Goal: Task Accomplishment & Management: Complete application form

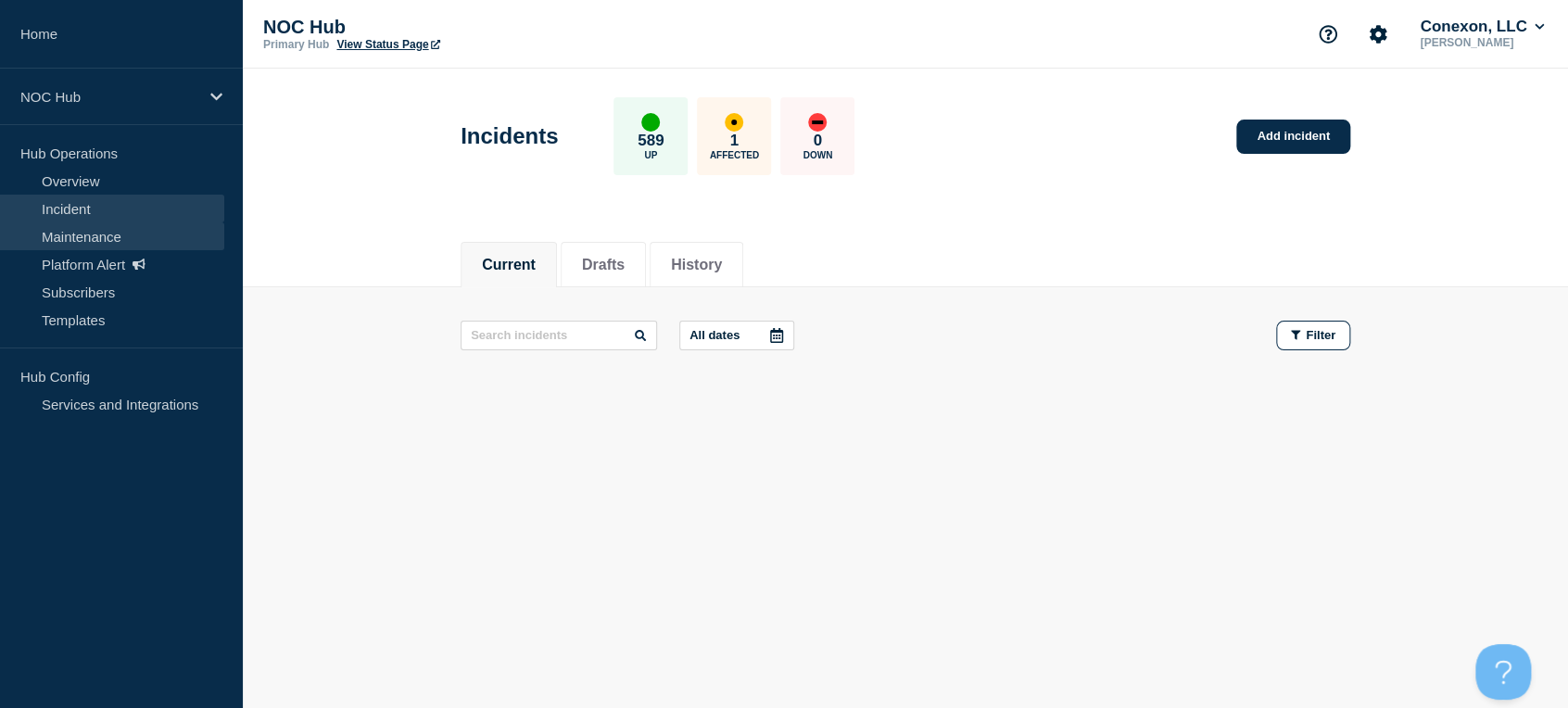
click at [70, 243] on link "Maintenance" at bounding box center [112, 236] width 224 height 27
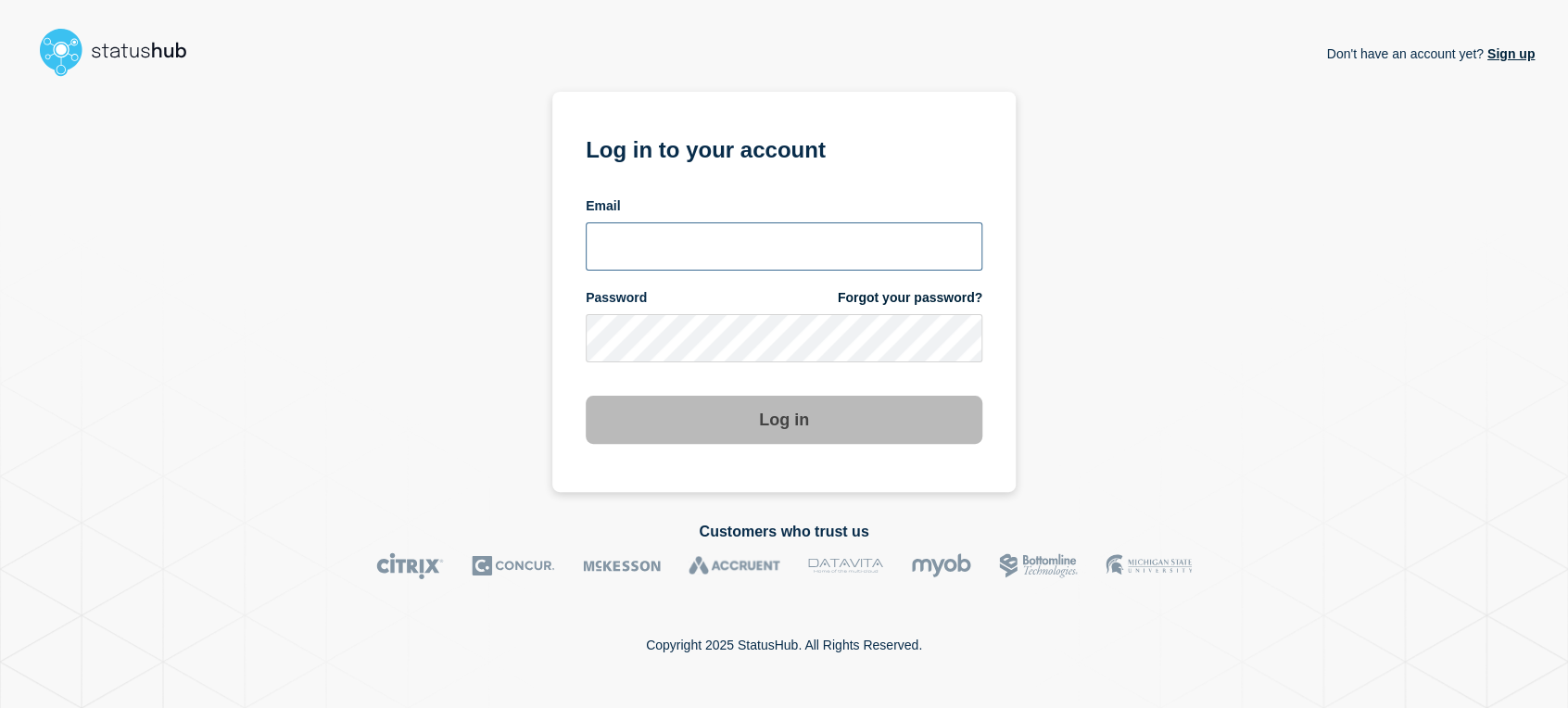
click at [755, 259] on input "email input" at bounding box center [784, 245] width 397 height 48
type input "[PERSON_NAME][EMAIL_ADDRESS][PERSON_NAME][DOMAIN_NAME]"
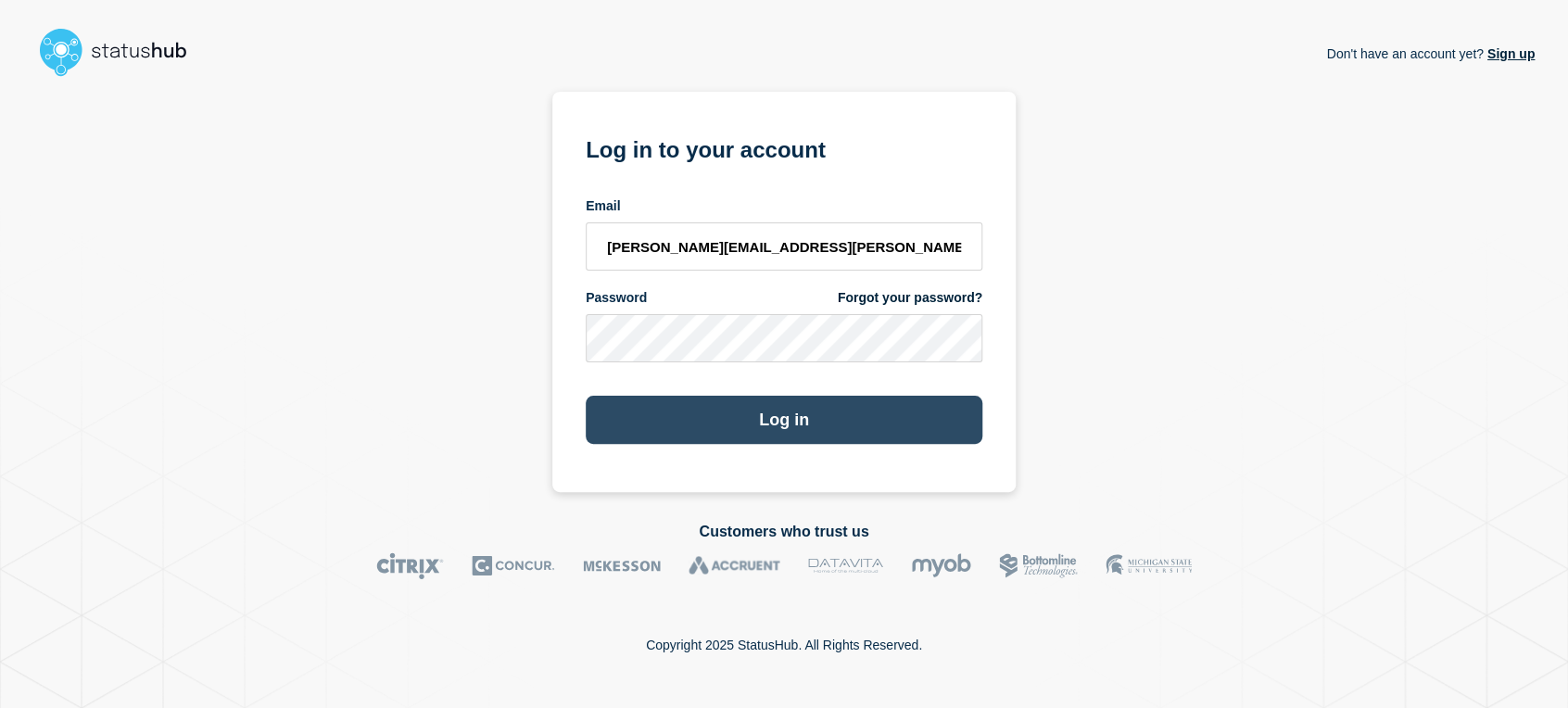
click at [787, 420] on button "Log in" at bounding box center [784, 420] width 397 height 48
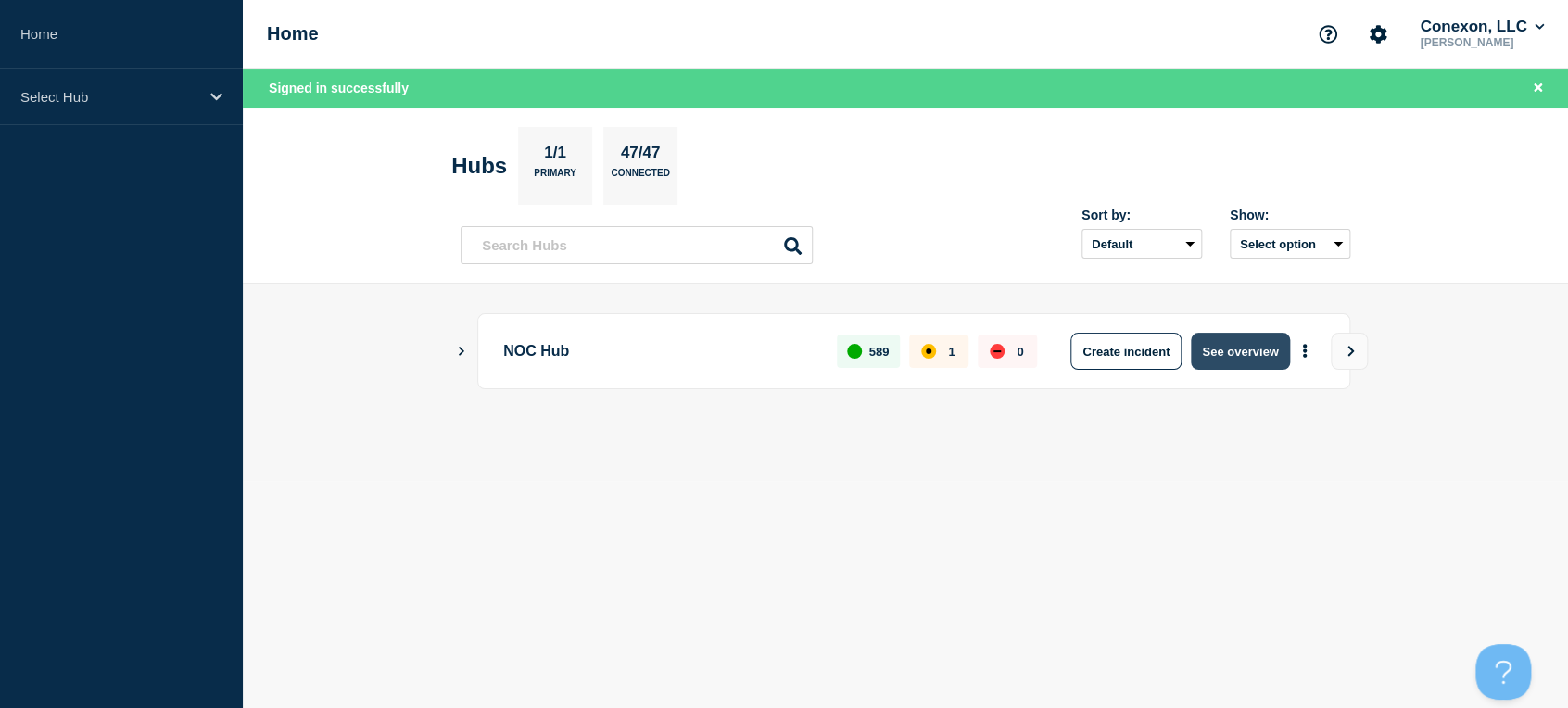
click at [1215, 354] on button "See overview" at bounding box center [1240, 351] width 98 height 37
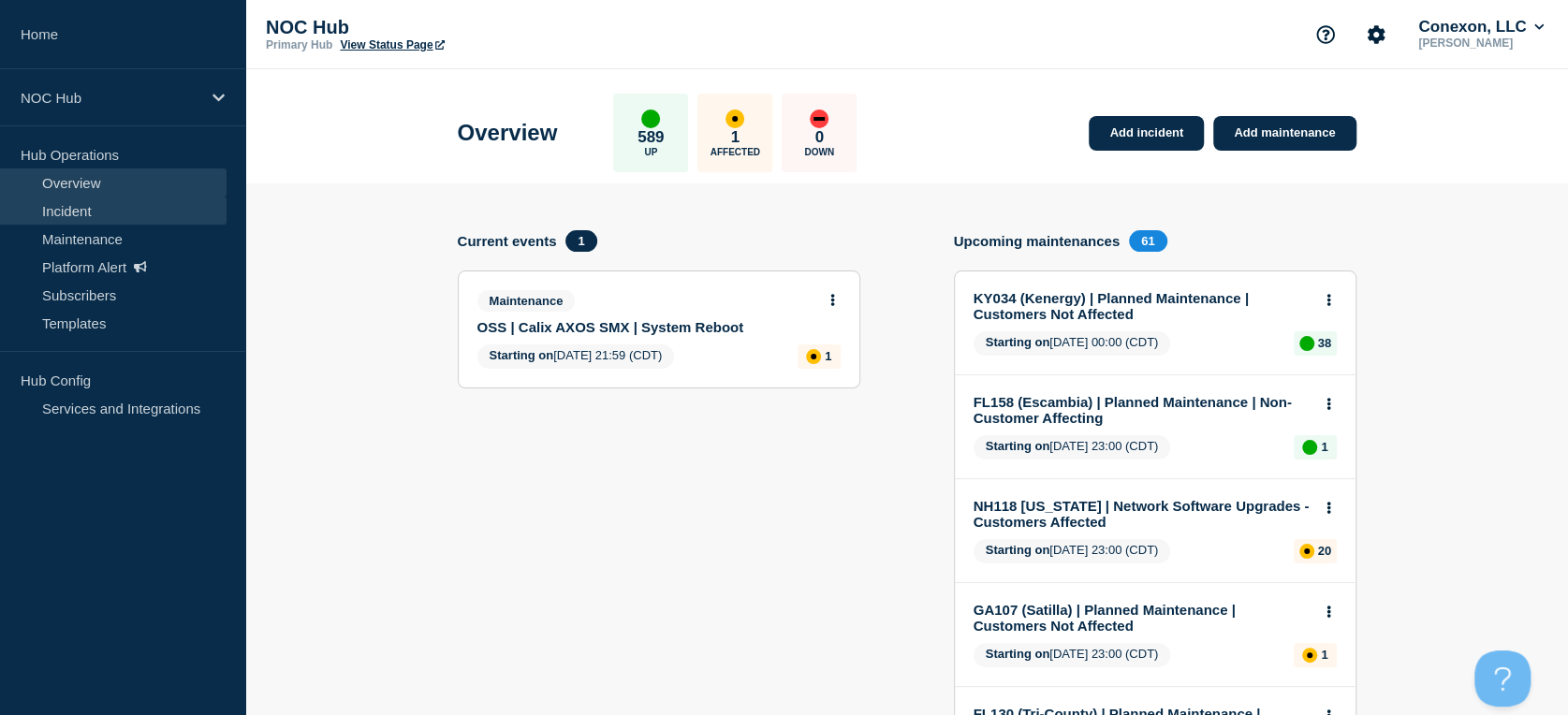
click at [57, 215] on link "Incident" at bounding box center [113, 210] width 226 height 28
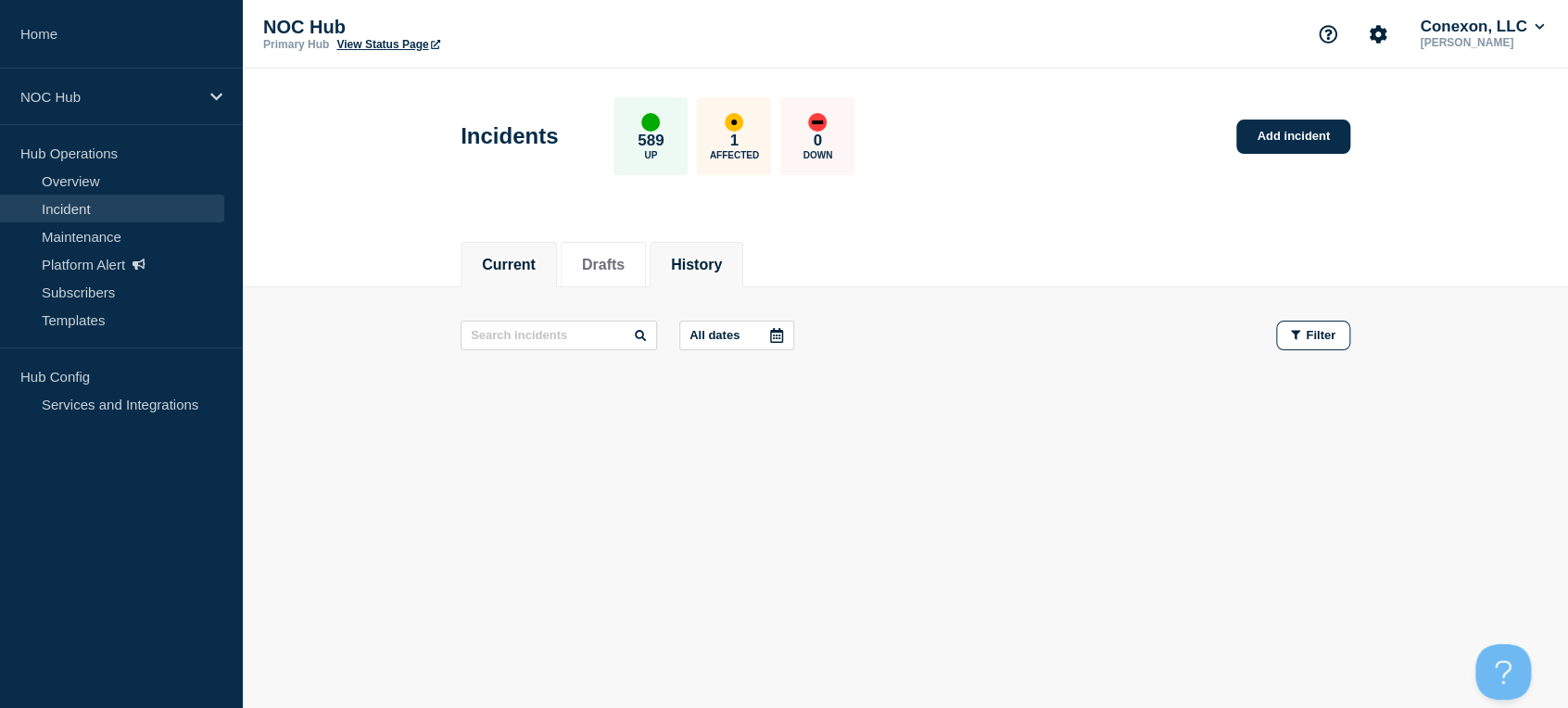
click at [699, 270] on button "History" at bounding box center [696, 265] width 51 height 17
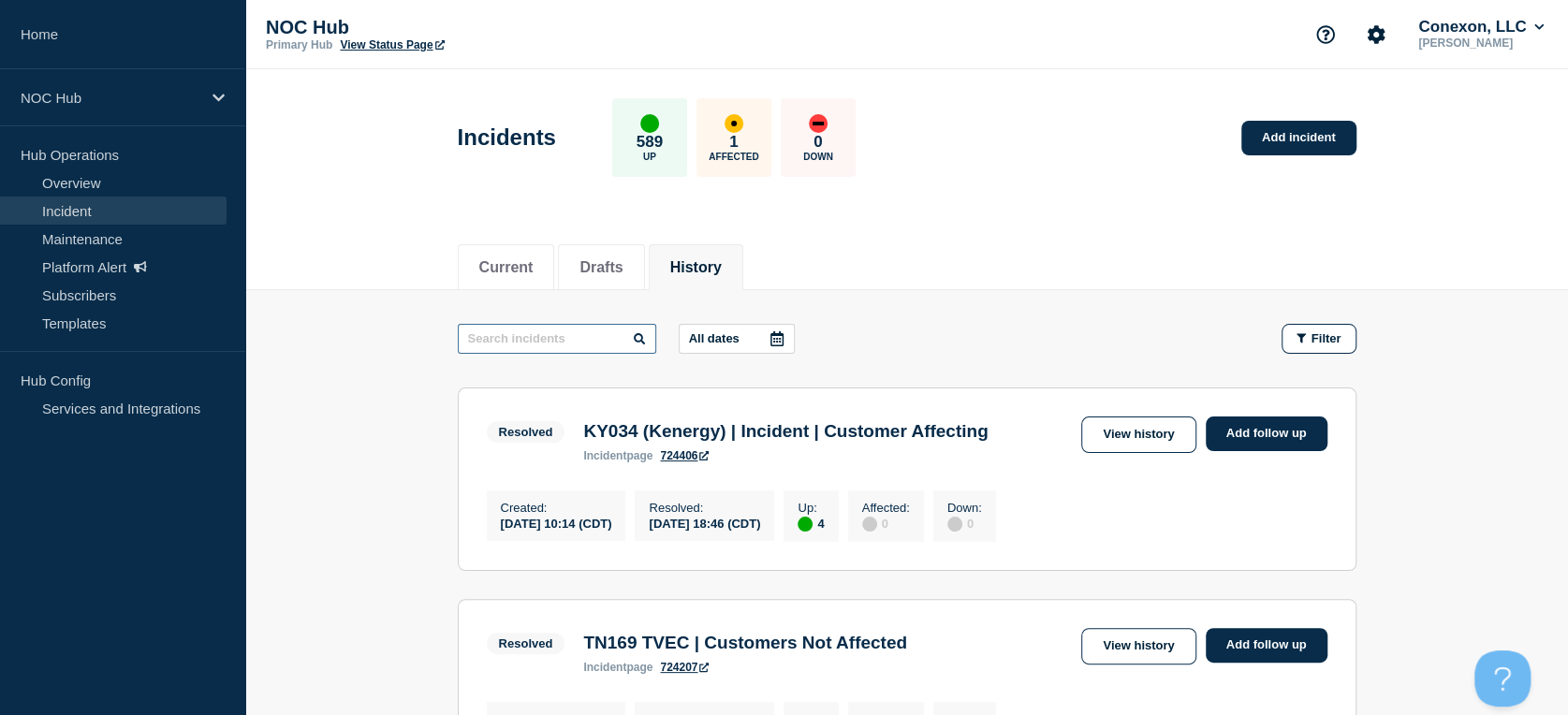
click at [564, 339] on input "text" at bounding box center [556, 339] width 199 height 30
type input "il200"
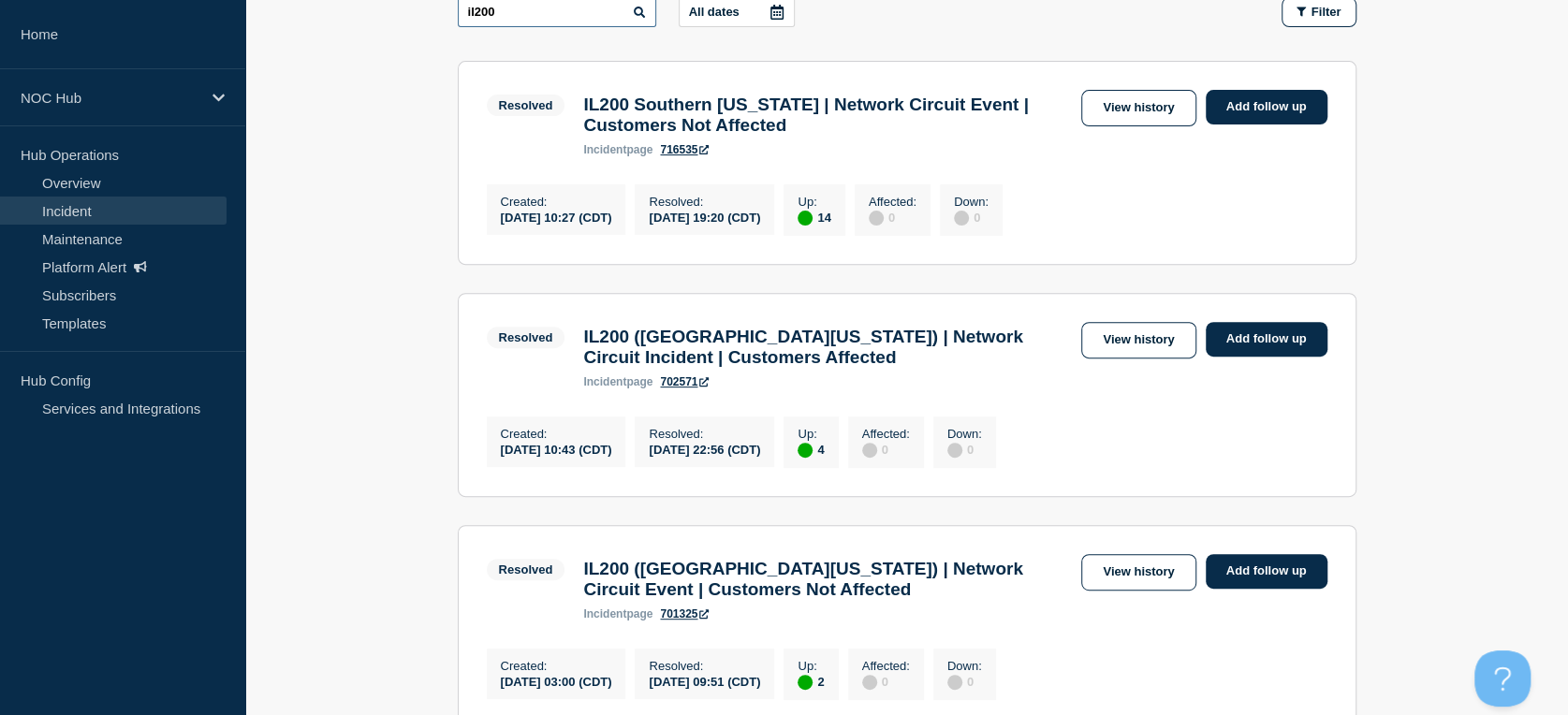
scroll to position [519, 0]
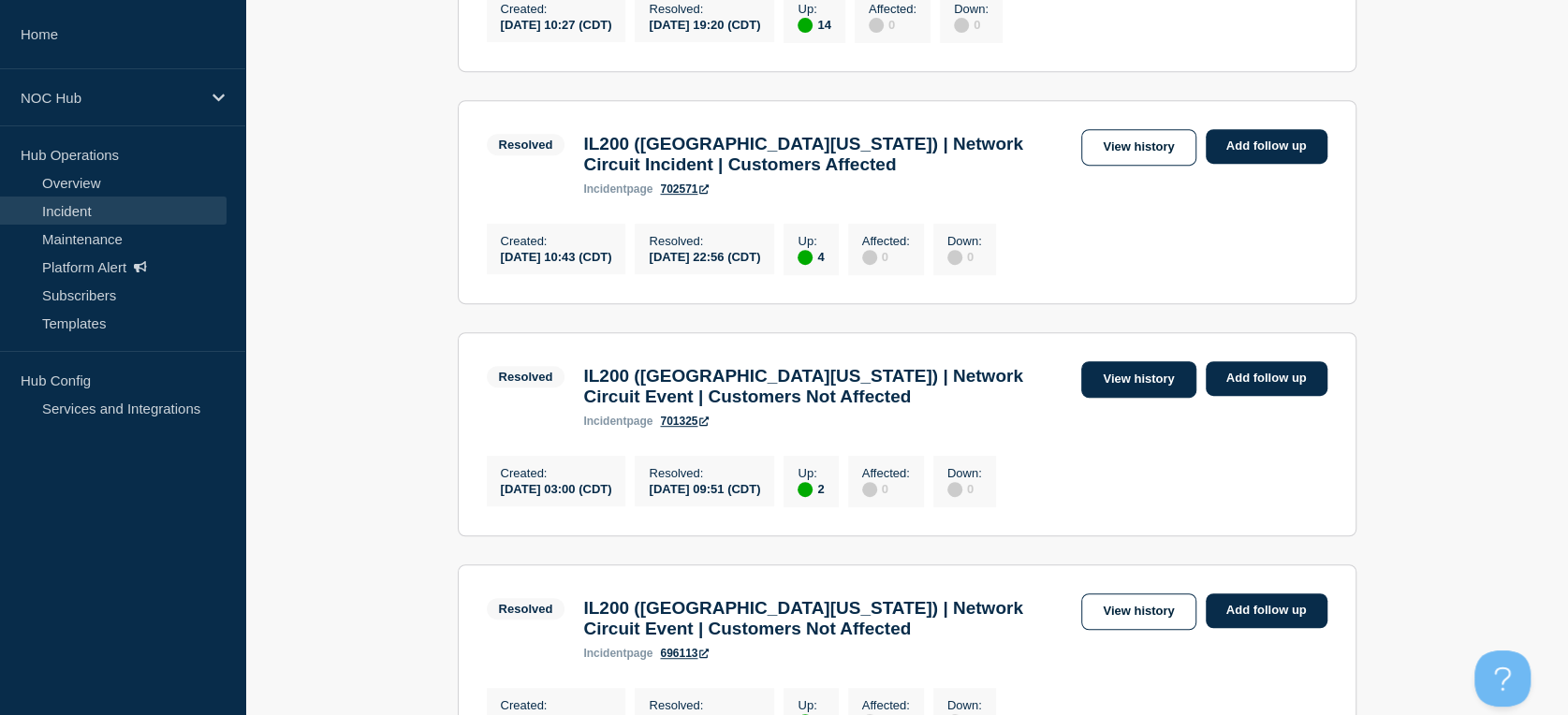
click at [1115, 398] on link "View history" at bounding box center [1139, 379] width 115 height 37
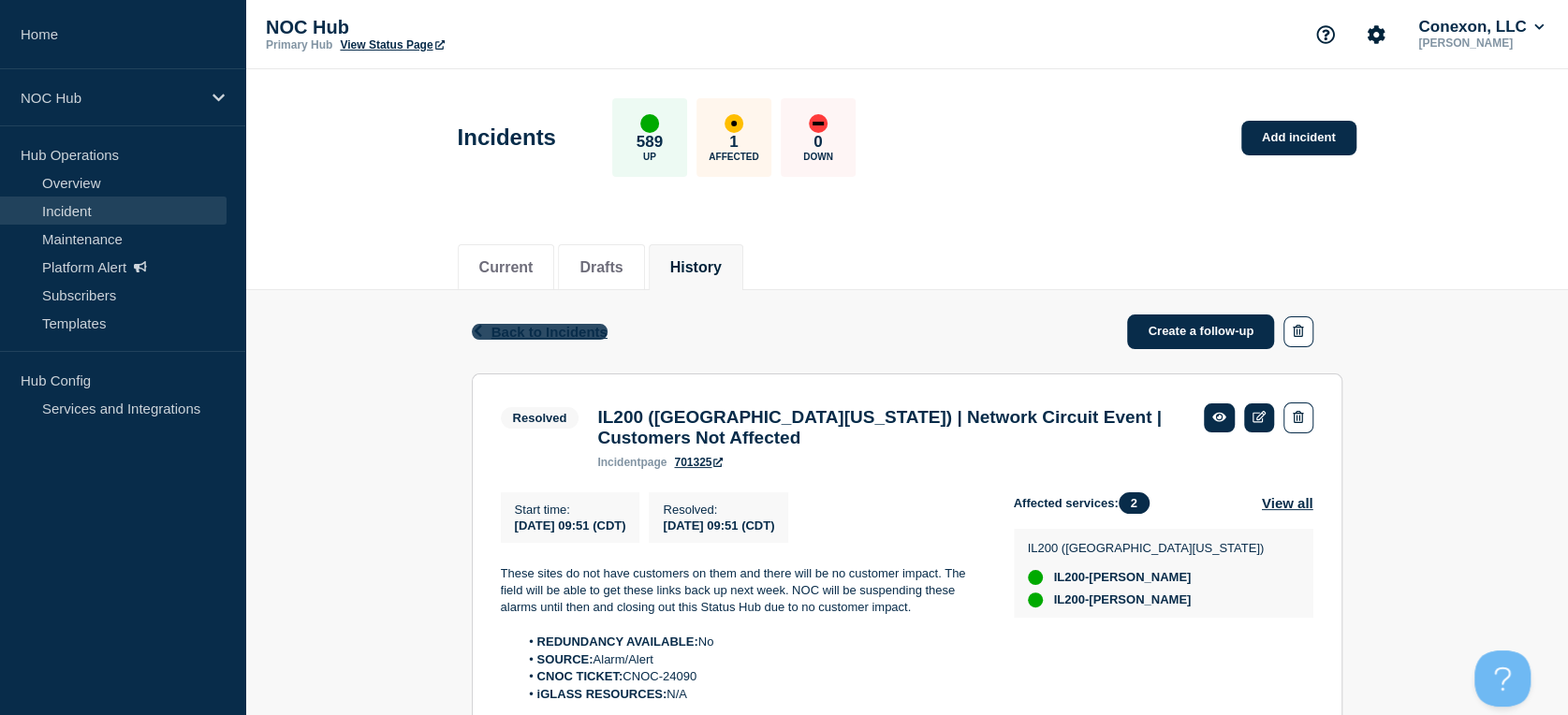
click at [515, 330] on span "Back to Incidents" at bounding box center [550, 332] width 117 height 16
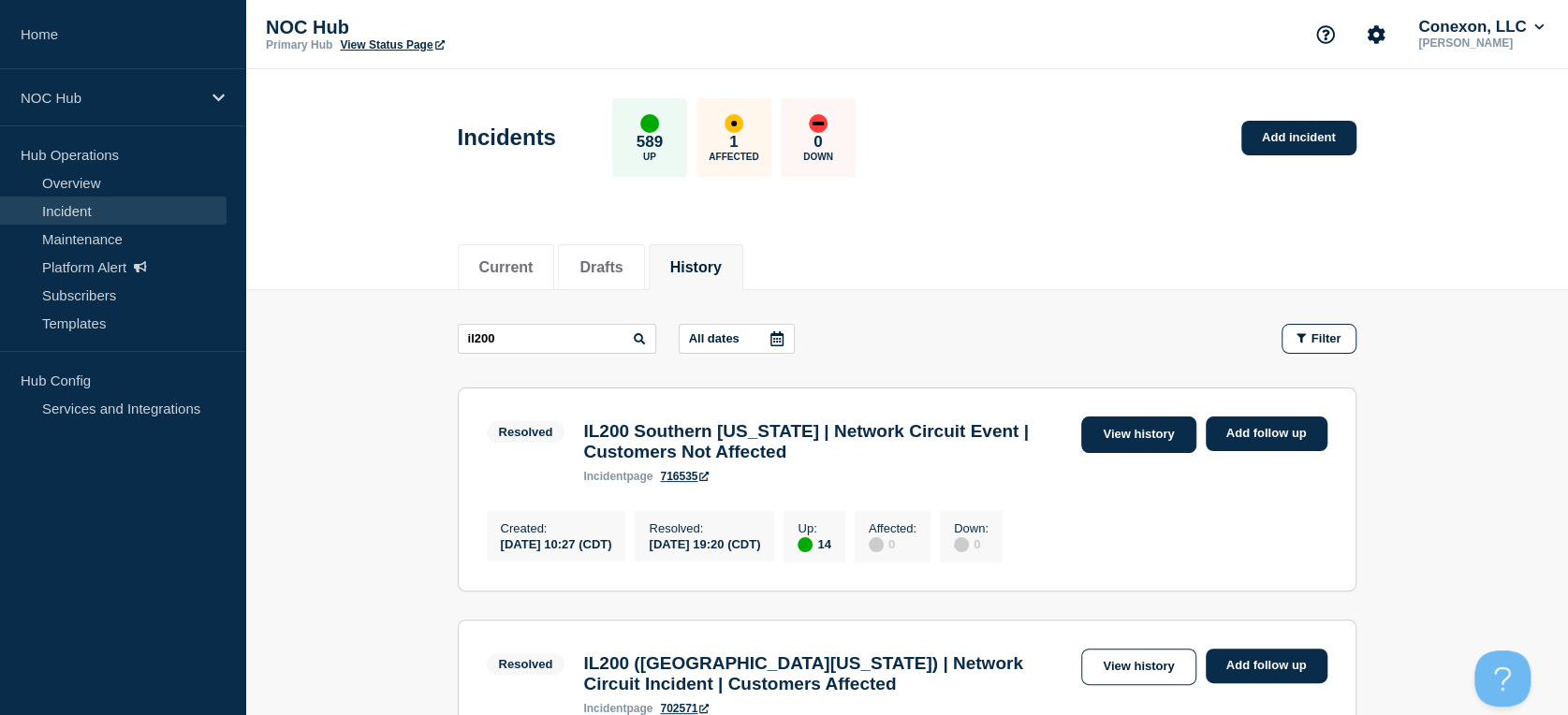
click at [1101, 447] on link "View history" at bounding box center [1139, 435] width 115 height 37
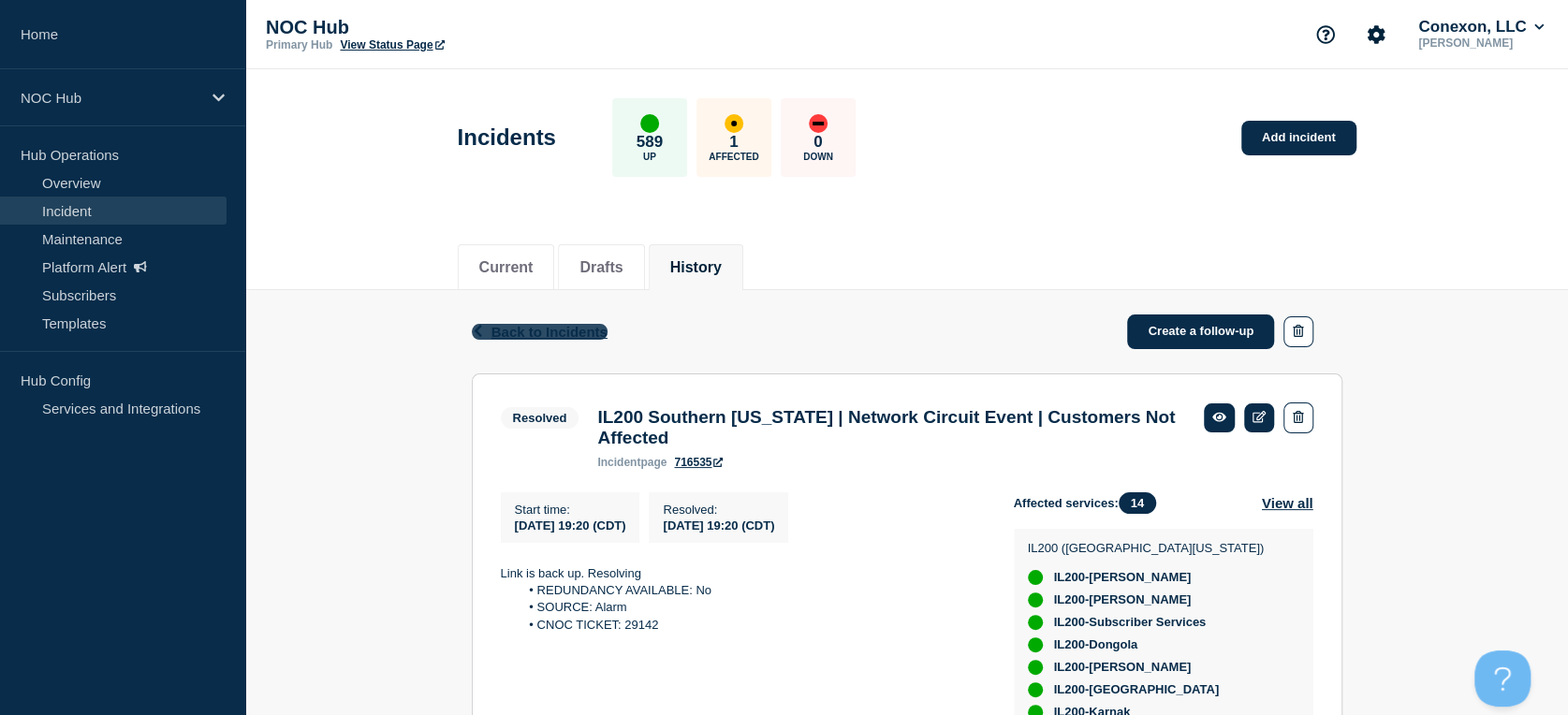
click at [532, 335] on span "Back to Incidents" at bounding box center [550, 332] width 117 height 16
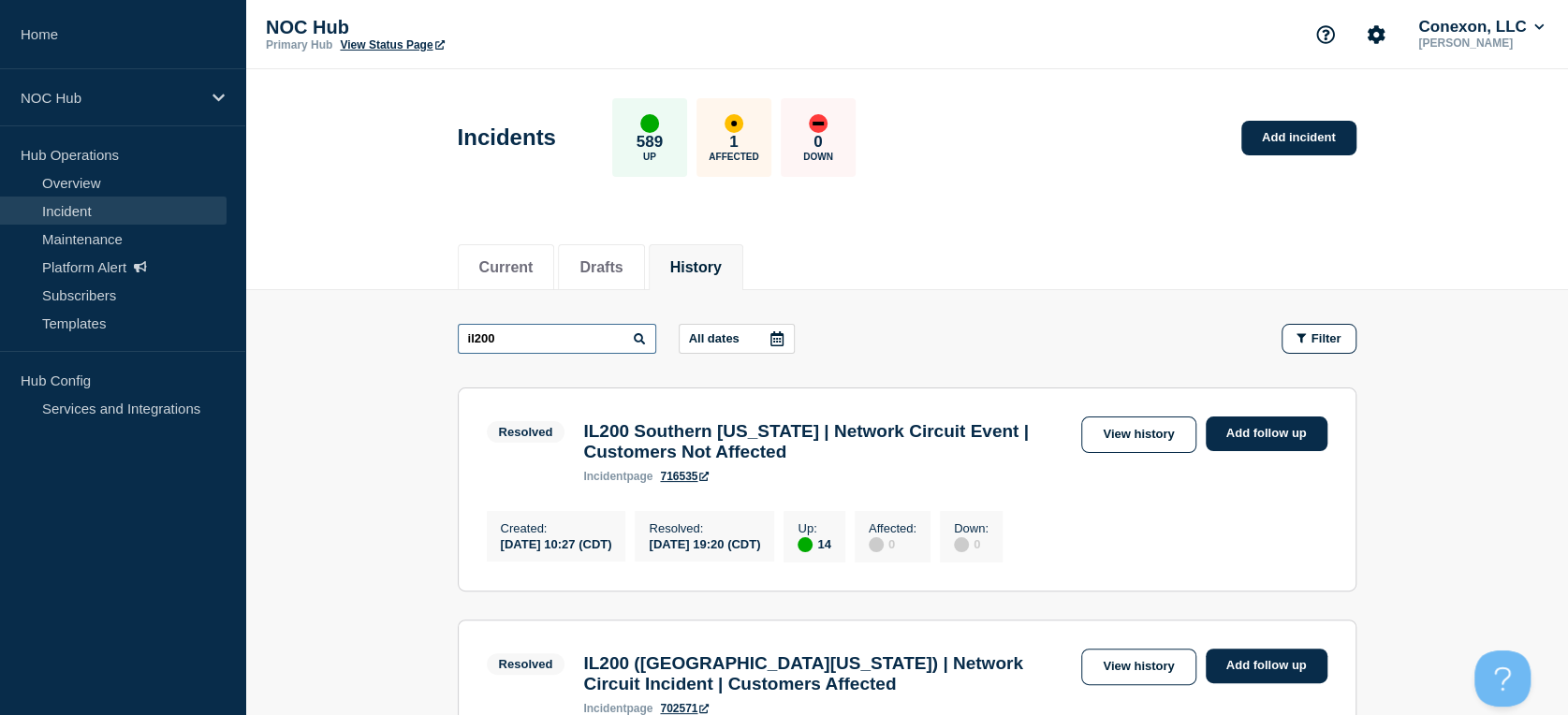
click at [510, 335] on input "il200" at bounding box center [556, 339] width 199 height 30
type input "i"
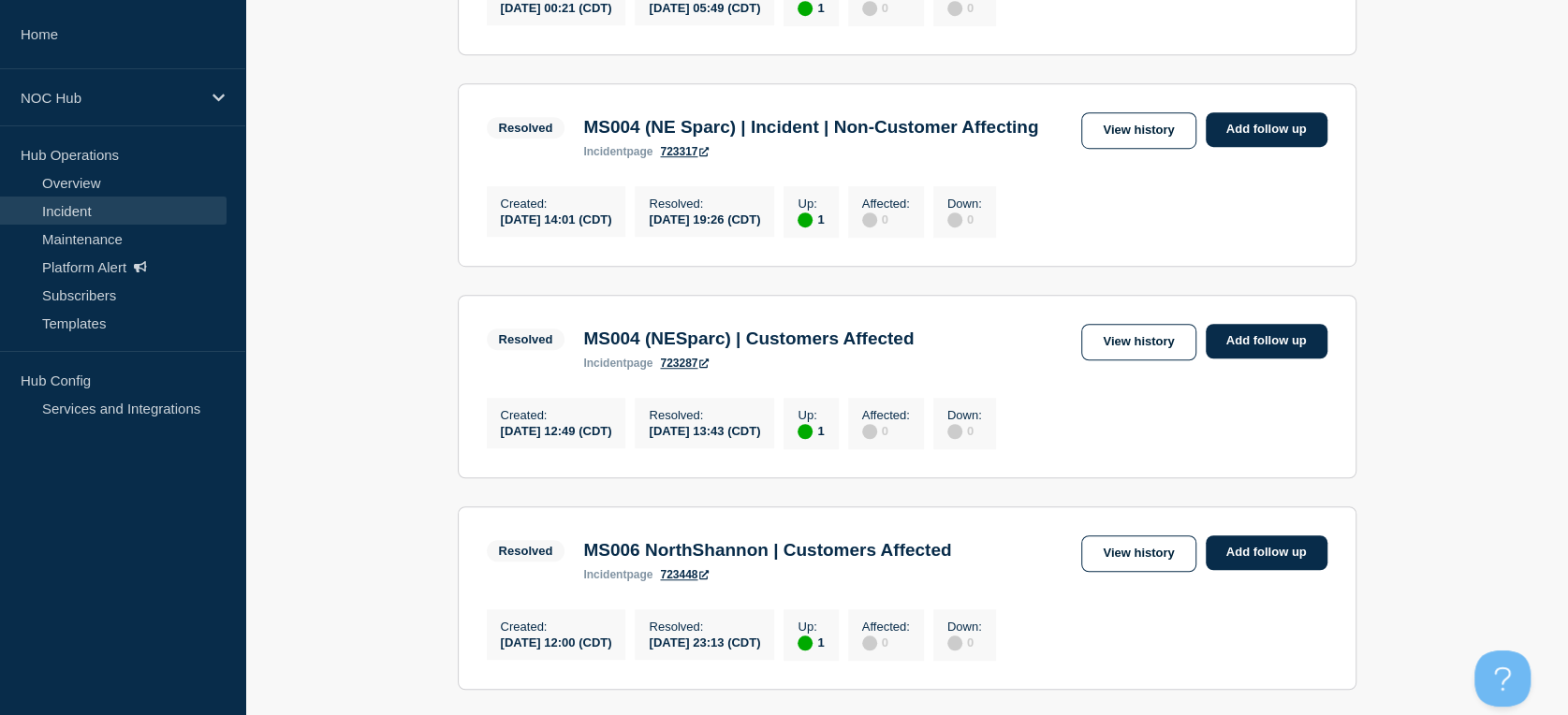
scroll to position [312, 0]
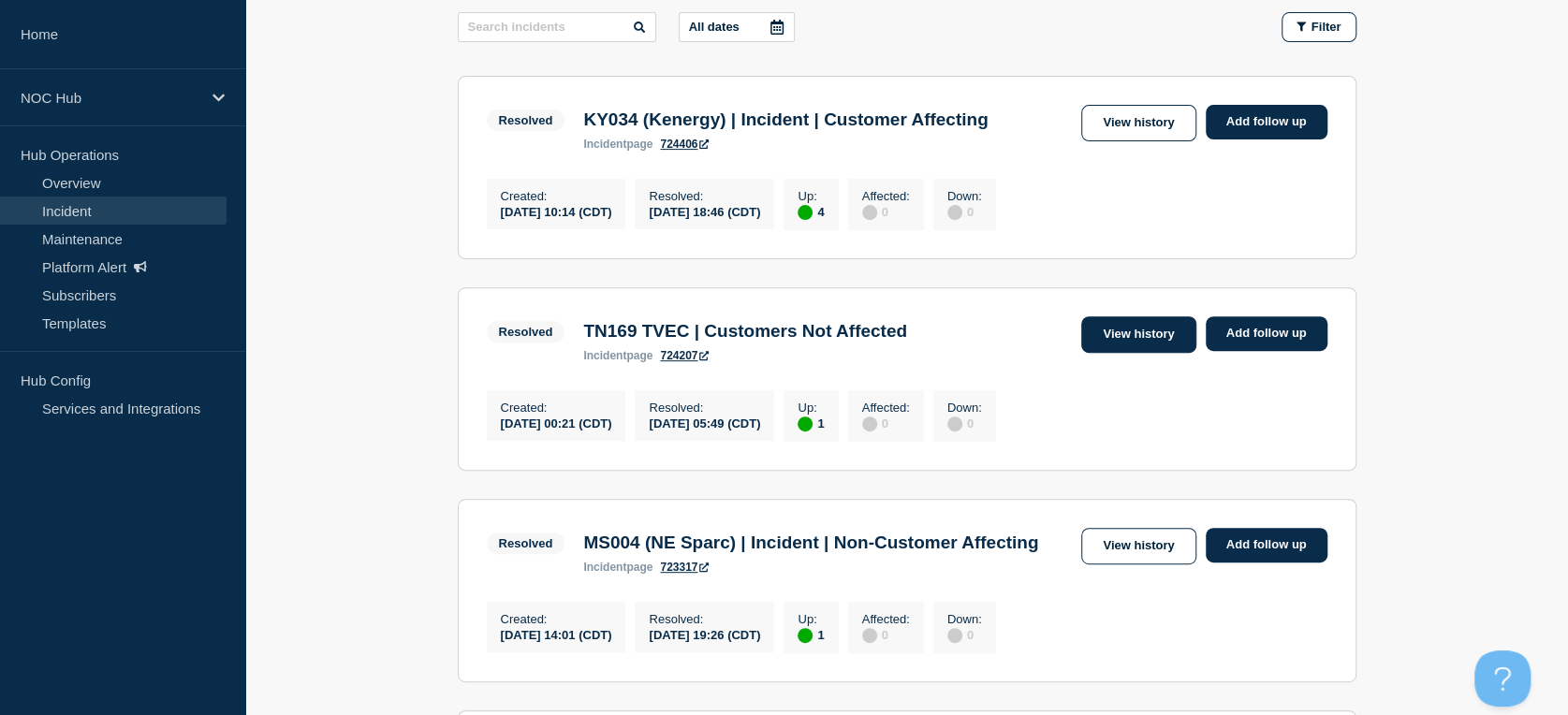
click at [1124, 331] on link "View history" at bounding box center [1139, 334] width 115 height 37
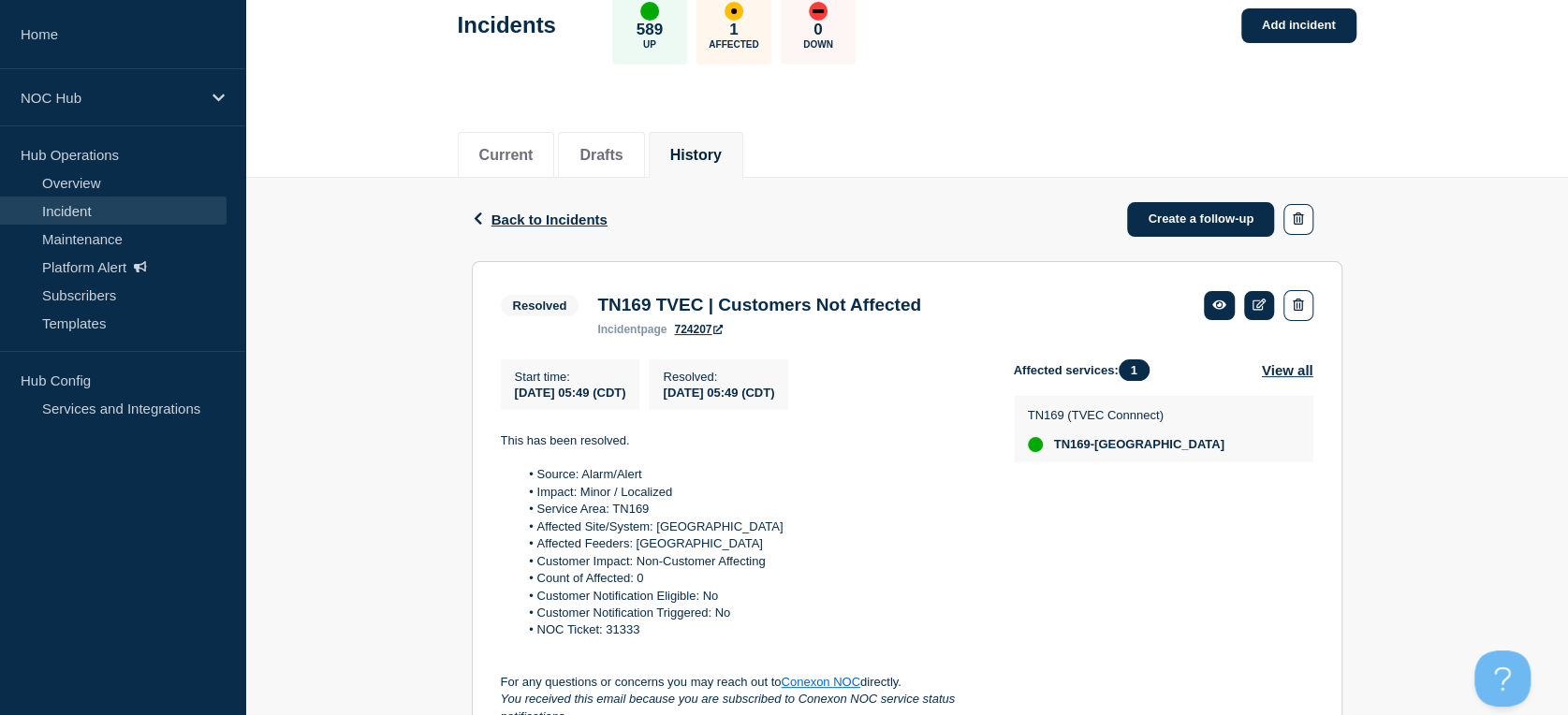
scroll to position [312, 0]
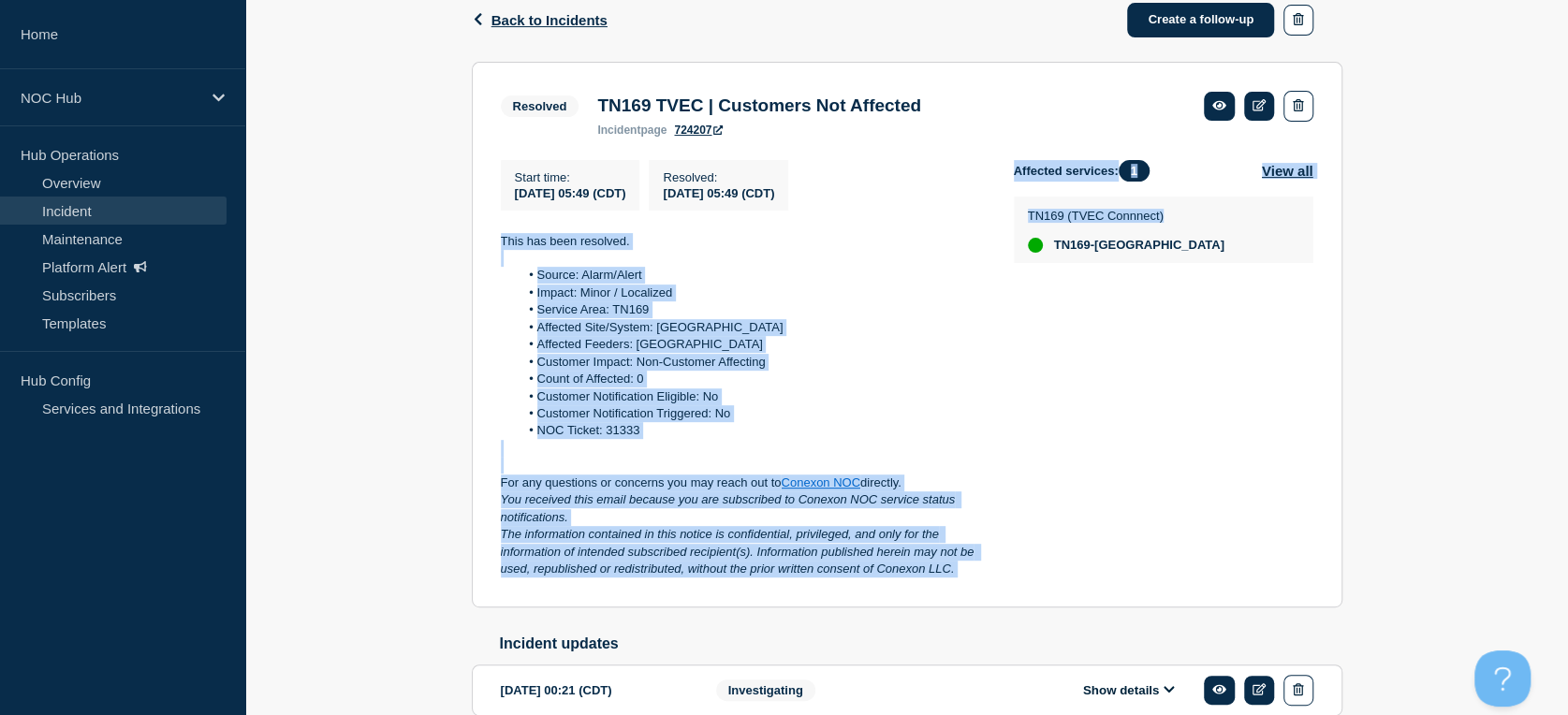
drag, startPoint x: 495, startPoint y: 245, endPoint x: 1022, endPoint y: 581, distance: 625.0
click at [1022, 581] on section "Resolved TN169 TVEC | Customers Not Affected incident page 724207 Start time : …" at bounding box center [907, 335] width 870 height 545
copy div "This has been resolved. Source: Alarm/Alert Impact: Minor / Localized Service A…"
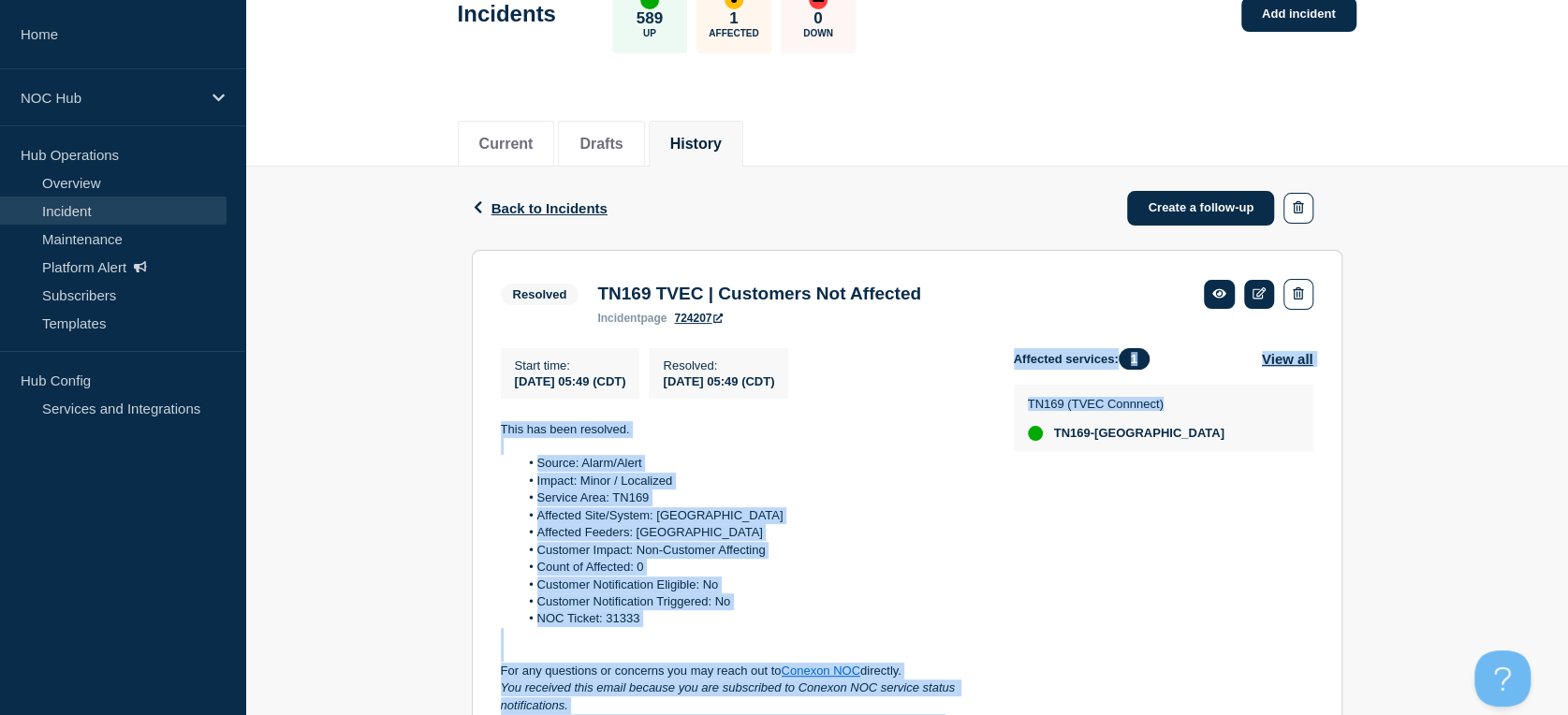
scroll to position [0, 0]
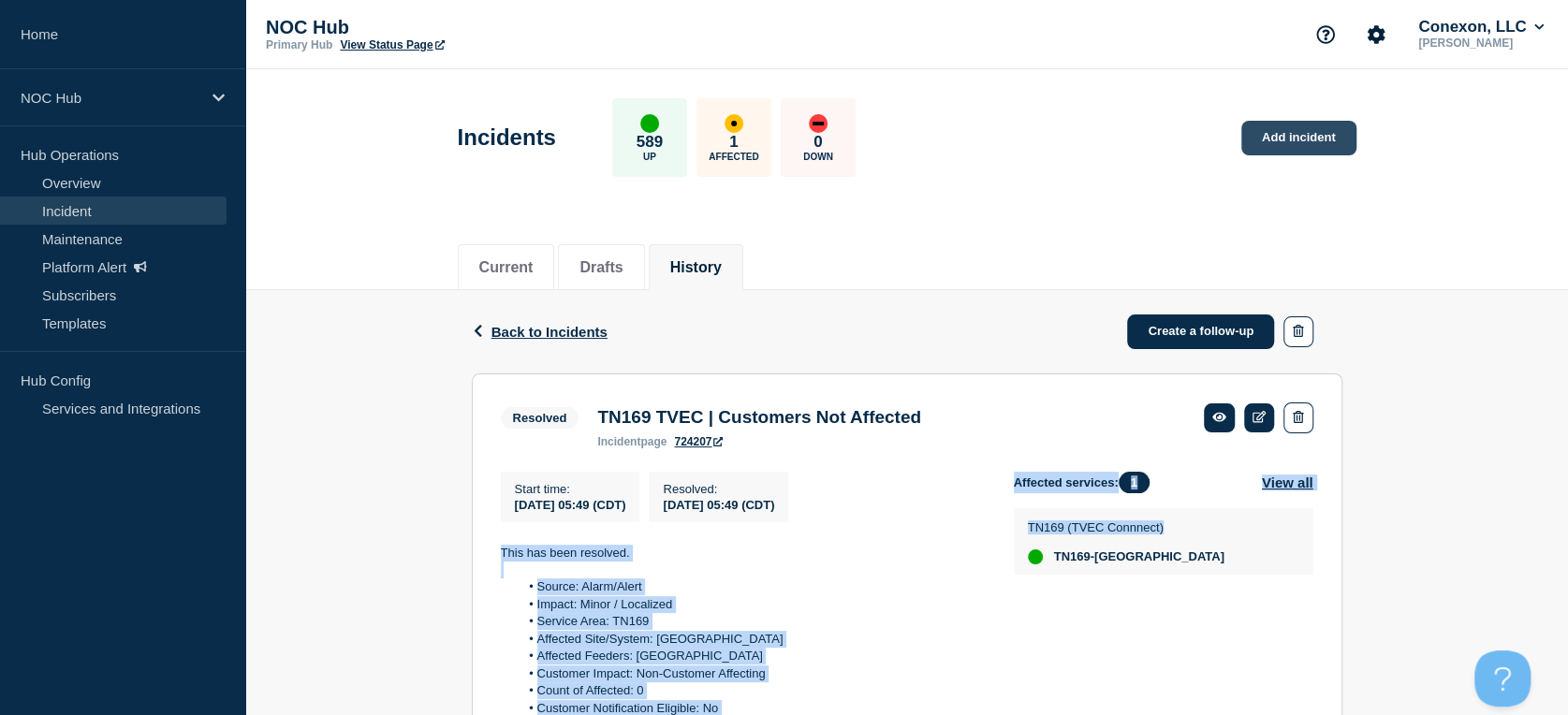
click at [1266, 141] on link "Add incident" at bounding box center [1299, 137] width 116 height 35
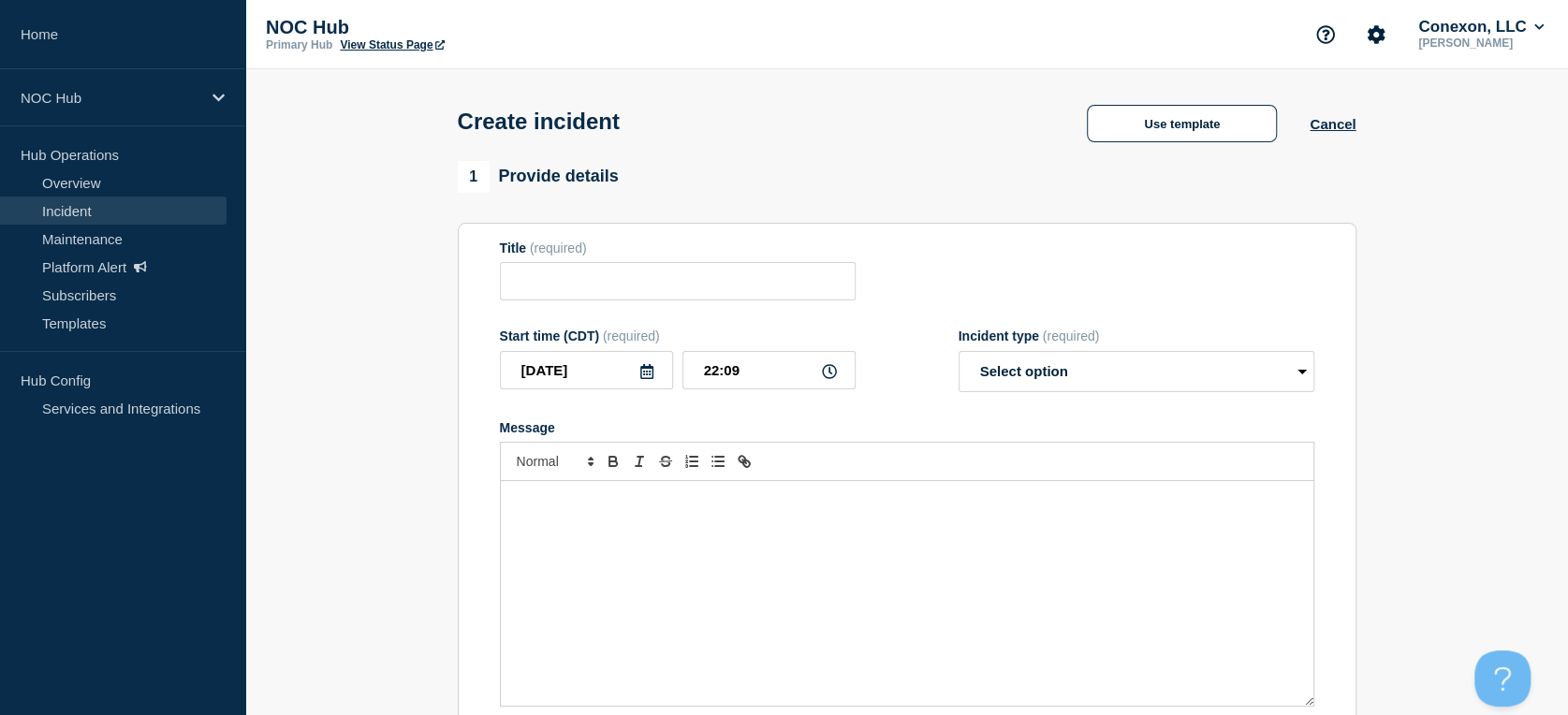
click at [742, 534] on div "Message" at bounding box center [907, 593] width 813 height 224
click at [626, 502] on p "BC33" at bounding box center [907, 500] width 784 height 17
drag, startPoint x: 537, startPoint y: 500, endPoint x: 500, endPoint y: 497, distance: 37.1
click at [501, 497] on div "BC33" at bounding box center [907, 593] width 813 height 224
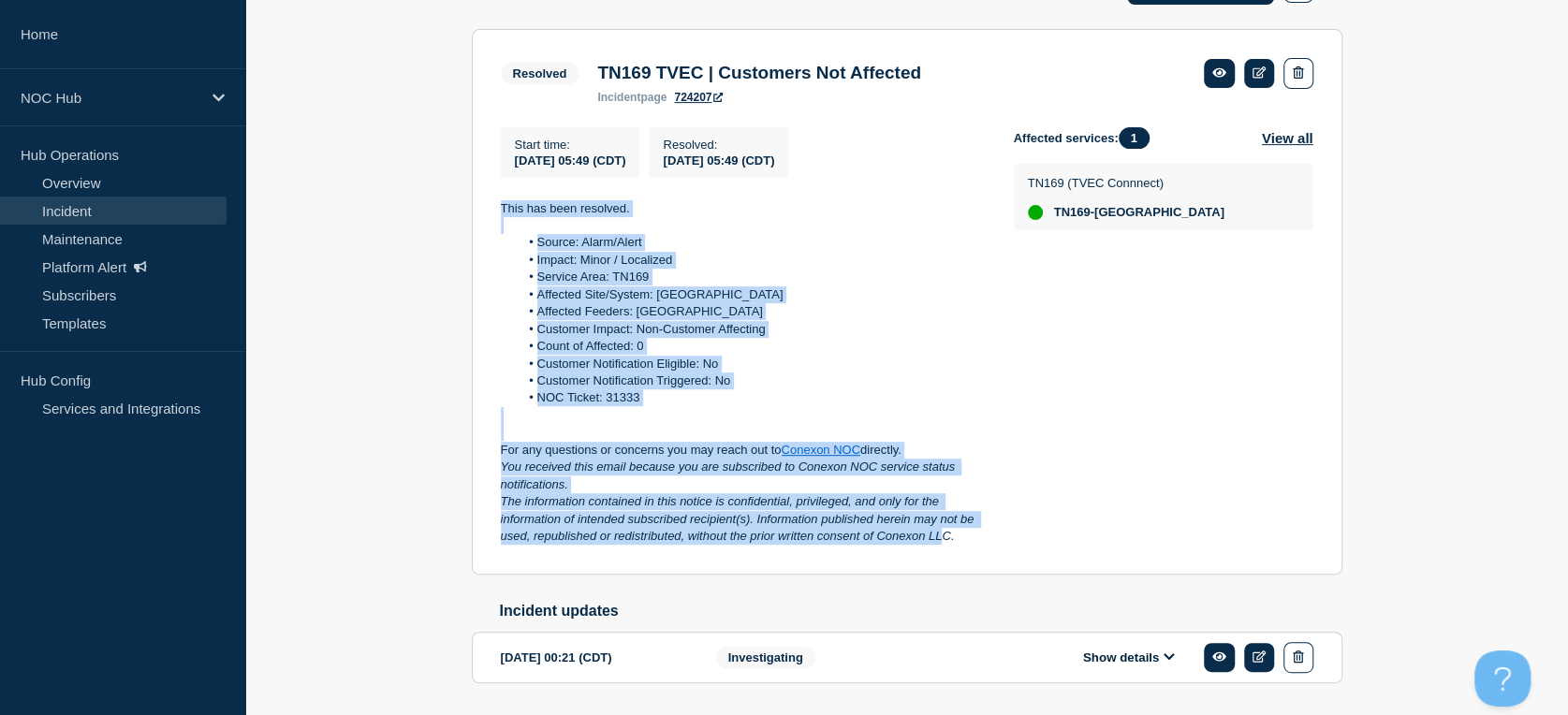
scroll to position [410, 0]
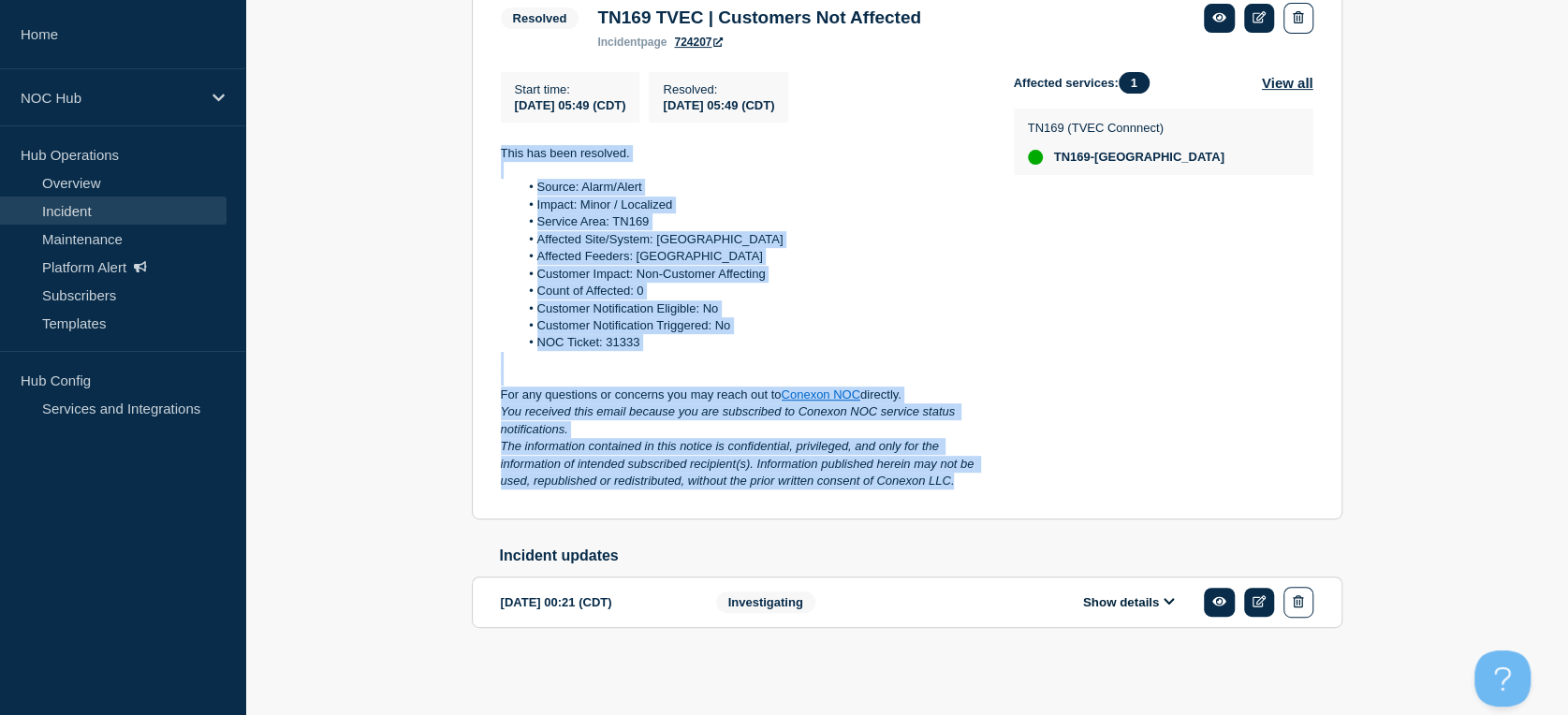
drag, startPoint x: 486, startPoint y: 331, endPoint x: 1005, endPoint y: 489, distance: 542.5
click at [1005, 489] on section "Resolved TN169 TVEC | Customers Not Affected incident page 724207 Start time : …" at bounding box center [907, 246] width 870 height 545
copy div "This has been resolved. Source: Alarm/Alert Impact: Minor / Localized Service A…"
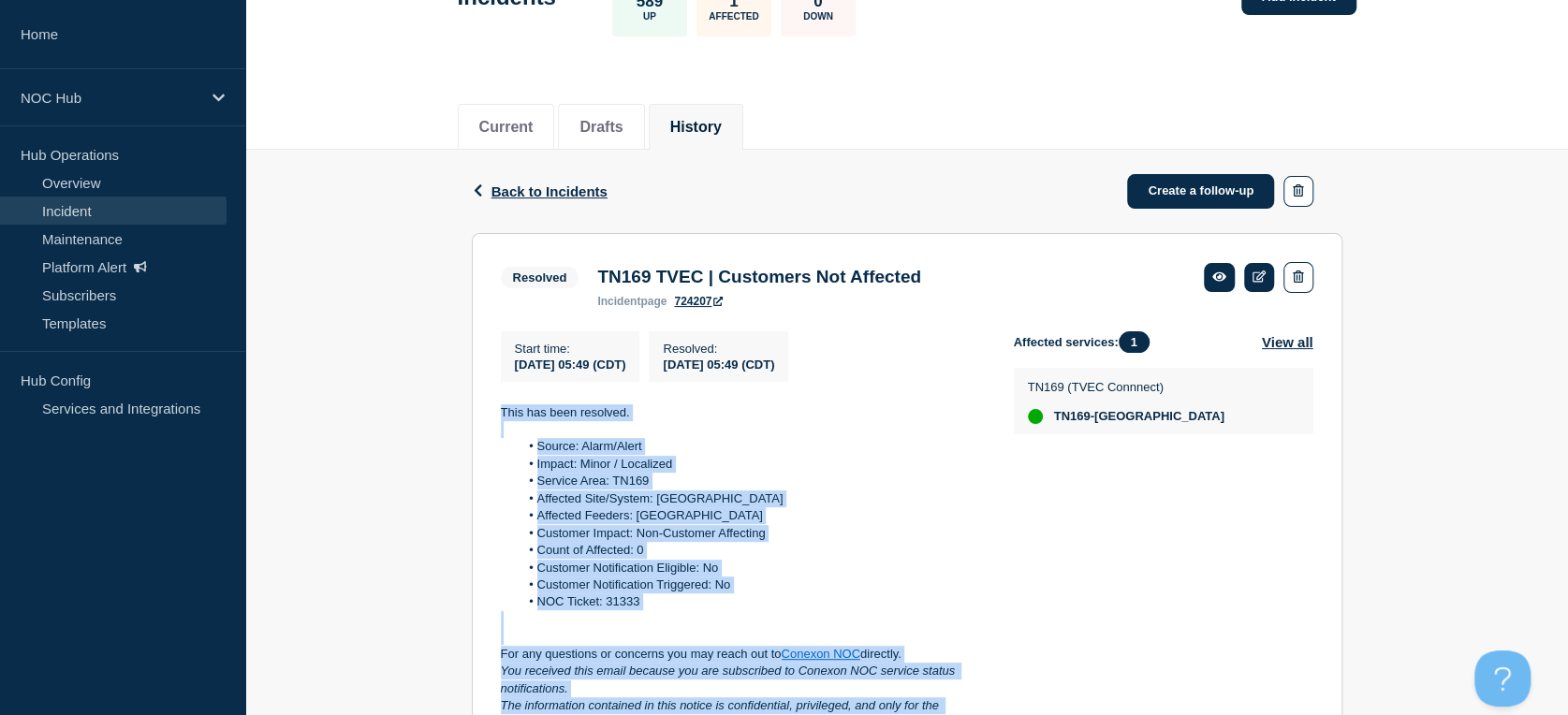
scroll to position [0, 0]
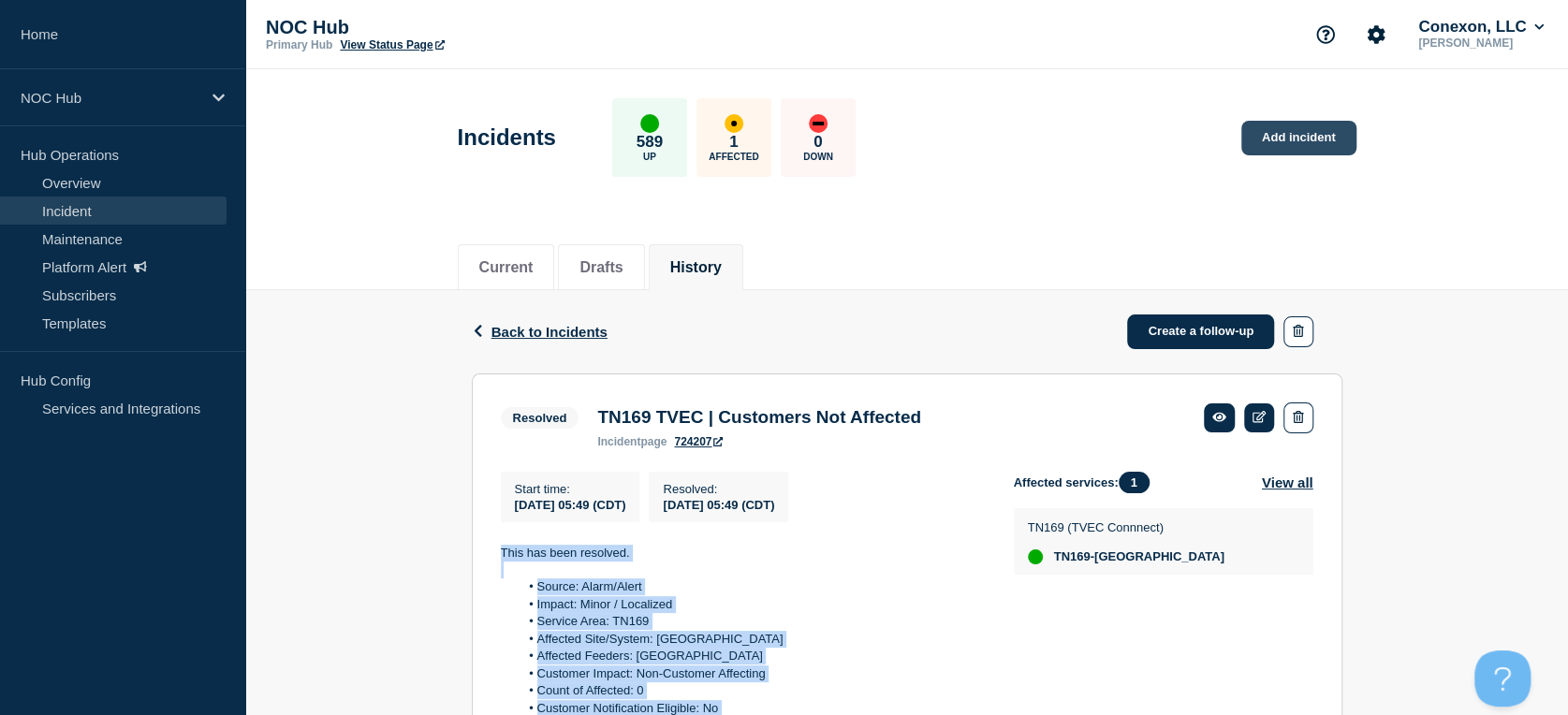
click at [1284, 143] on link "Add incident" at bounding box center [1299, 137] width 116 height 35
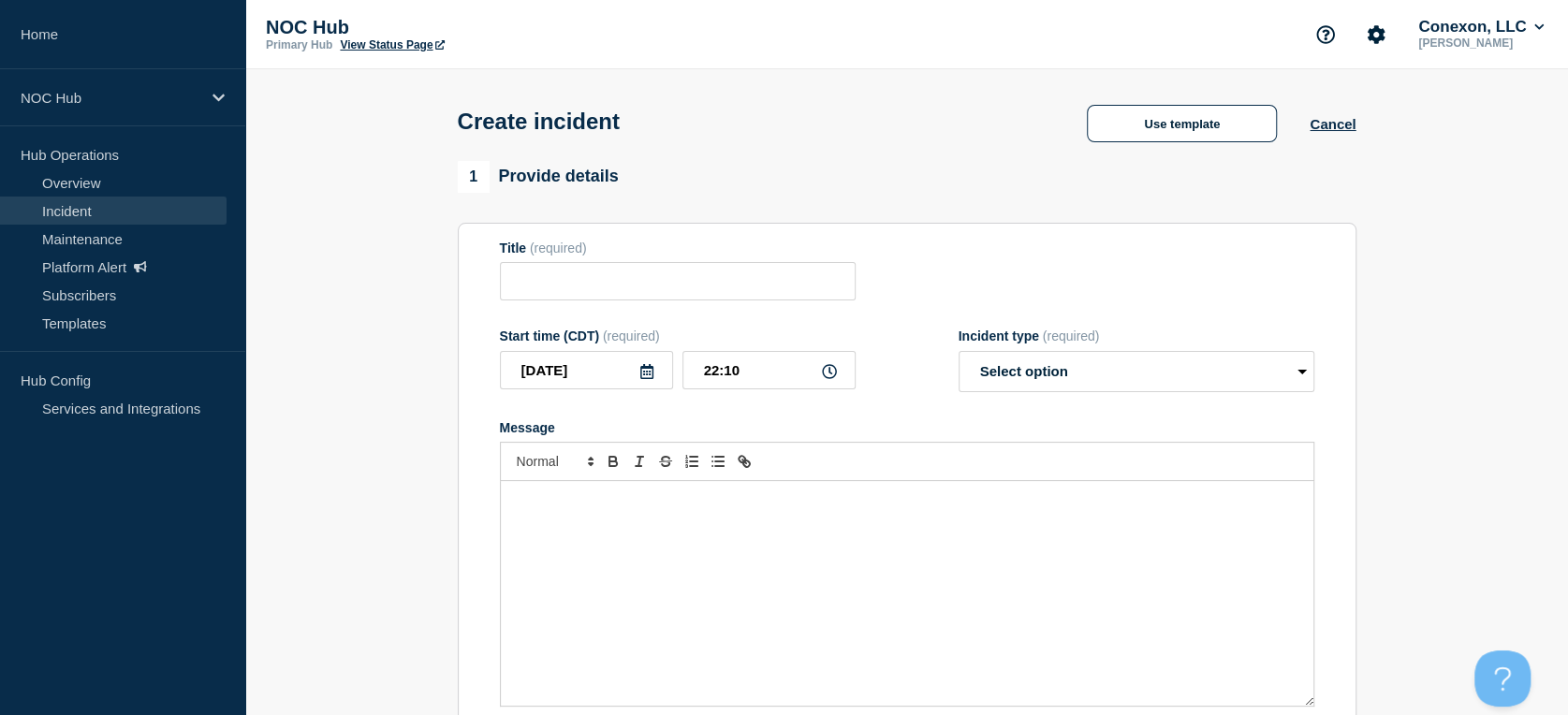
click at [580, 542] on div "Message" at bounding box center [907, 593] width 813 height 224
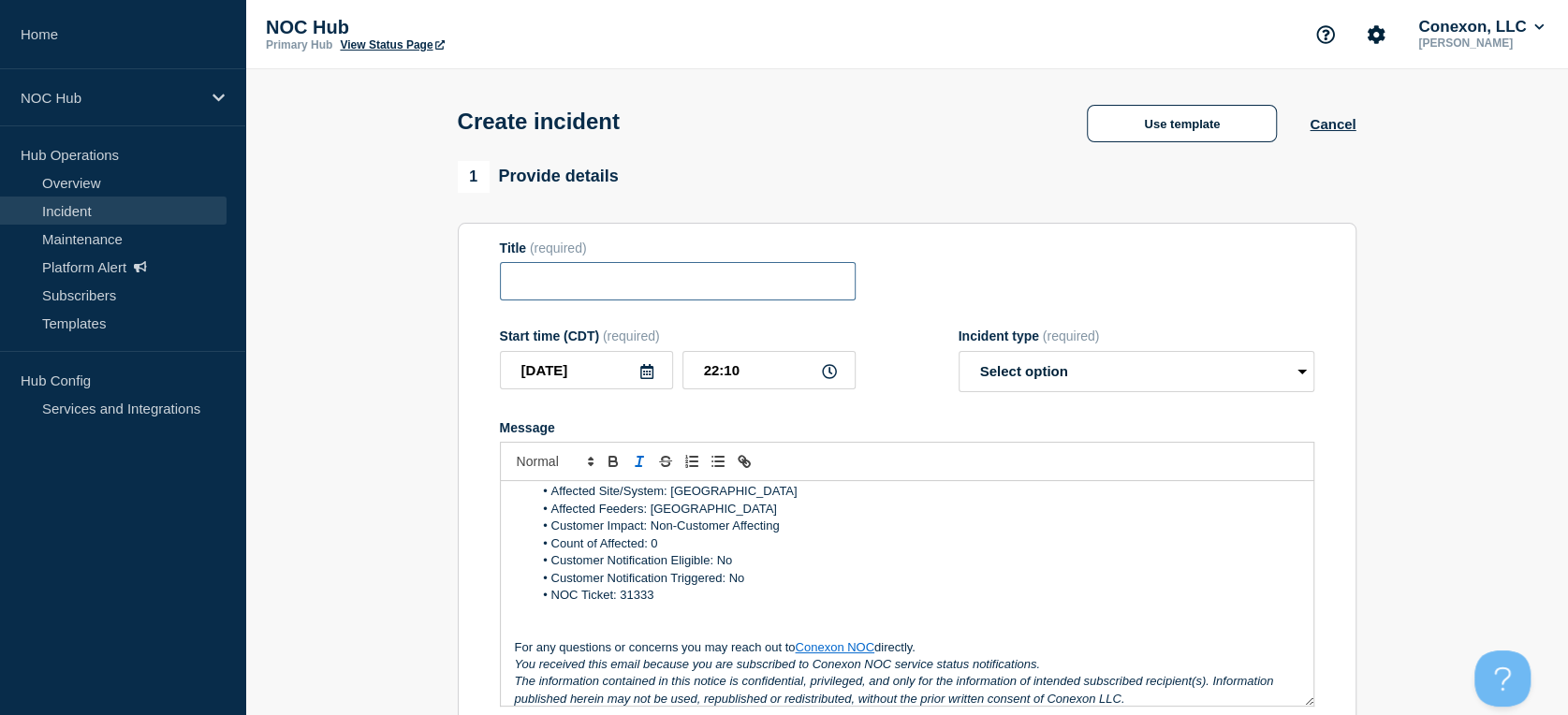
click at [598, 284] on input "Title" at bounding box center [678, 280] width 356 height 39
type input "IL200 Gurley Road | Customers not Affected"
click at [1095, 381] on select "Select option Investigating Identified Monitoring" at bounding box center [1136, 371] width 356 height 41
select select "investigating"
click at [958, 356] on select "Select option Investigating Identified Monitoring" at bounding box center [1136, 371] width 356 height 41
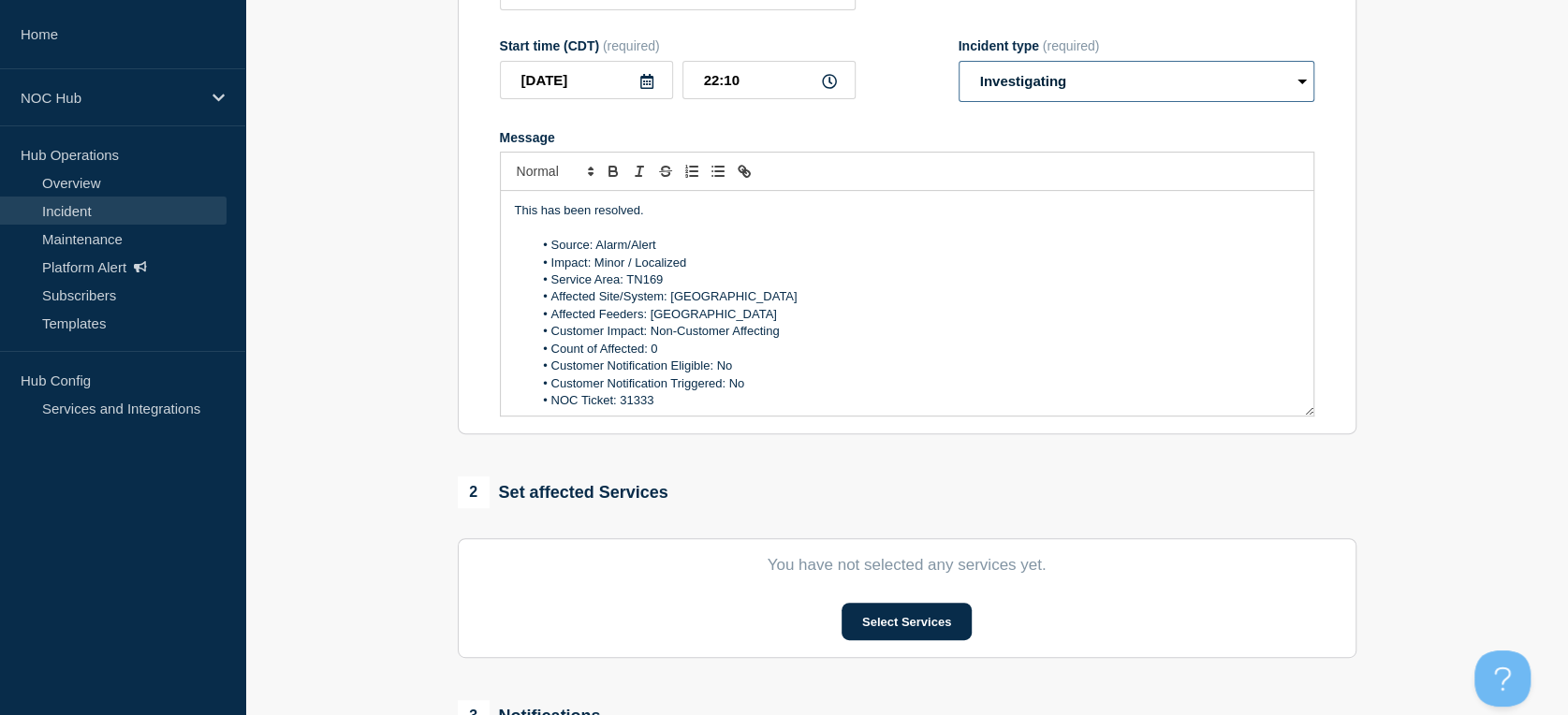
scroll to position [312, 0]
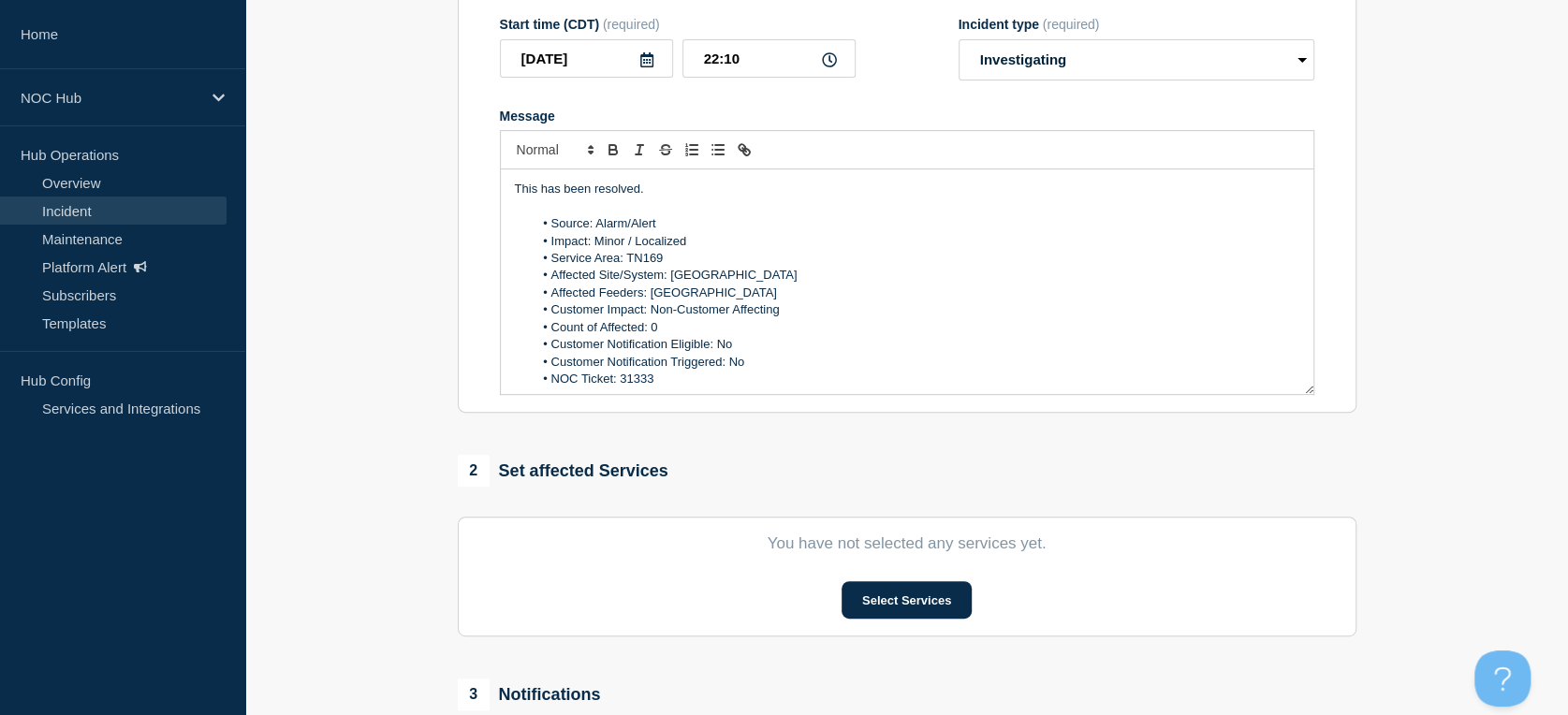
click at [668, 263] on li "Service Area: TN169" at bounding box center [916, 258] width 767 height 17
click at [742, 282] on li "Affected Site/System: Waynesboro" at bounding box center [916, 275] width 767 height 17
click at [720, 295] on li "Affected Feeders: Waynesboro" at bounding box center [916, 292] width 767 height 17
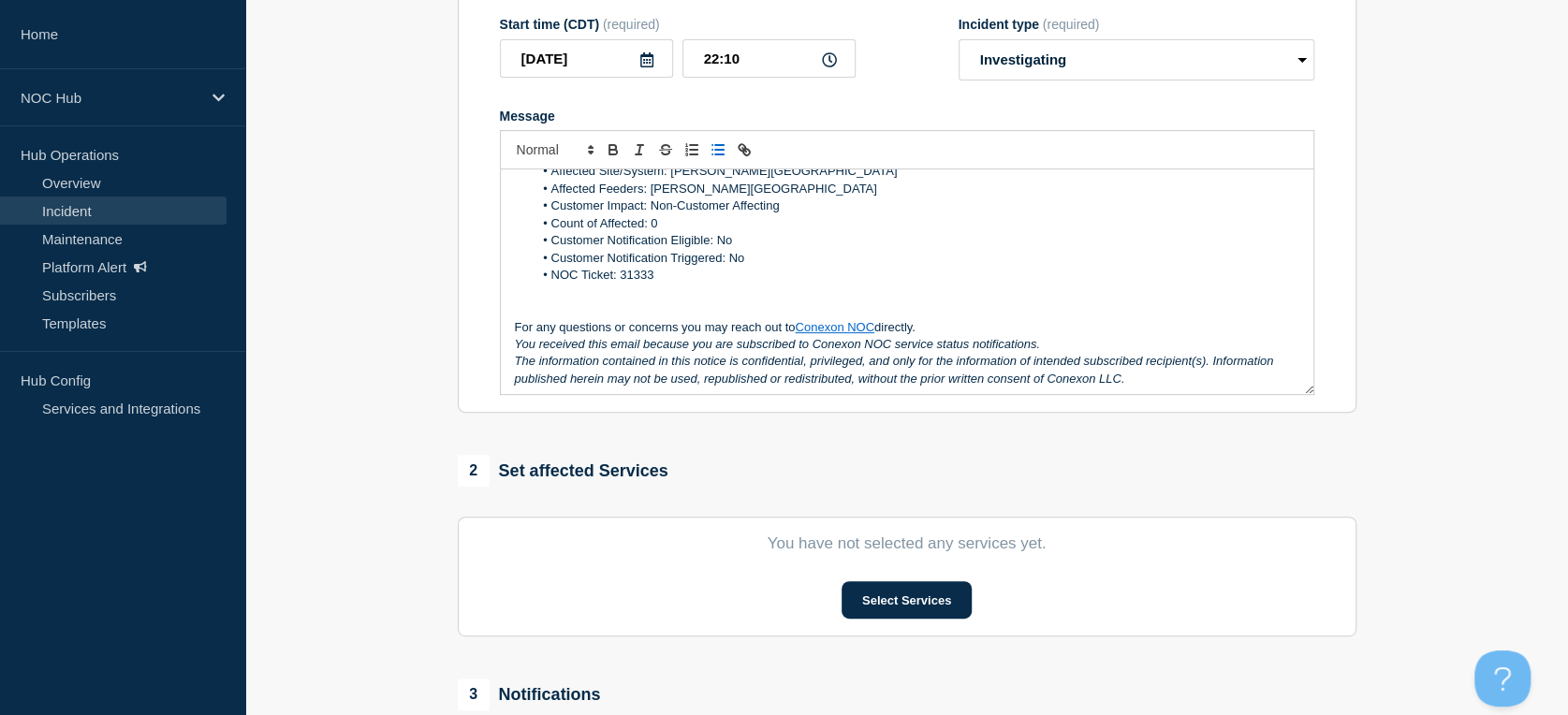
click at [684, 283] on li "NOC Ticket: 31333" at bounding box center [916, 275] width 767 height 17
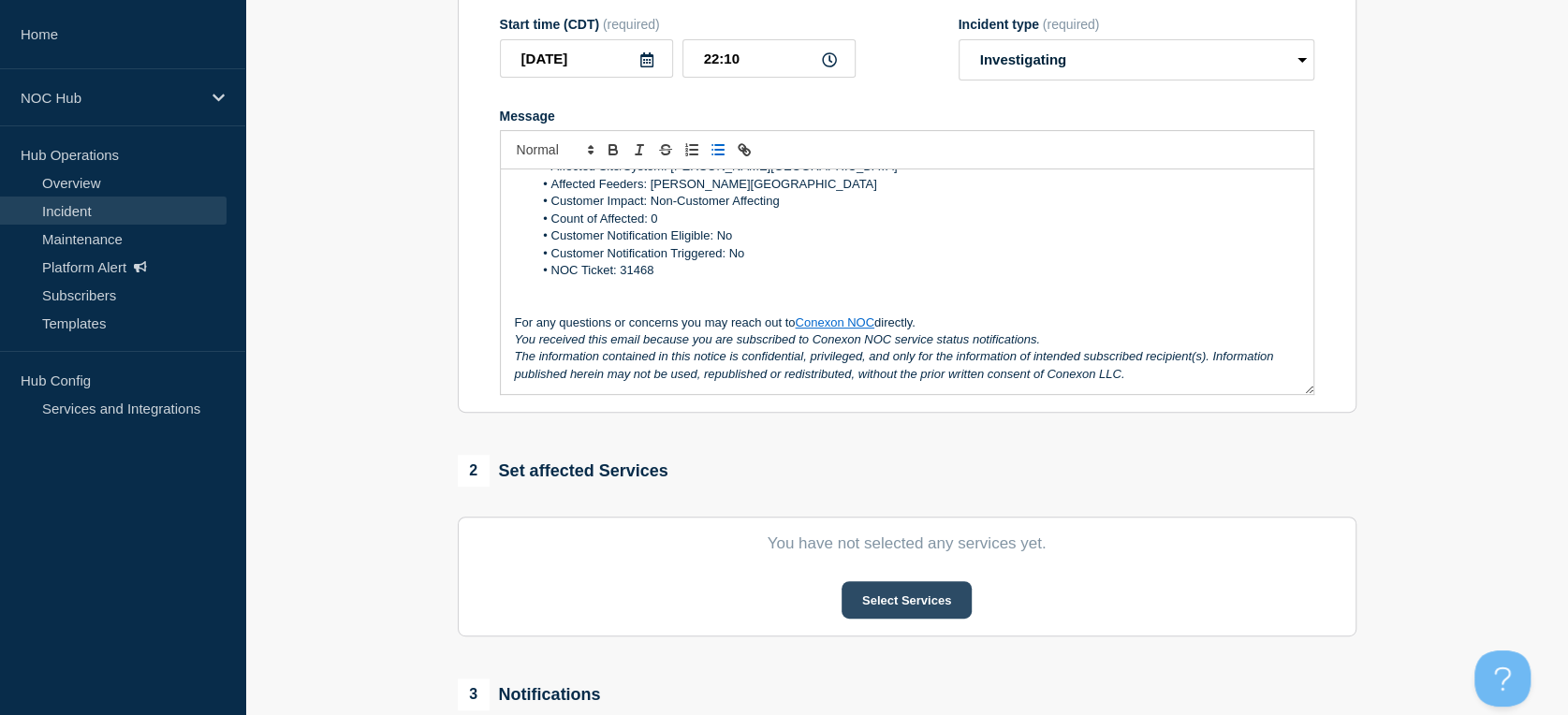
click at [898, 610] on button "Select Services" at bounding box center [907, 599] width 130 height 38
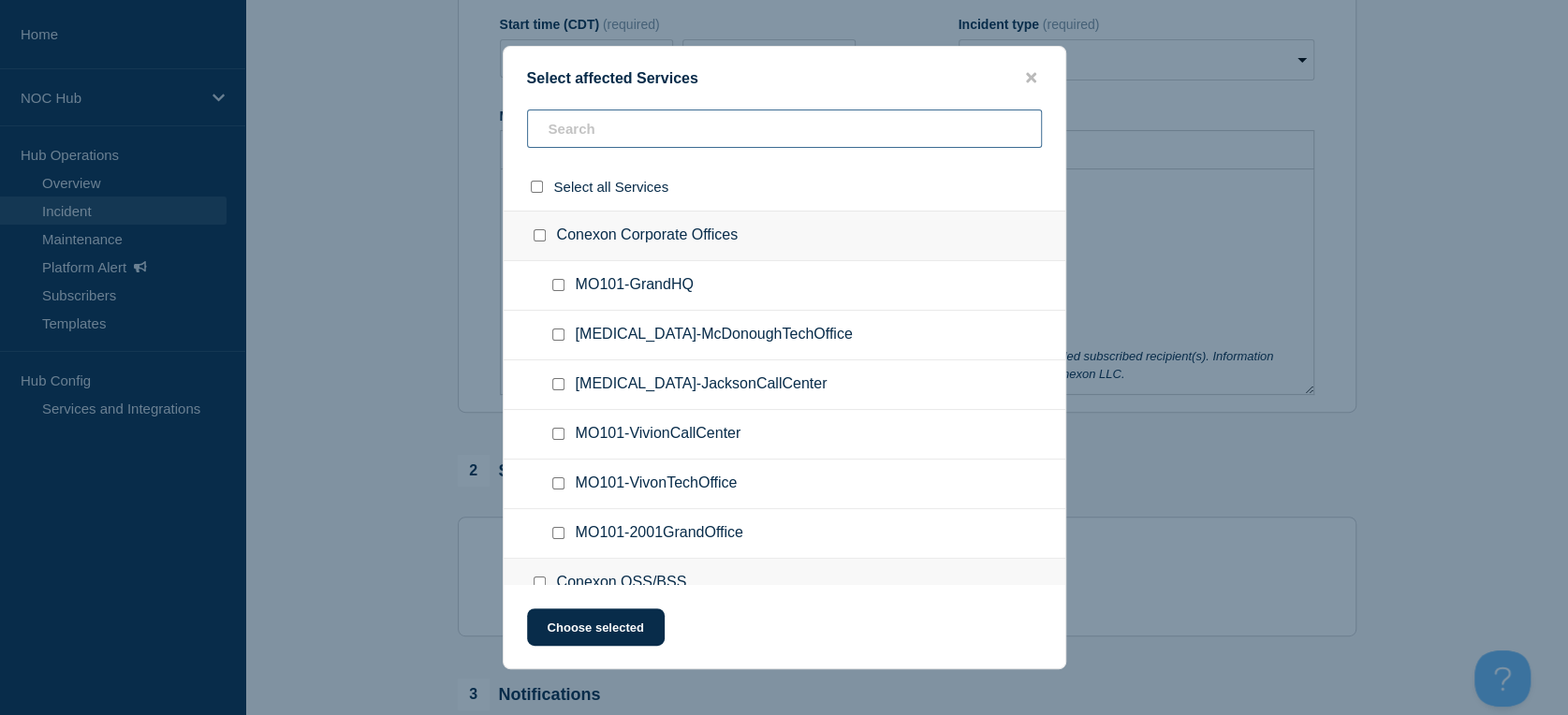
click at [581, 134] on input "text" at bounding box center [784, 128] width 515 height 39
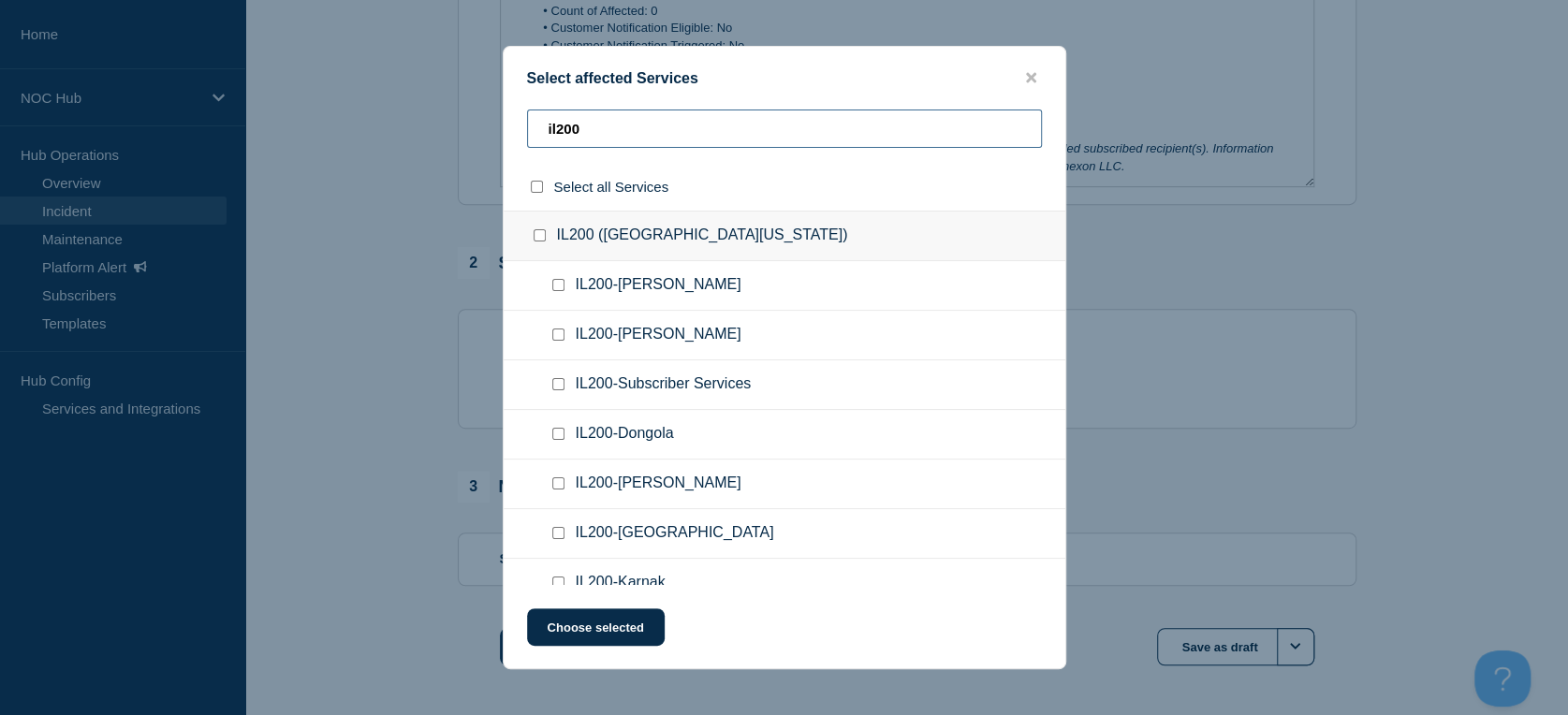
scroll to position [0, 0]
type input "il200"
click at [539, 234] on input "IL200 (Southern Illinois) checkbox" at bounding box center [539, 235] width 12 height 12
checkbox input "true"
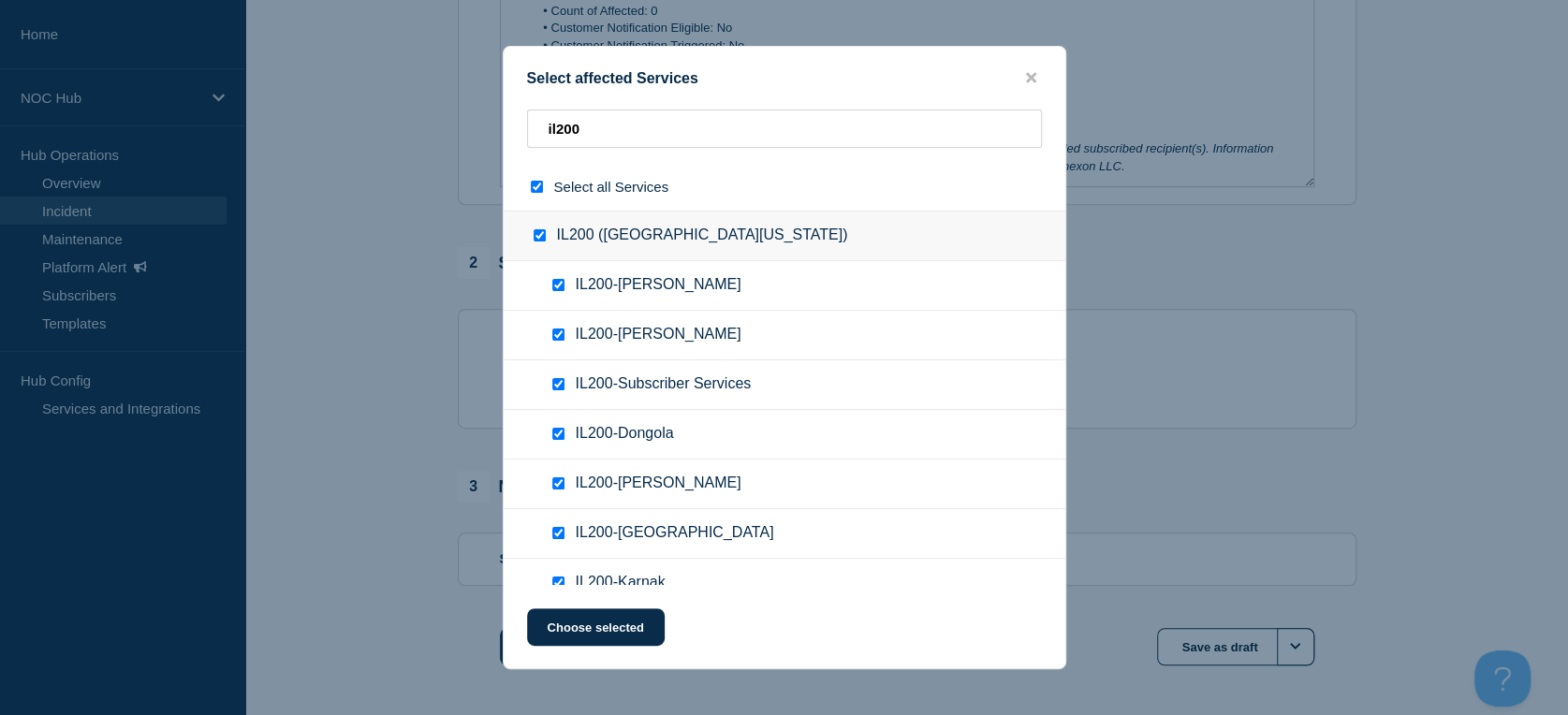
checkbox input "true"
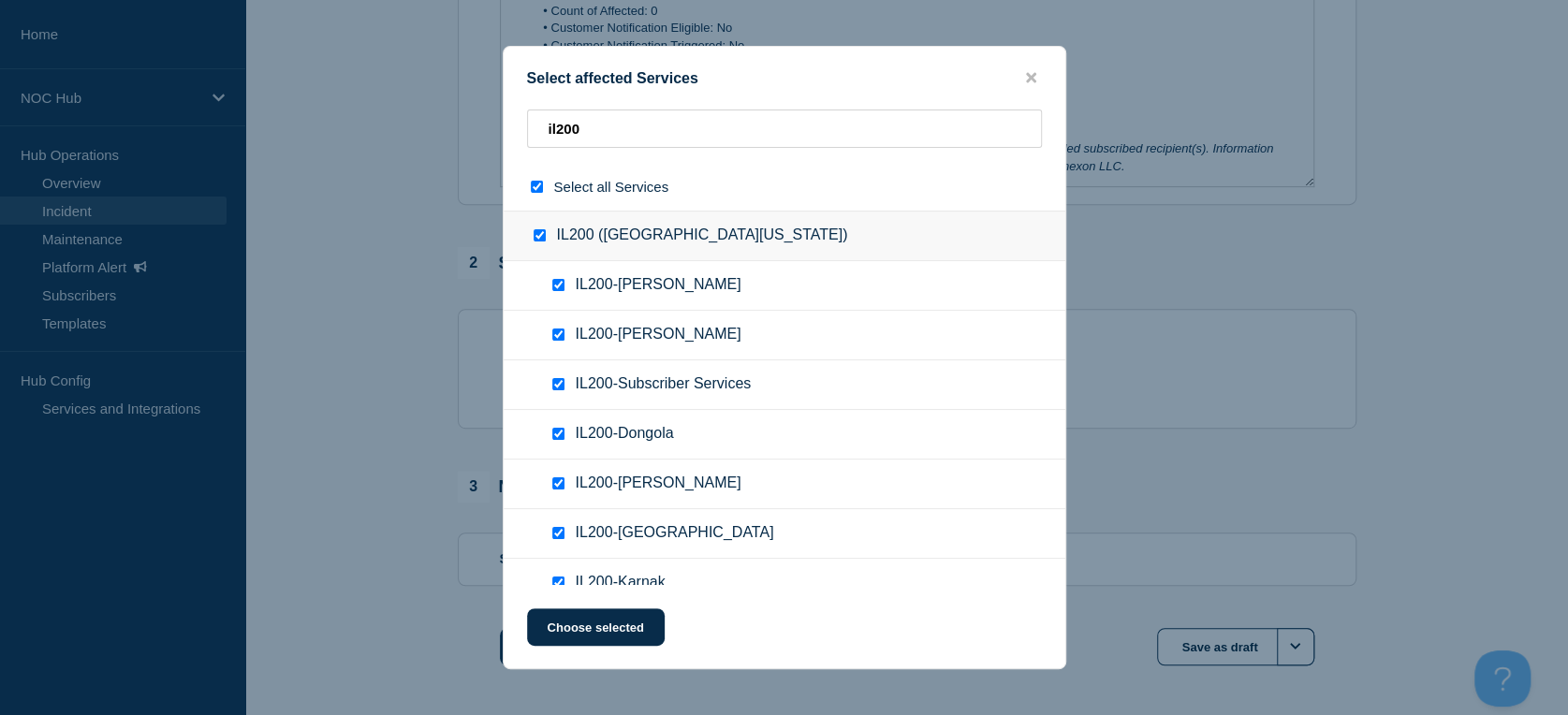
checkbox input "true"
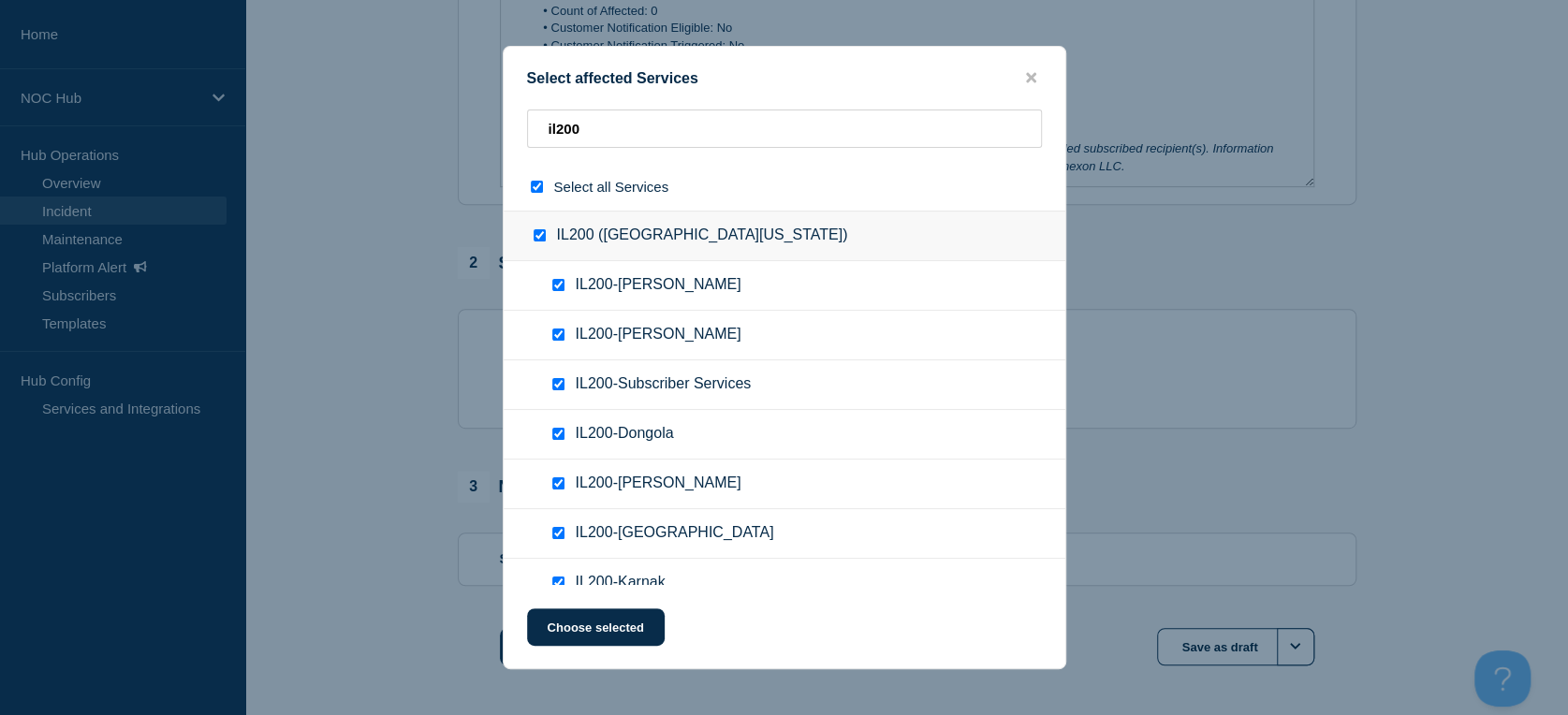
checkbox input "true"
click at [539, 234] on input "IL200 (Southern Illinois) checkbox" at bounding box center [539, 235] width 12 height 12
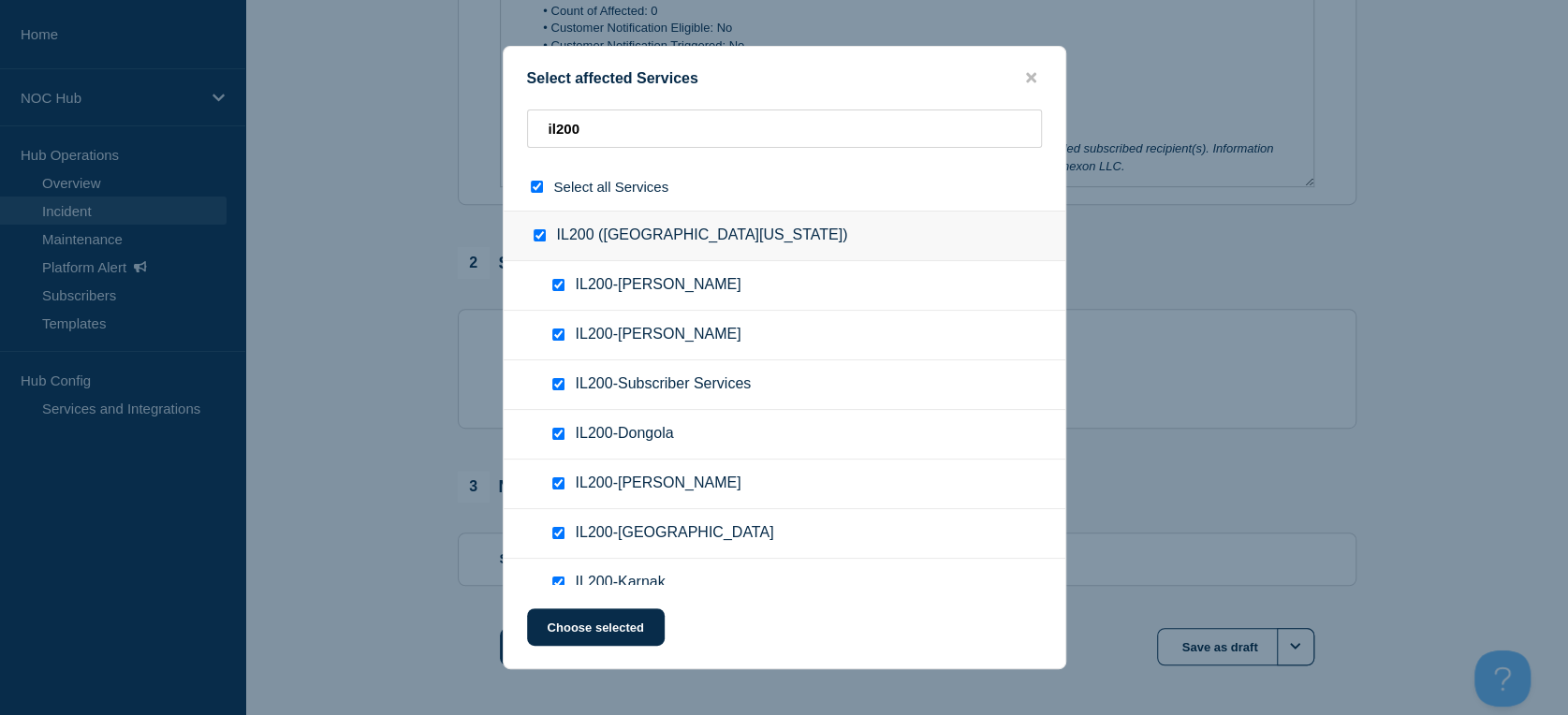
checkbox input "false"
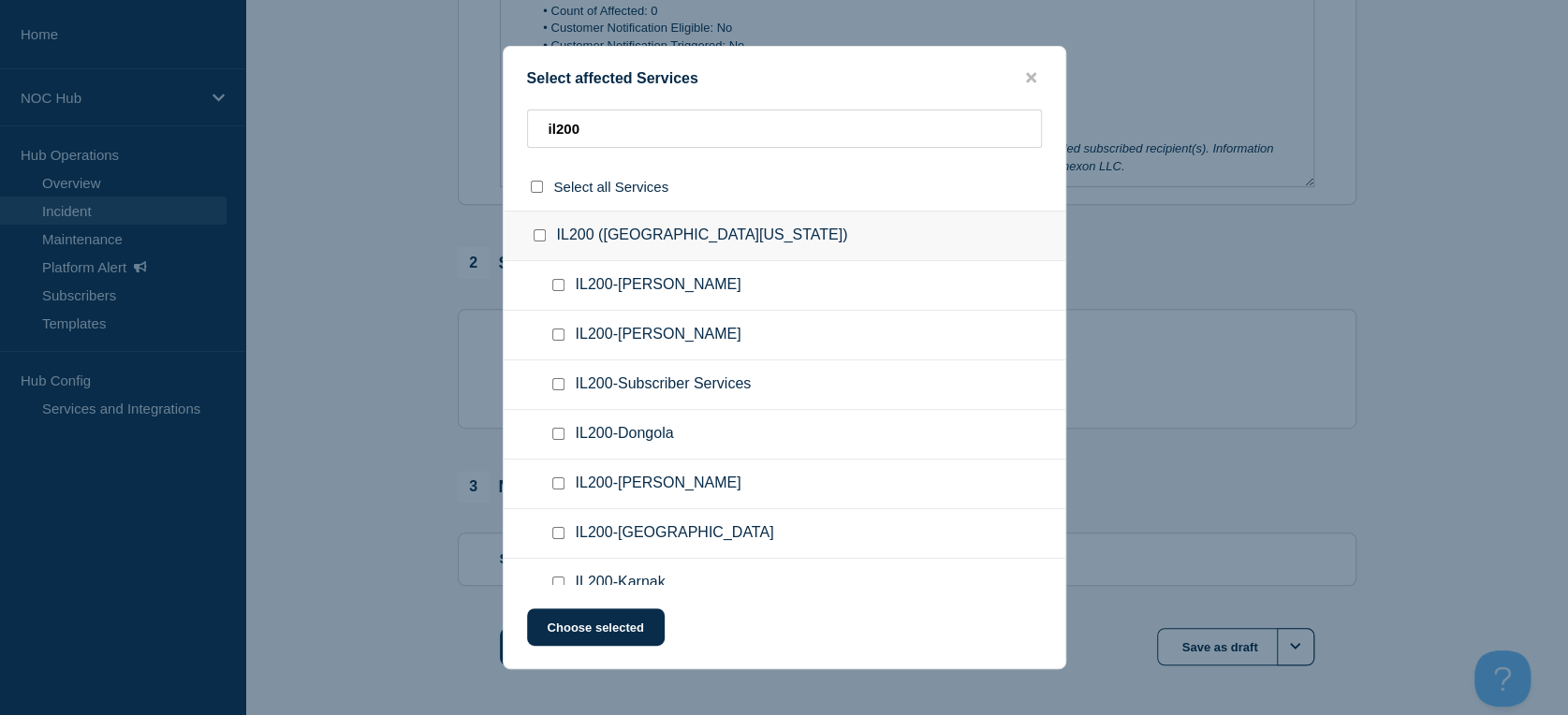
checkbox input "false"
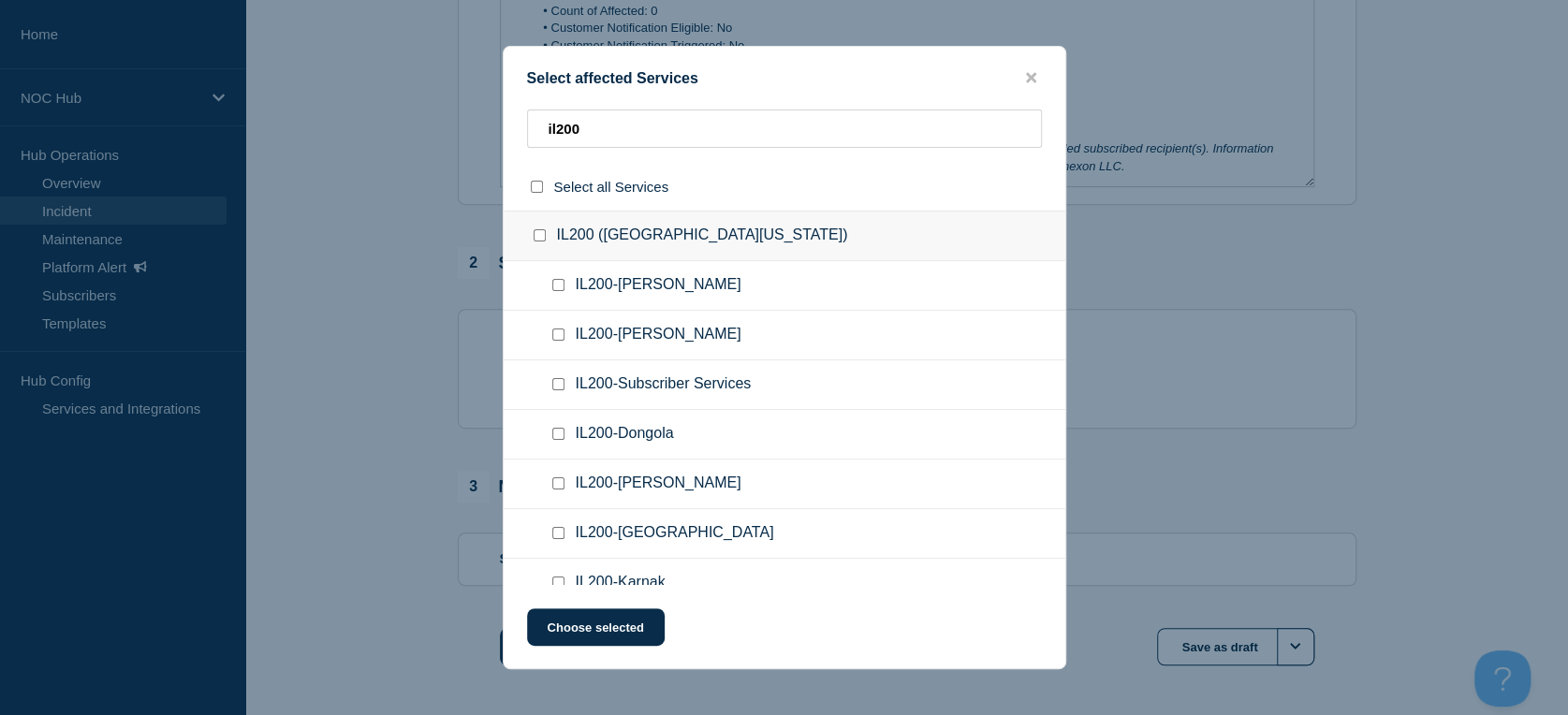
checkbox input "false"
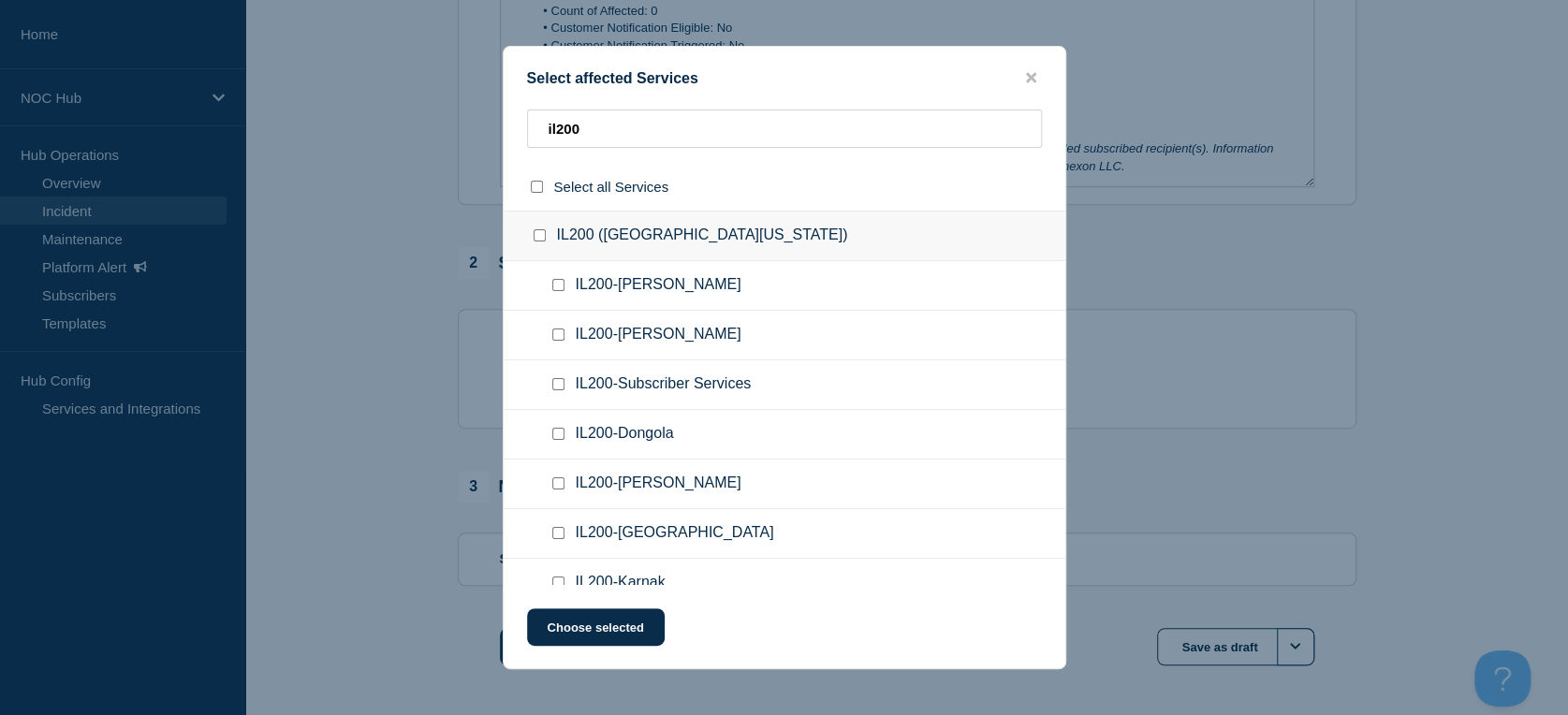
checkbox input "false"
click at [538, 236] on input "IL200 (Southern Illinois) checkbox" at bounding box center [539, 235] width 12 height 12
checkbox input "true"
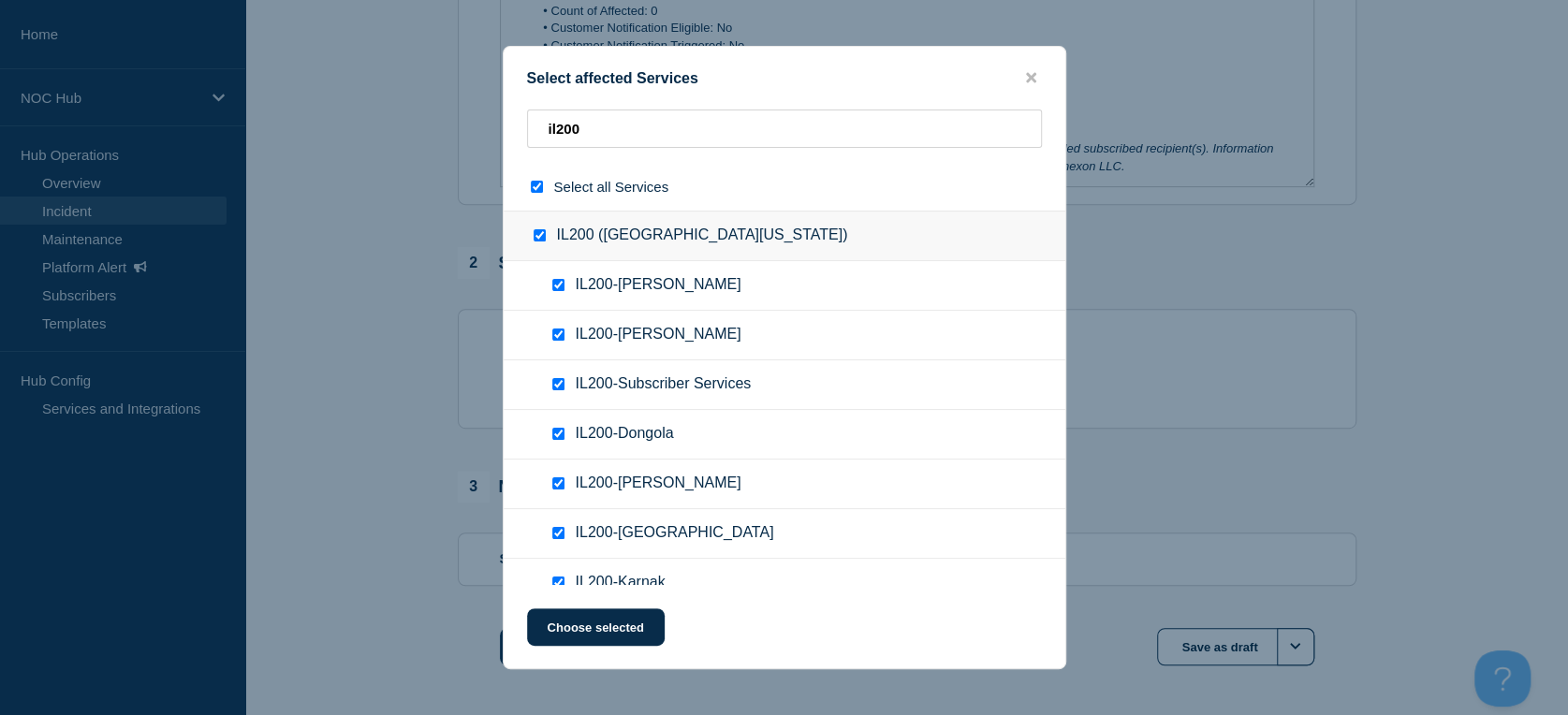
checkbox input "true"
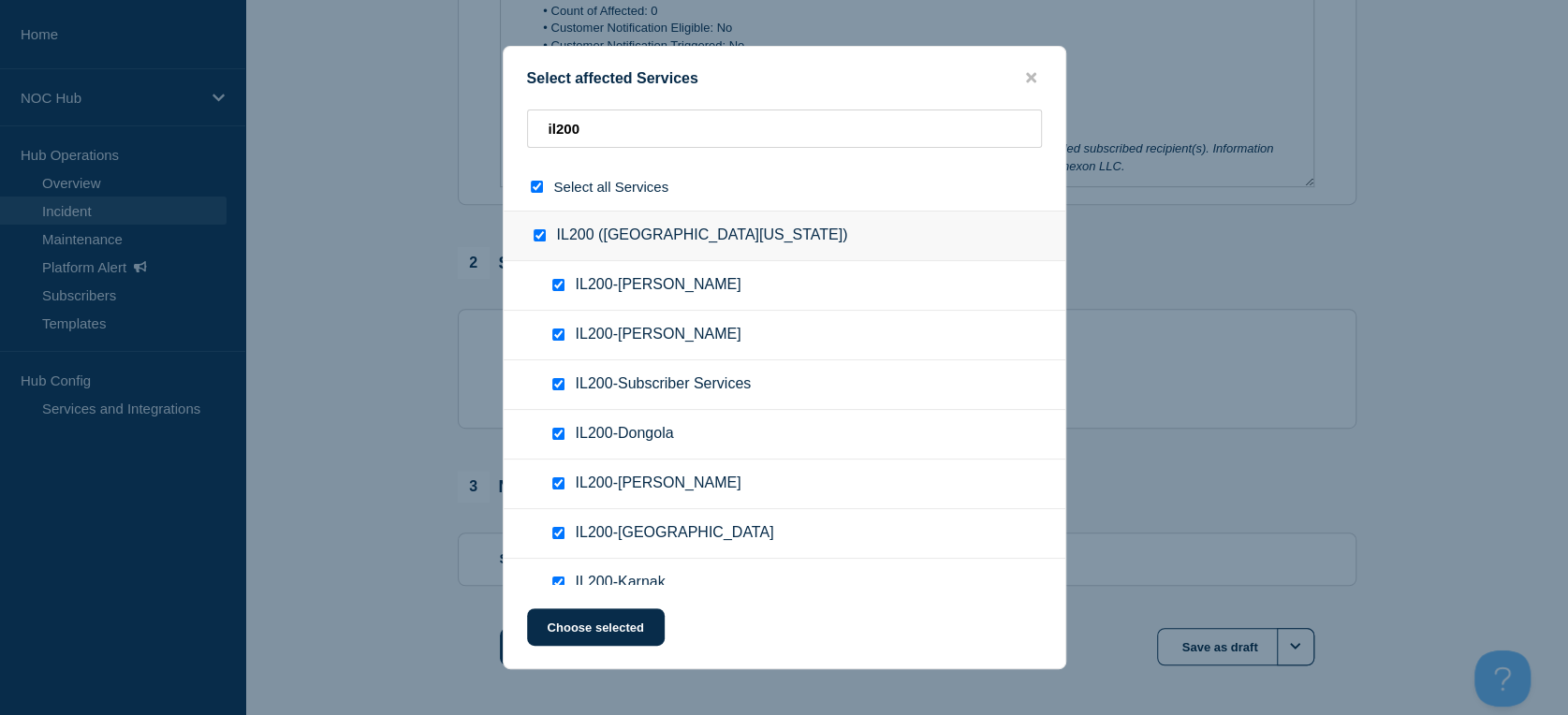
checkbox input "true"
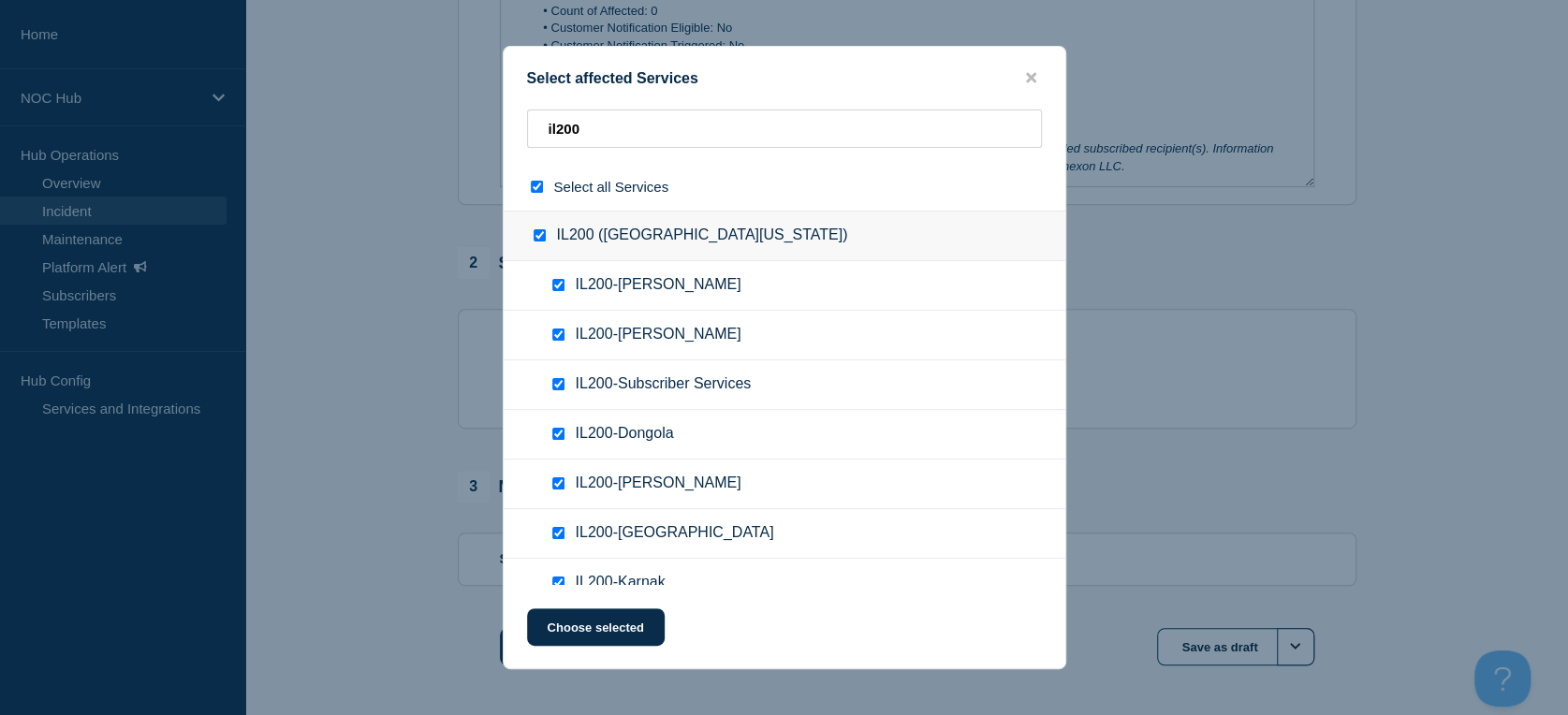
checkbox input "true"
click at [555, 336] on input "IL200-Kraatz checkbox" at bounding box center [558, 335] width 12 height 12
checkbox input "false"
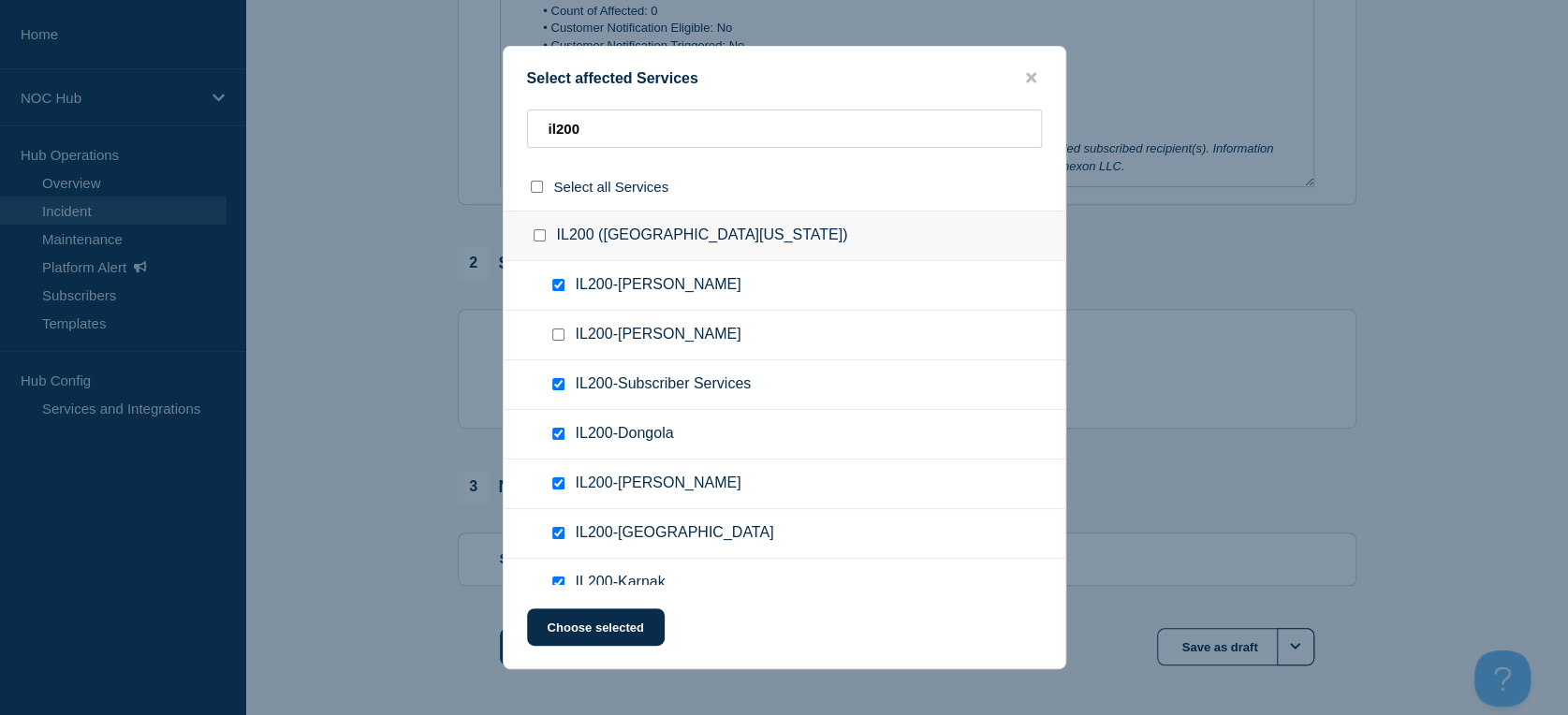
checkbox input "false"
click at [561, 282] on input "IL200-Schlenker checkbox" at bounding box center [558, 284] width 12 height 12
checkbox input "false"
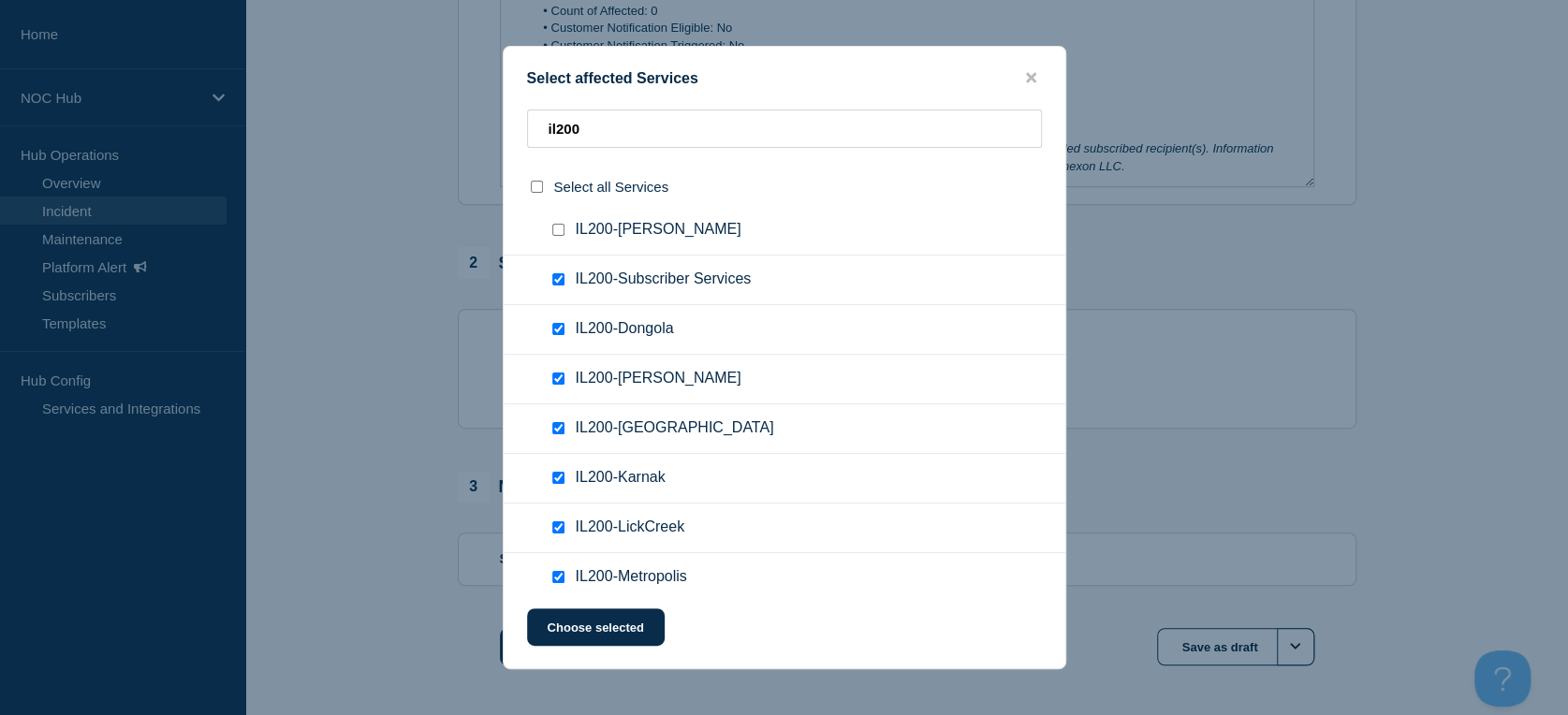
scroll to position [207, 0]
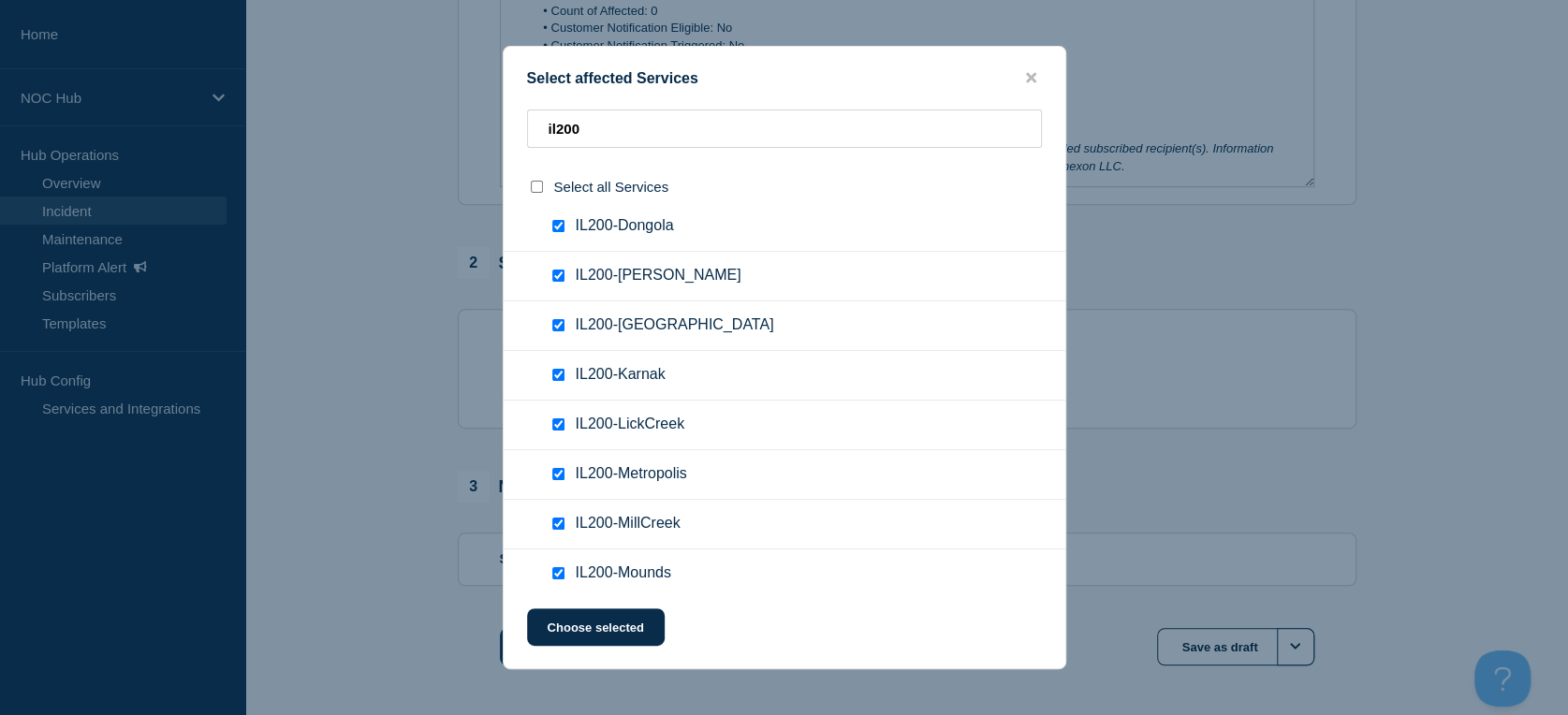
click at [556, 580] on input "IL200-Mounds checkbox" at bounding box center [558, 573] width 12 height 12
checkbox input "false"
click at [556, 528] on input "IL200-MillCreek checkbox" at bounding box center [558, 523] width 12 height 12
checkbox input "false"
click at [558, 474] on input "IL200-Metropolis checkbox" at bounding box center [558, 474] width 12 height 12
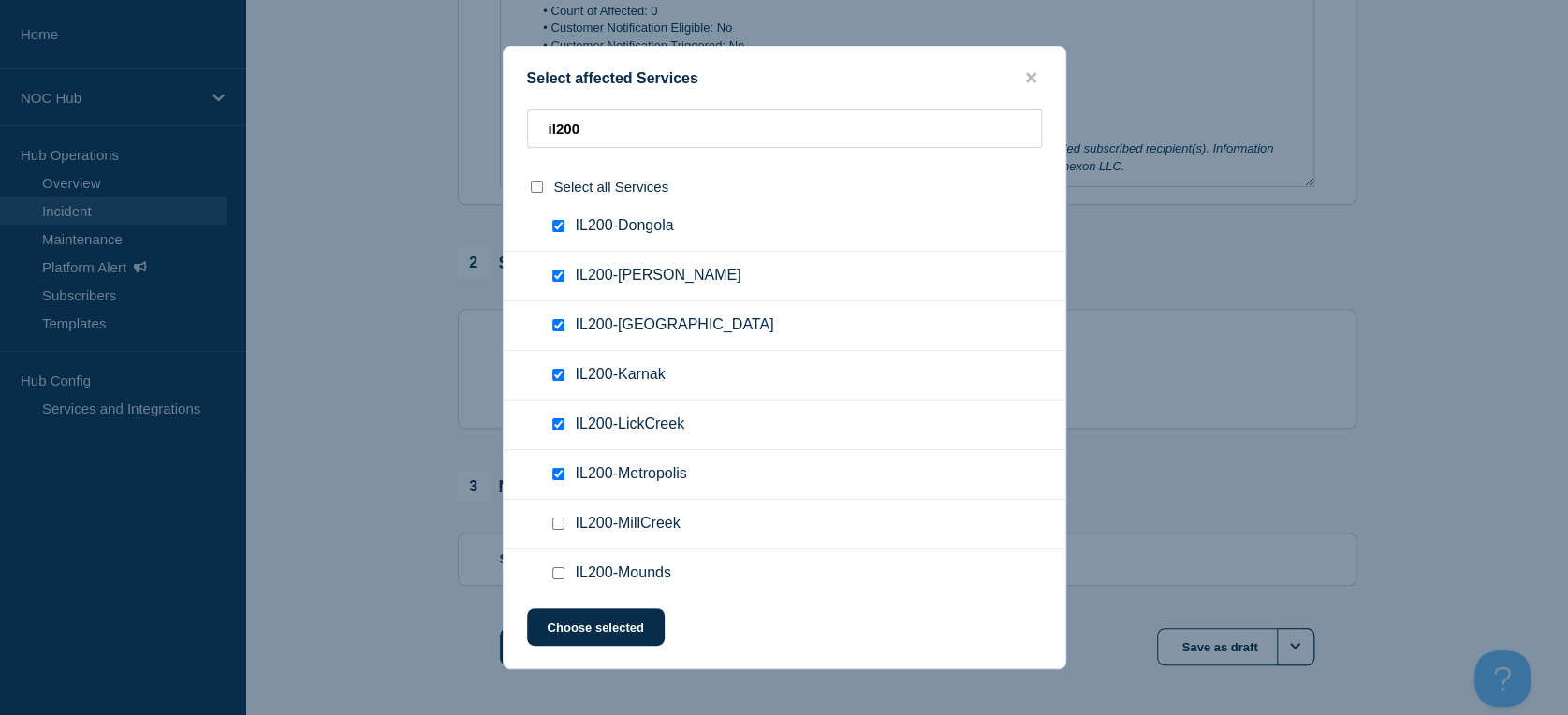
checkbox input "false"
click at [562, 424] on input "IL200-LickCreek checkbox" at bounding box center [558, 425] width 12 height 12
checkbox input "true"
click at [554, 376] on input "IL200-Karnak checkbox" at bounding box center [558, 374] width 12 height 12
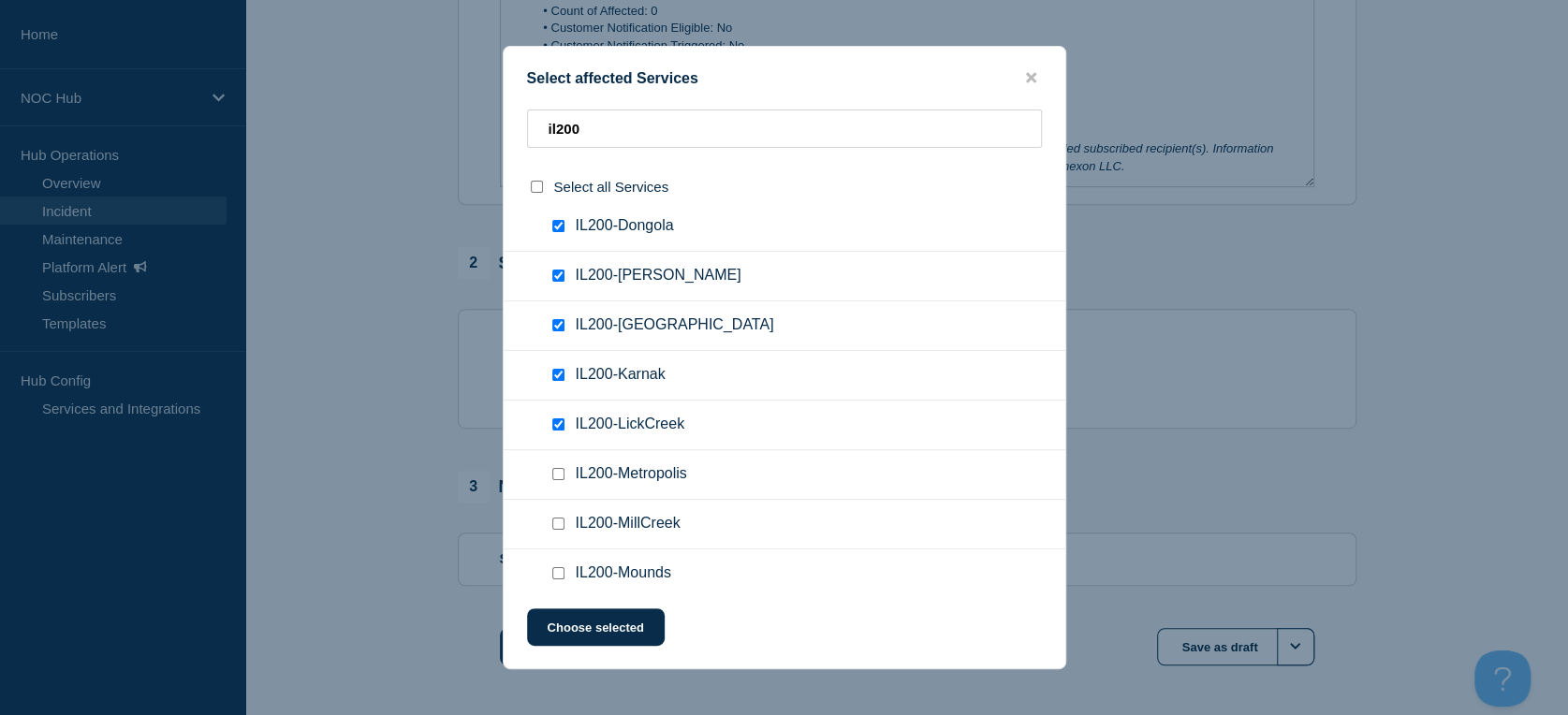
checkbox input "false"
click at [562, 320] on div at bounding box center [561, 325] width 27 height 19
click at [557, 281] on input "IL200-Forman checkbox" at bounding box center [558, 276] width 12 height 12
checkbox input "false"
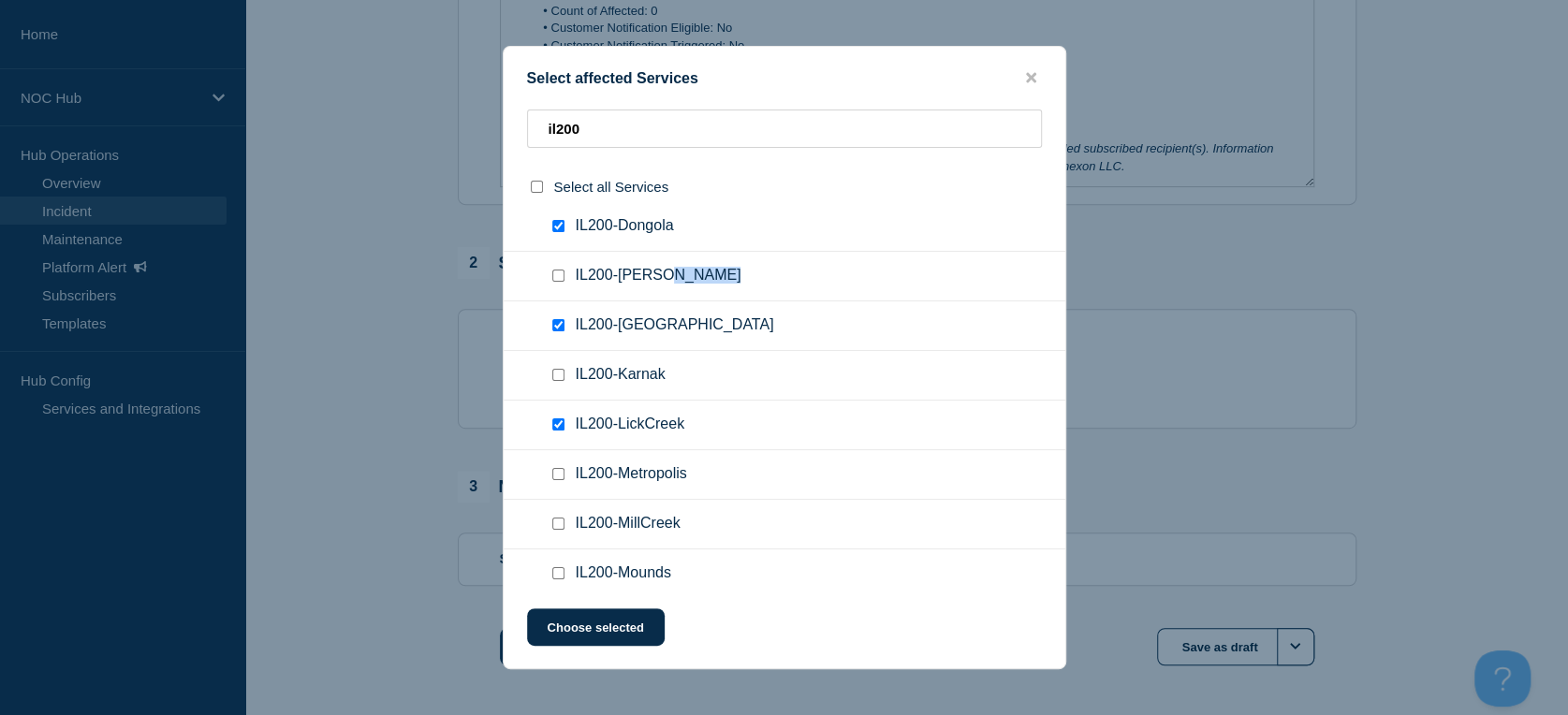
click at [560, 230] on input "IL200-Dongola checkbox" at bounding box center [558, 226] width 12 height 12
checkbox input "false"
click at [555, 328] on input "IL200-Jonesboro checkbox" at bounding box center [558, 325] width 12 height 12
checkbox input "true"
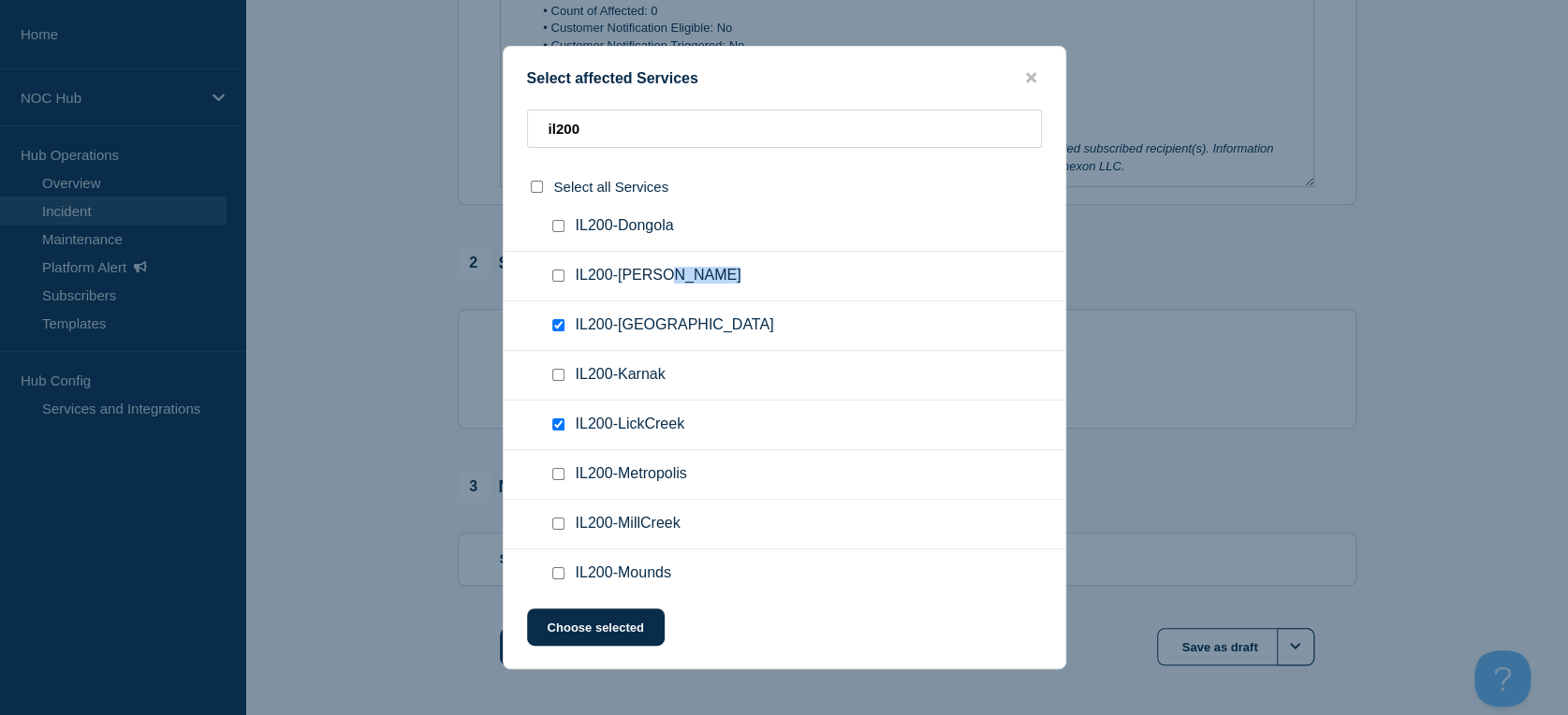
click at [554, 426] on input "IL200-LickCreek checkbox" at bounding box center [558, 425] width 12 height 12
checkbox input "false"
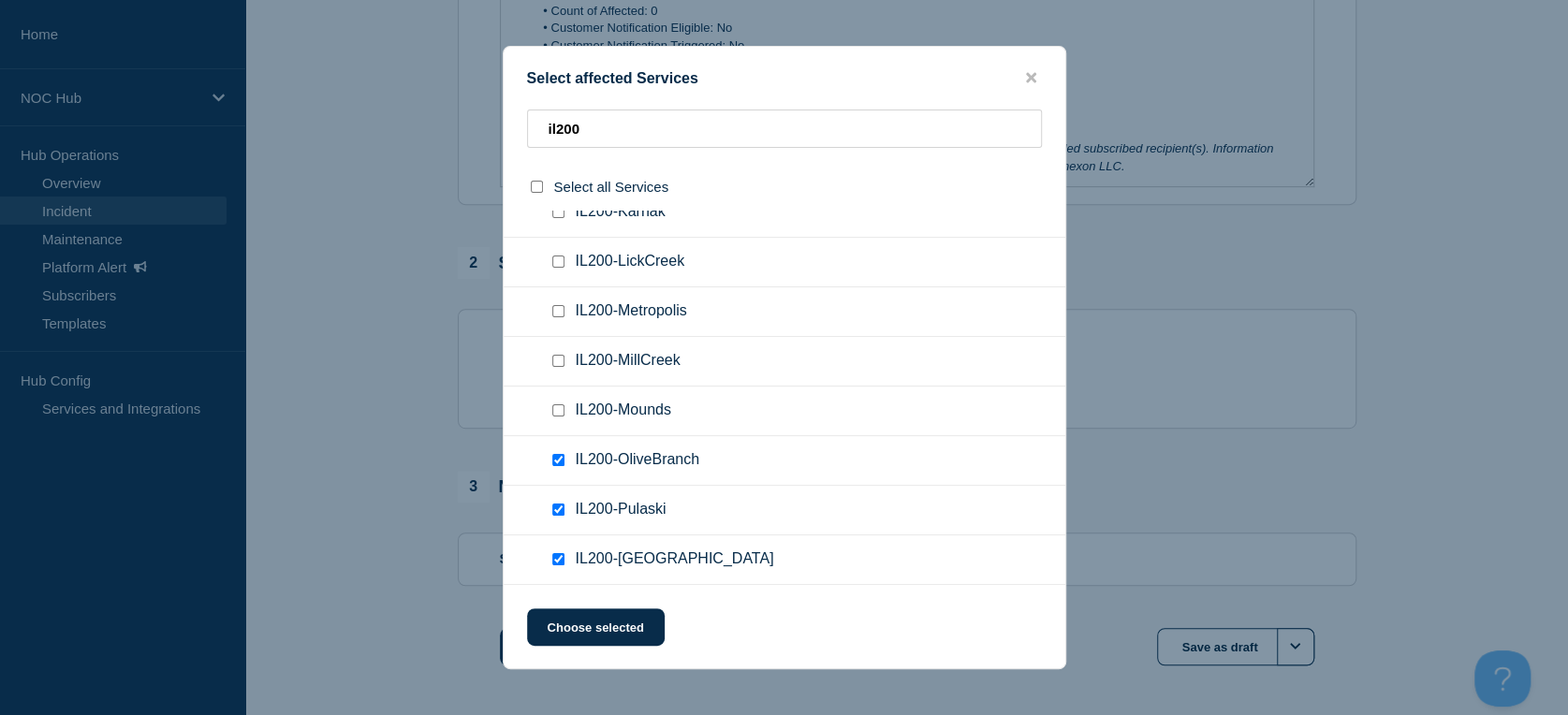
scroll to position [374, 0]
click at [558, 458] on input "IL200-OliveBranch checkbox" at bounding box center [558, 460] width 12 height 12
checkbox input "false"
click at [554, 511] on input "IL200-Pulaski checkbox" at bounding box center [558, 510] width 12 height 12
checkbox input "false"
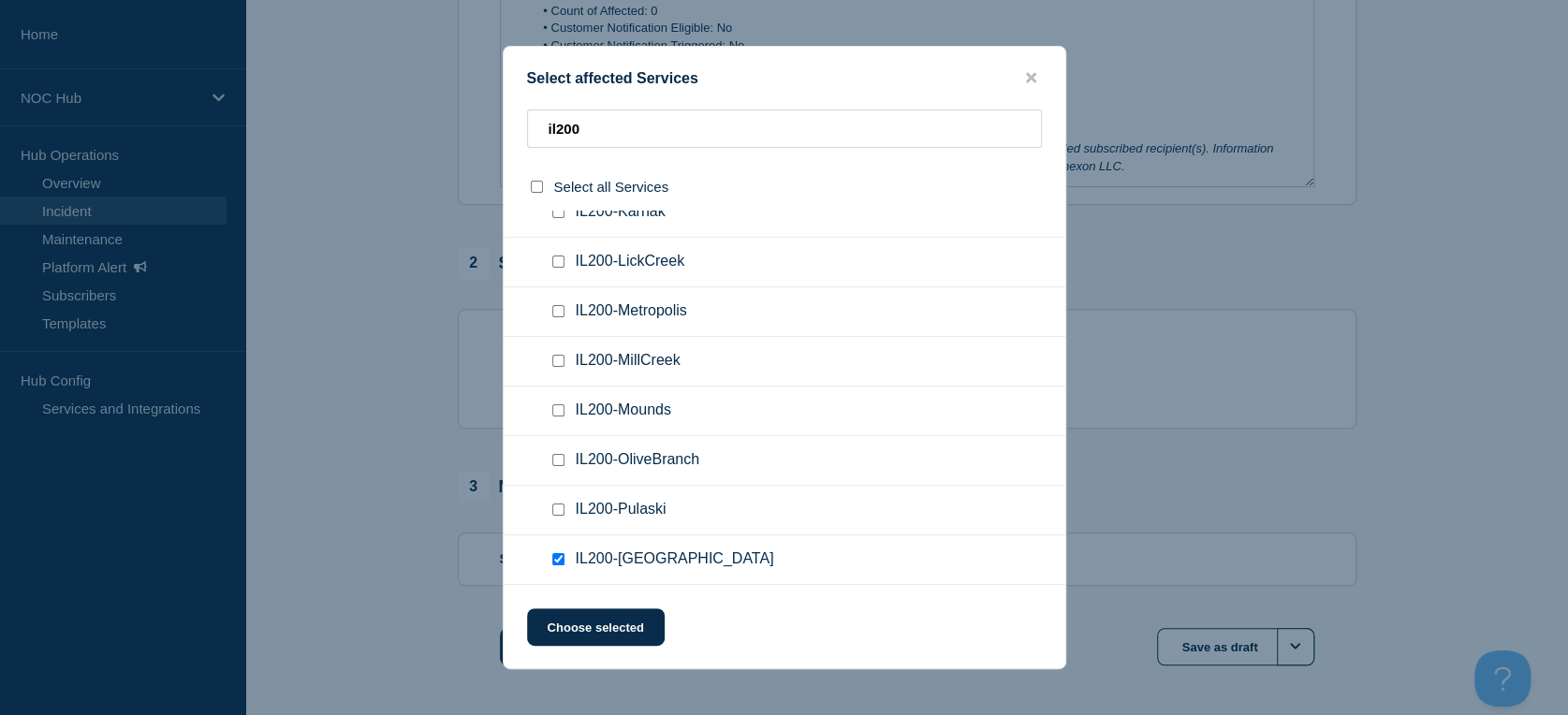
click at [555, 563] on input "IL200-Unionville checkbox" at bounding box center [558, 559] width 12 height 12
checkbox input "false"
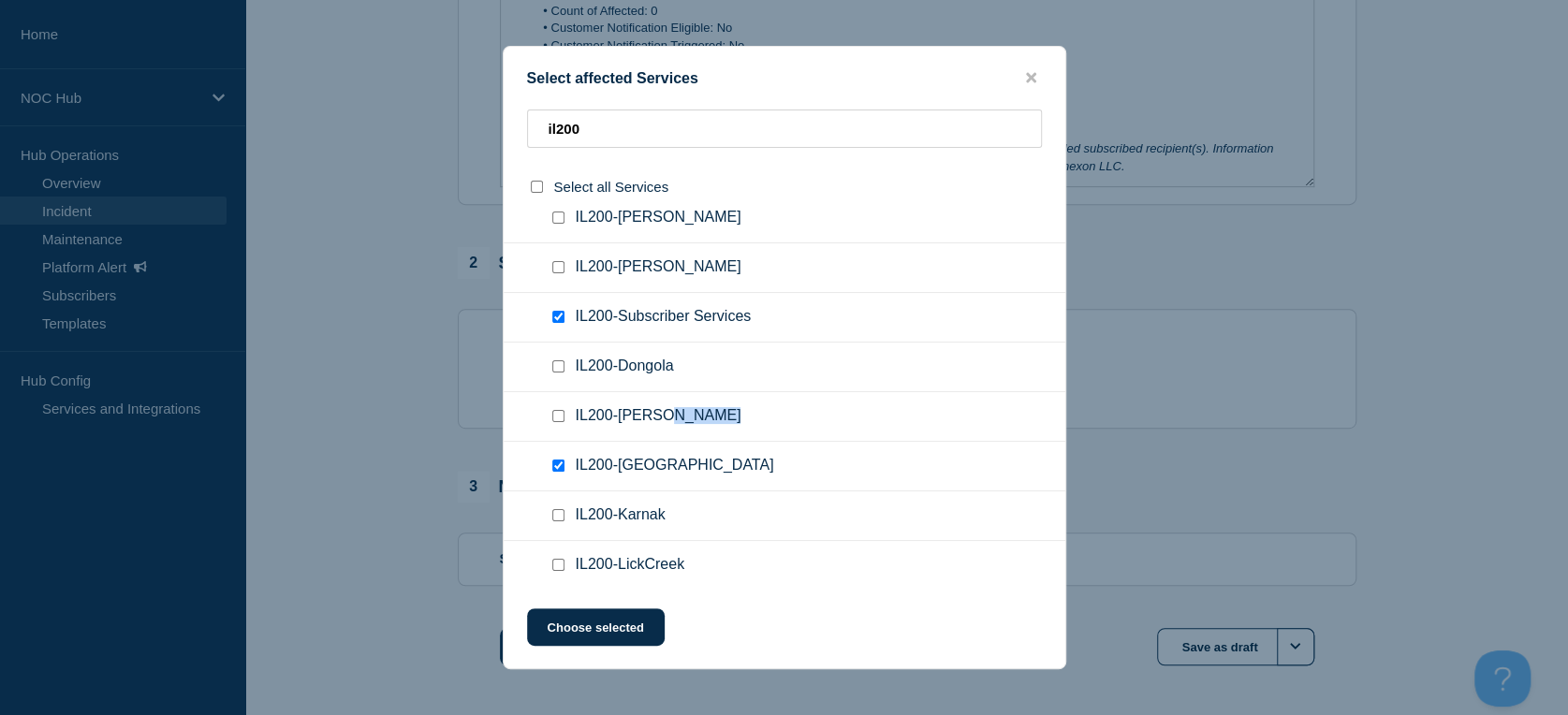
scroll to position [0, 0]
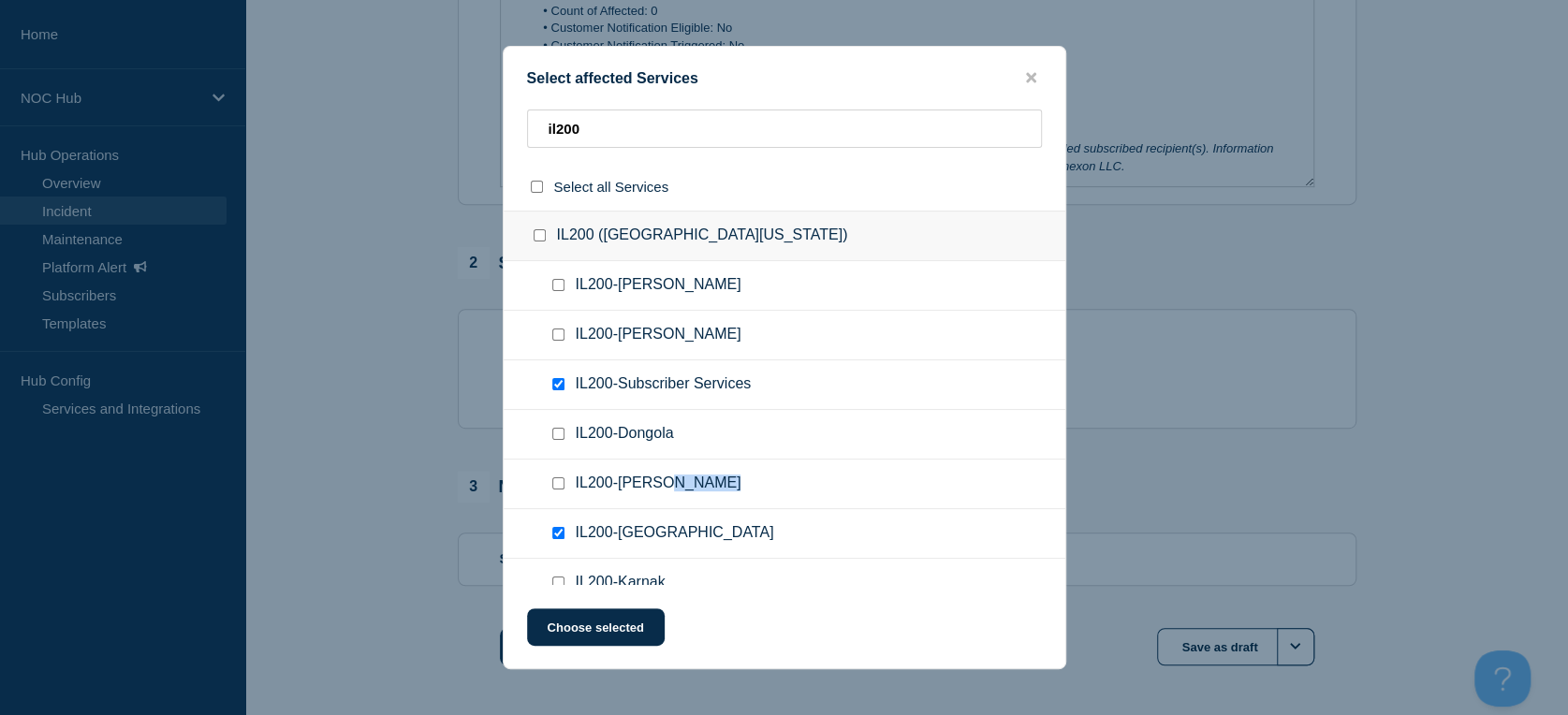
click at [560, 531] on input "IL200-Jonesboro checkbox" at bounding box center [558, 533] width 12 height 12
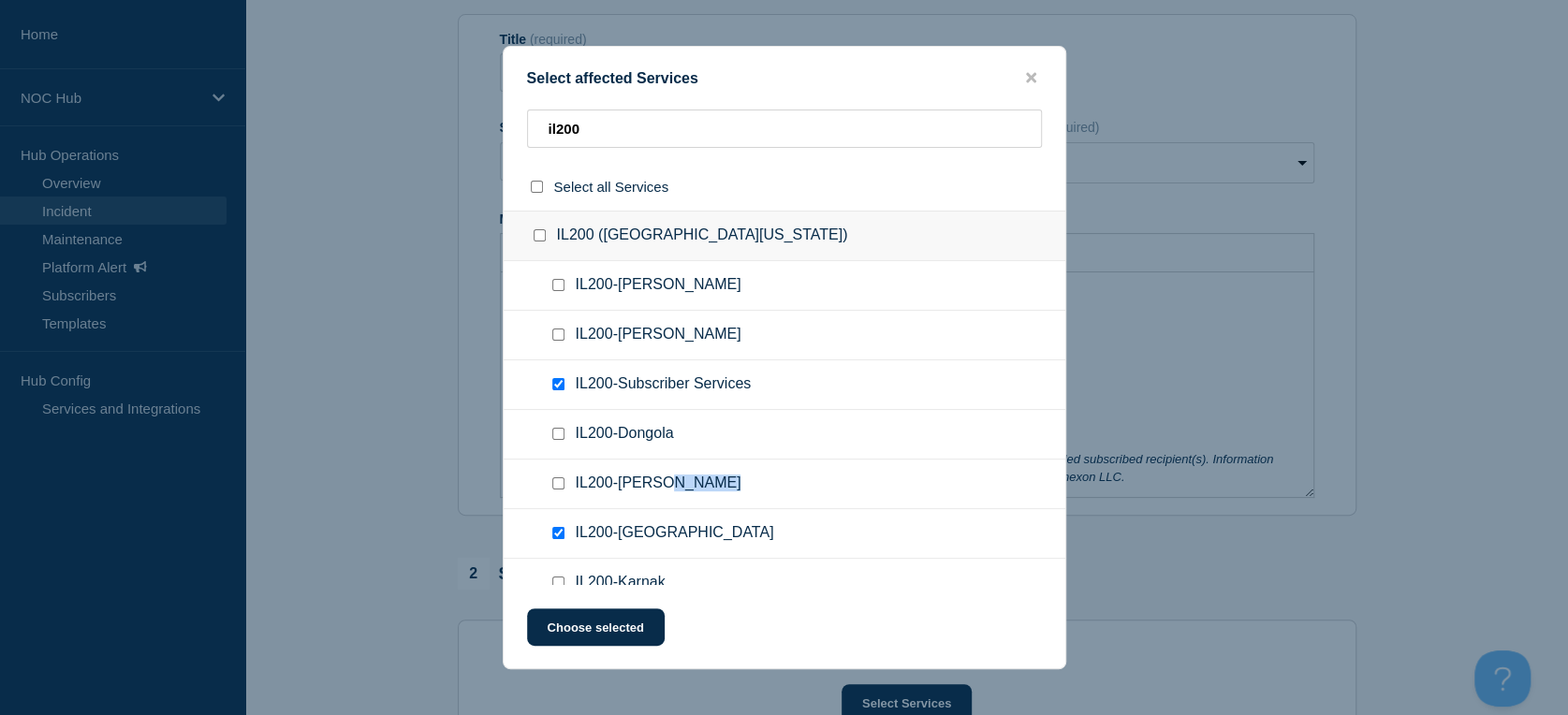
scroll to position [207, 0]
click at [560, 535] on input "IL200-Jonesboro checkbox" at bounding box center [558, 533] width 12 height 12
click at [557, 539] on input "IL200-Jonesboro checkbox" at bounding box center [558, 533] width 12 height 12
checkbox input "false"
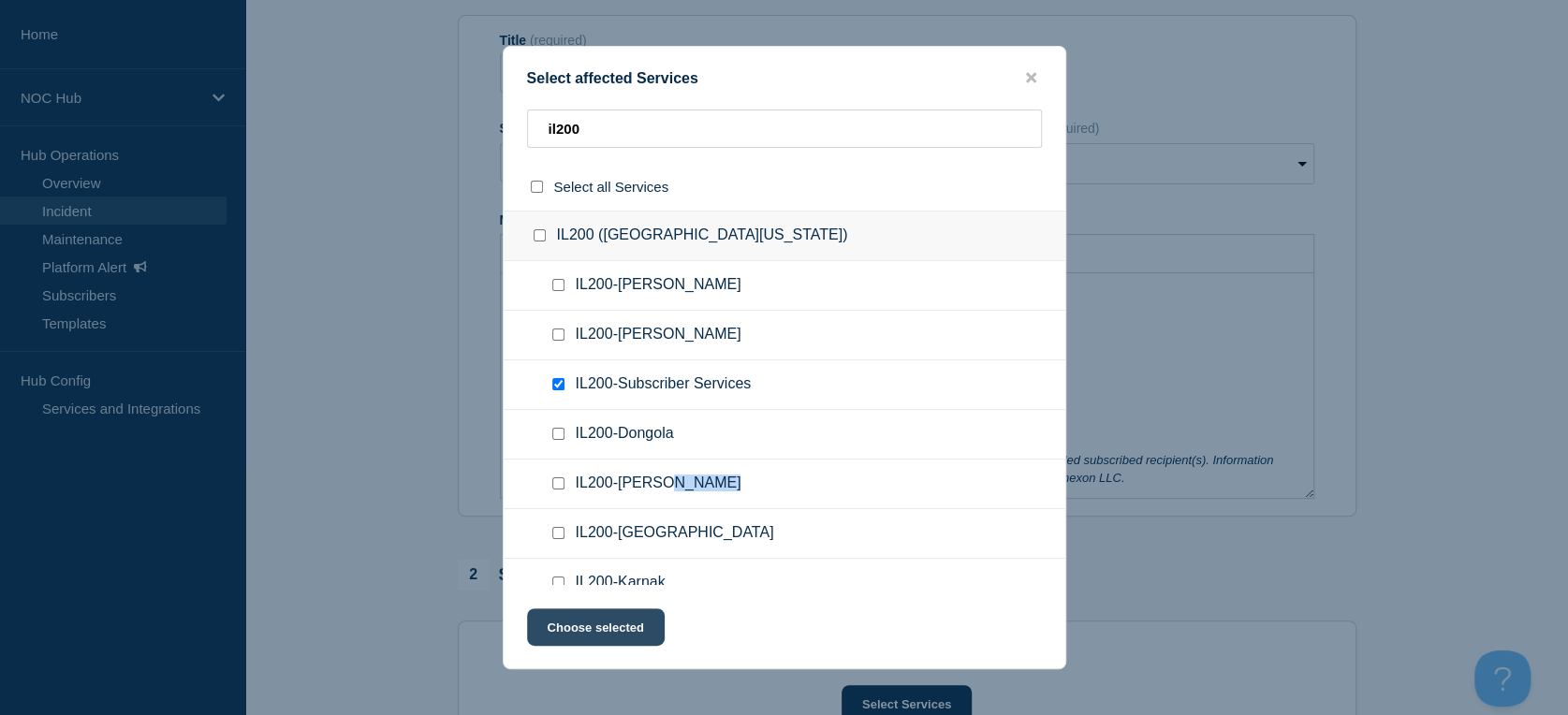
click at [593, 620] on button "Choose selected" at bounding box center [596, 627] width 137 height 38
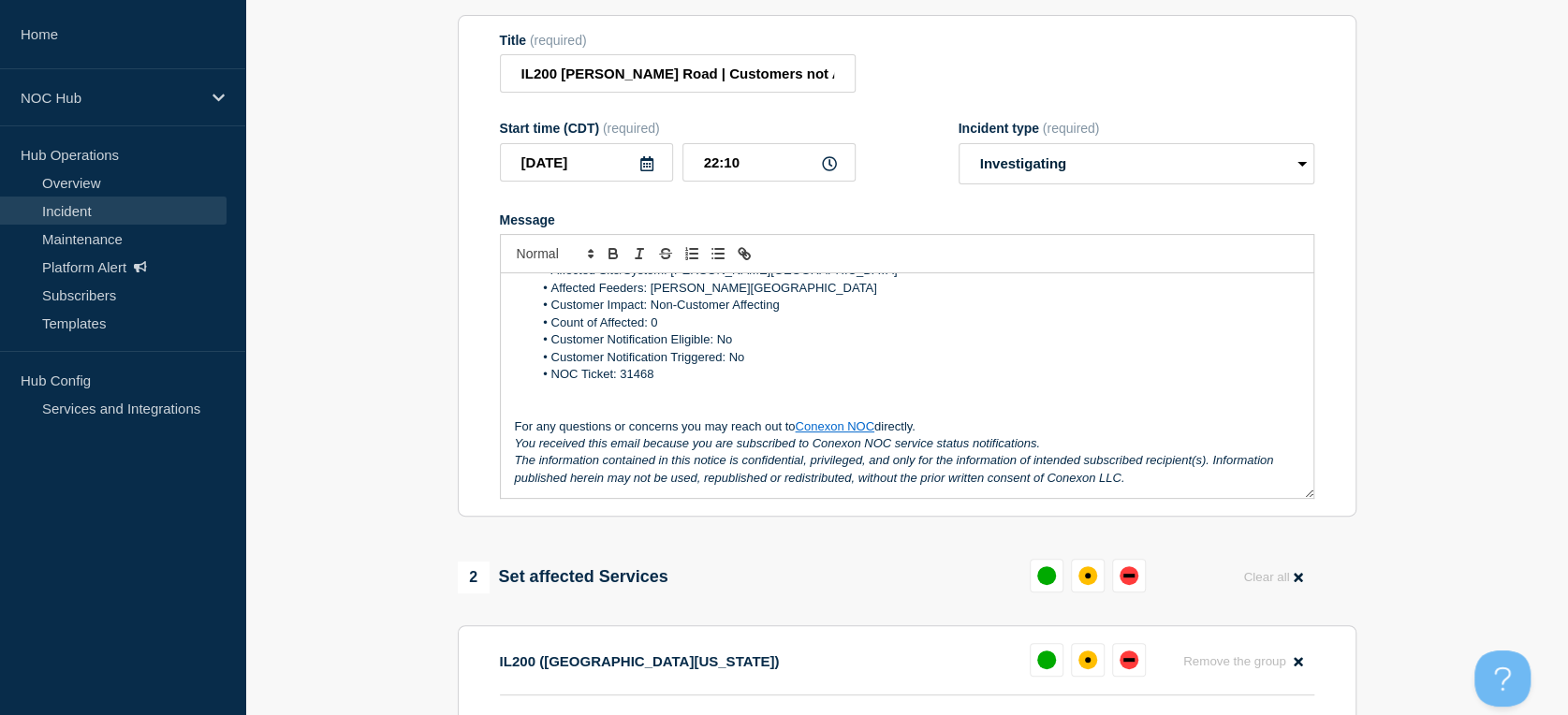
scroll to position [416, 0]
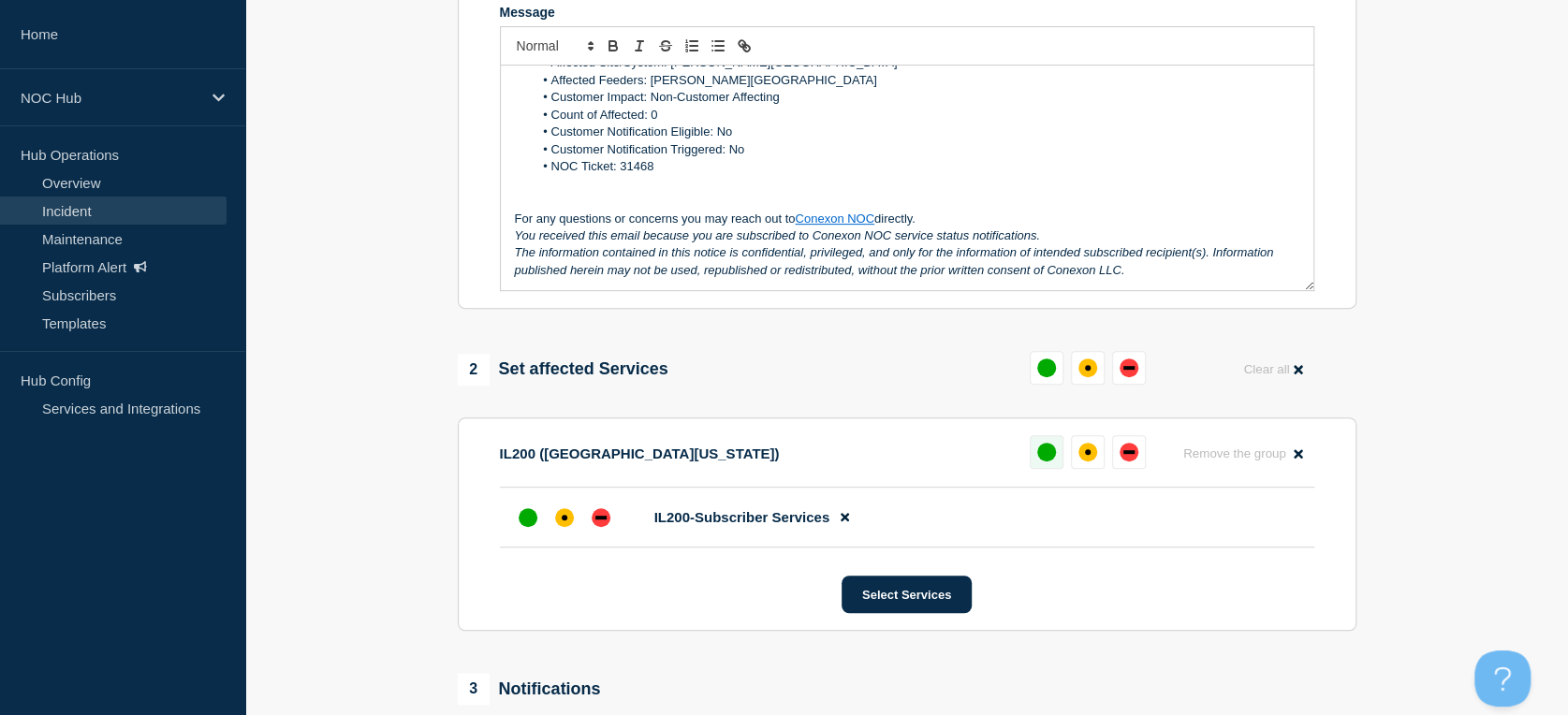
click at [1032, 454] on button at bounding box center [1046, 452] width 34 height 34
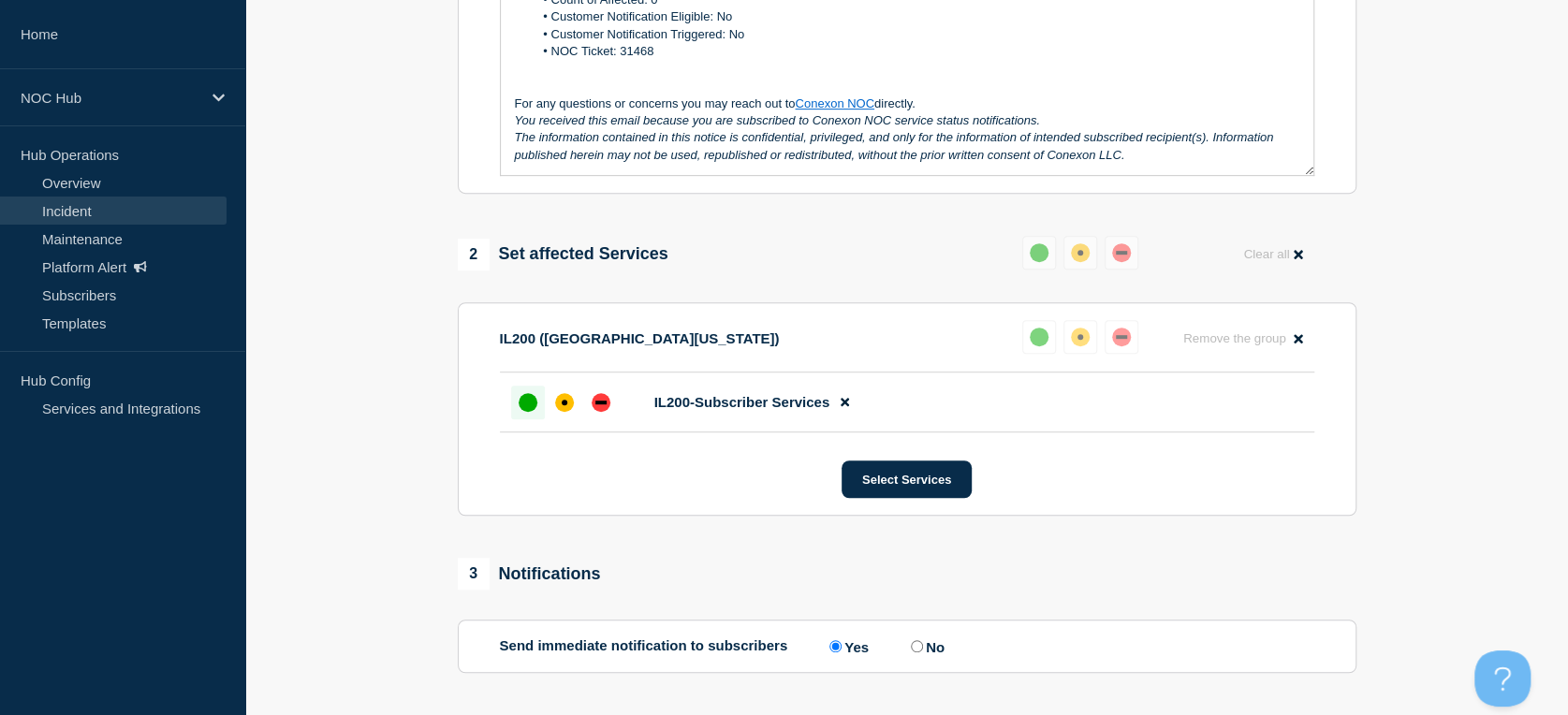
scroll to position [695, 0]
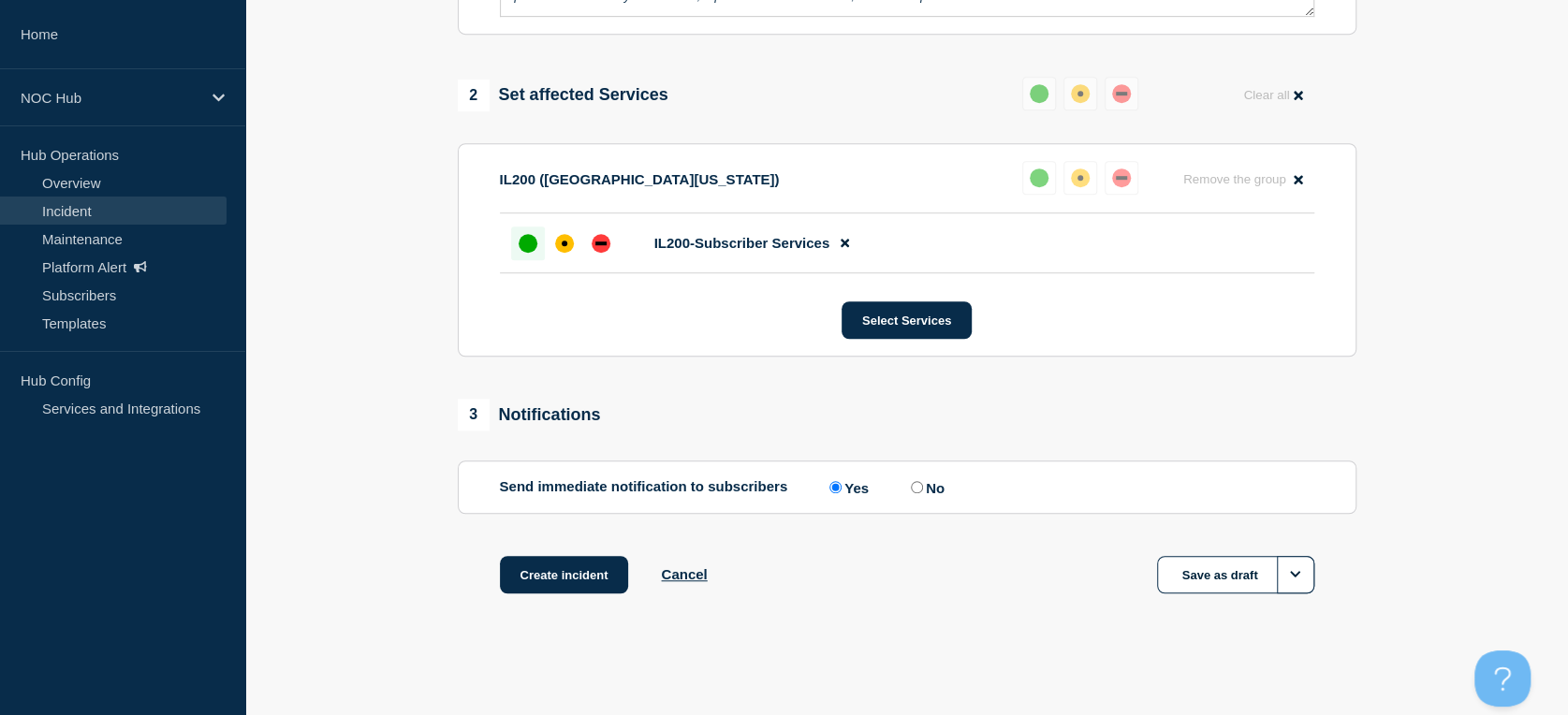
click at [919, 486] on input "No" at bounding box center [917, 487] width 12 height 12
radio input "true"
radio input "false"
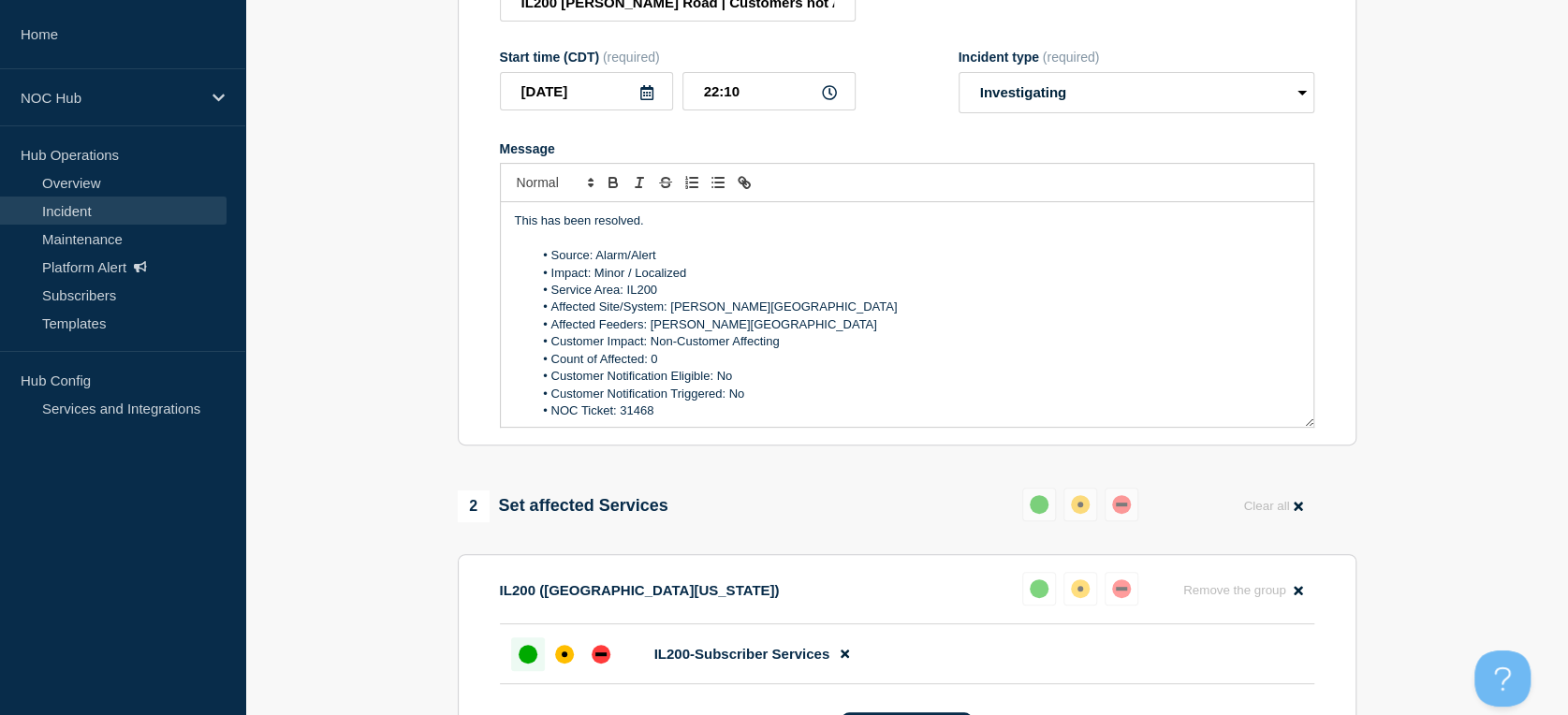
scroll to position [0, 0]
drag, startPoint x: 696, startPoint y: 230, endPoint x: 708, endPoint y: 275, distance: 46.6
click at [475, 225] on section "Title (required) IL200 Gurley Road | Customers not Affected Start time (CDT) (r…" at bounding box center [907, 195] width 899 height 503
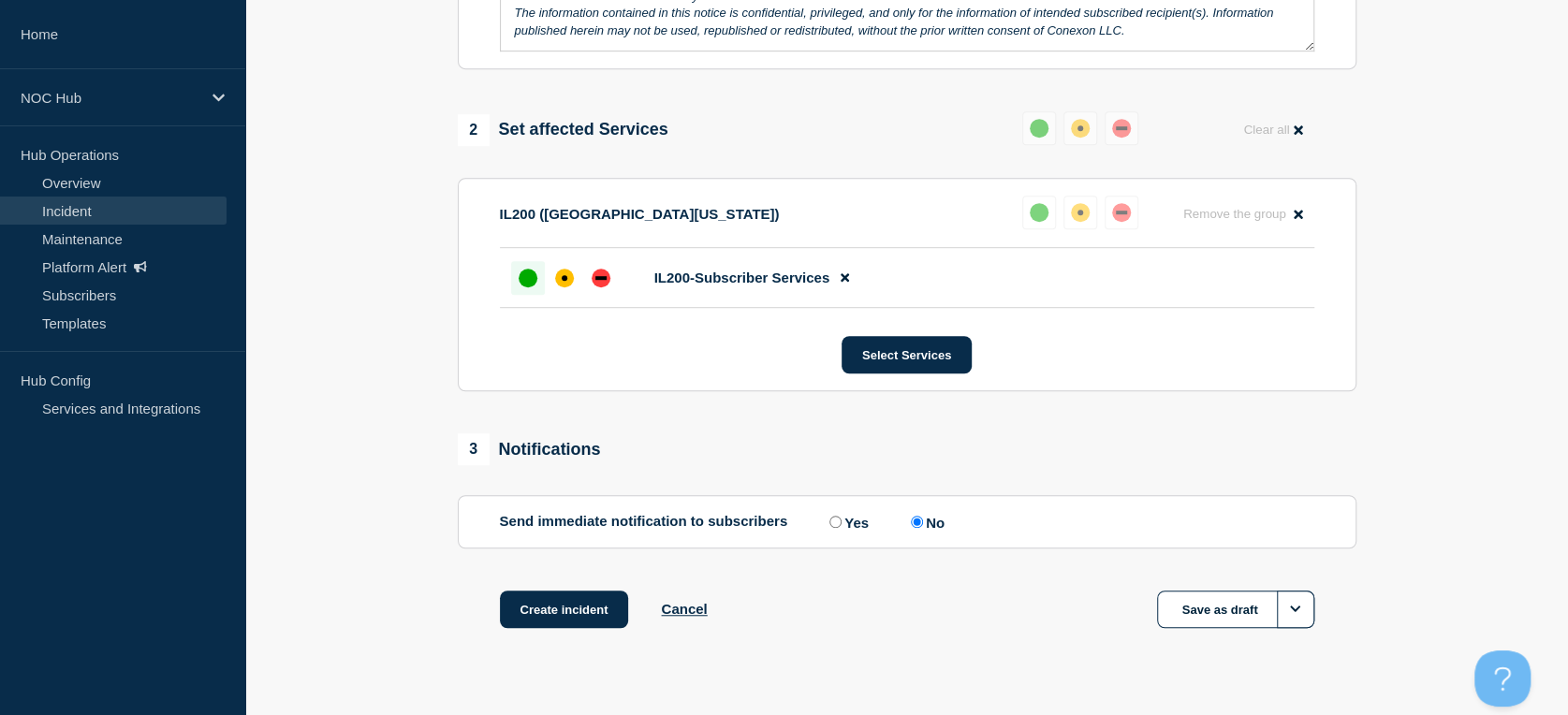
scroll to position [695, 0]
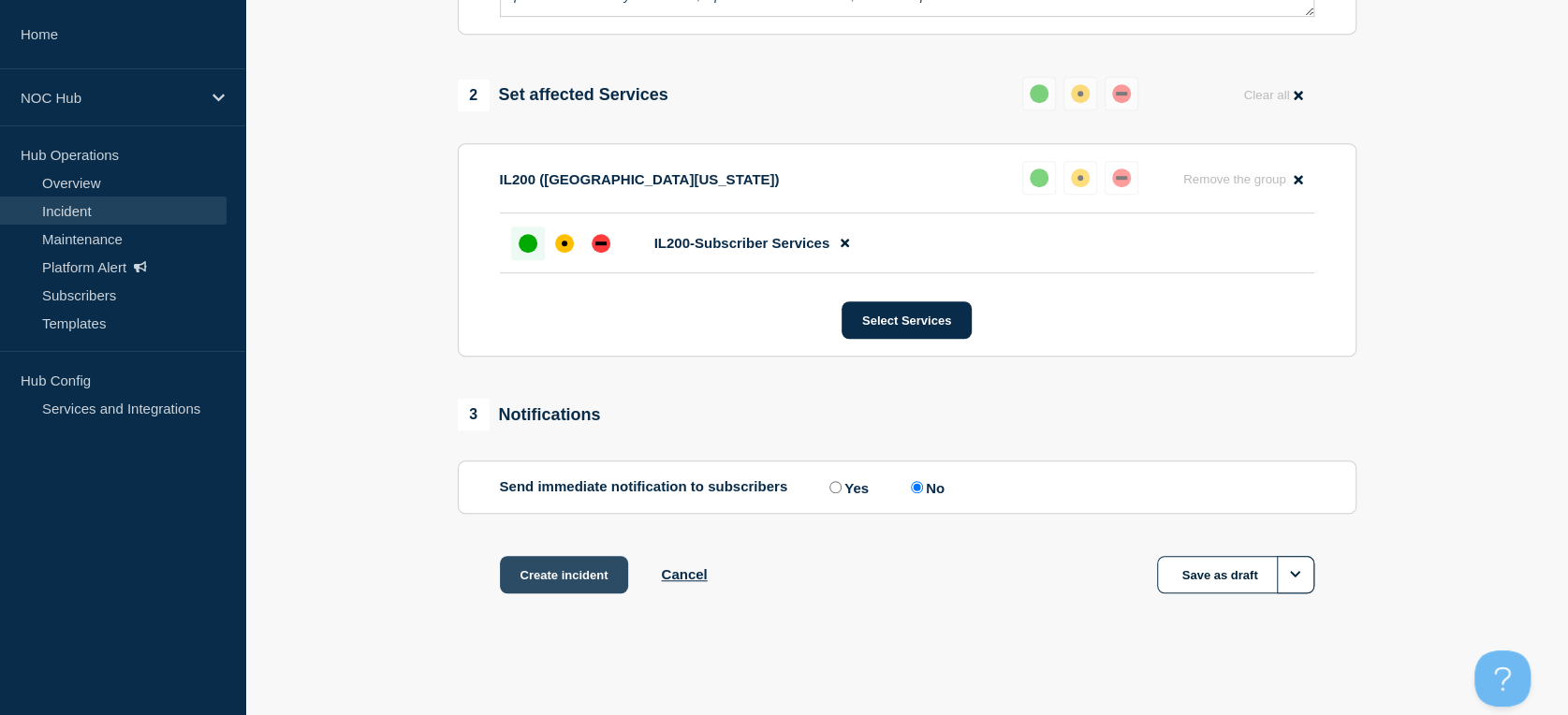
click at [574, 586] on button "Create incident" at bounding box center [564, 575] width 129 height 38
